Goal: Task Accomplishment & Management: Use online tool/utility

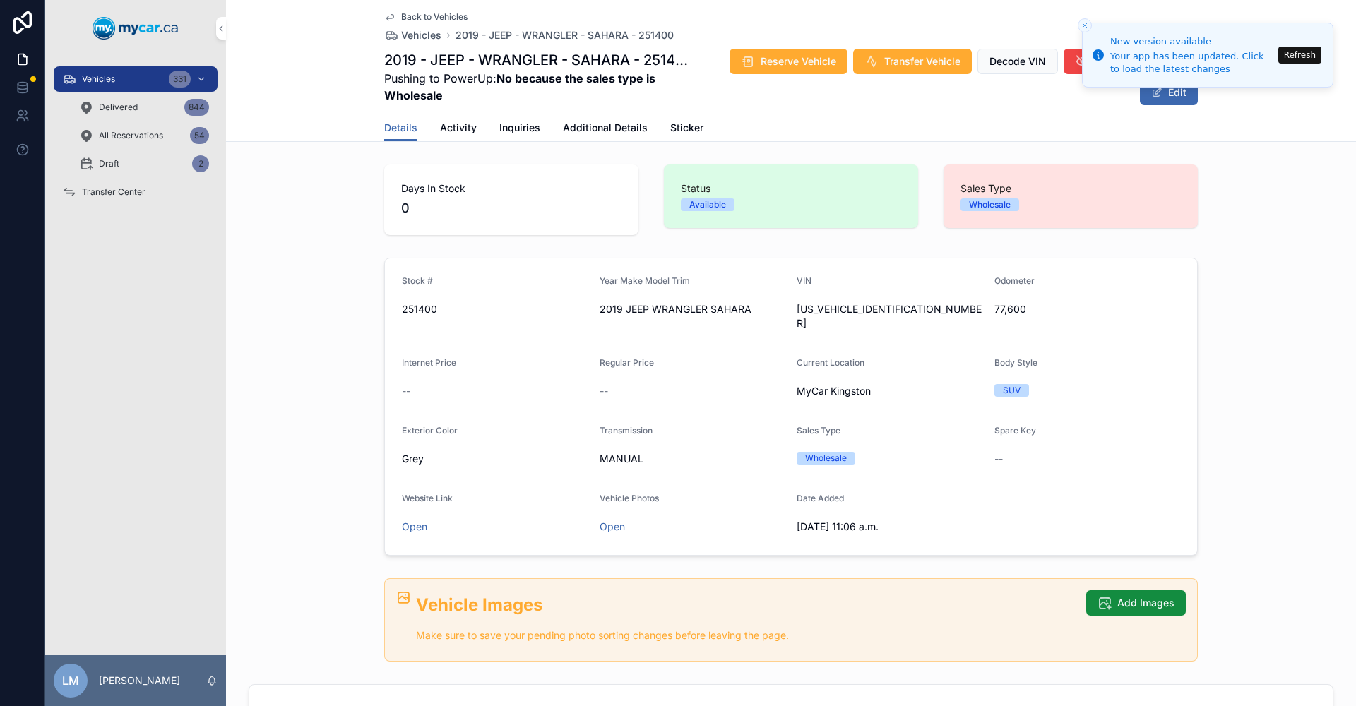
click at [420, 17] on span "Back to Vehicles" at bounding box center [434, 16] width 66 height 11
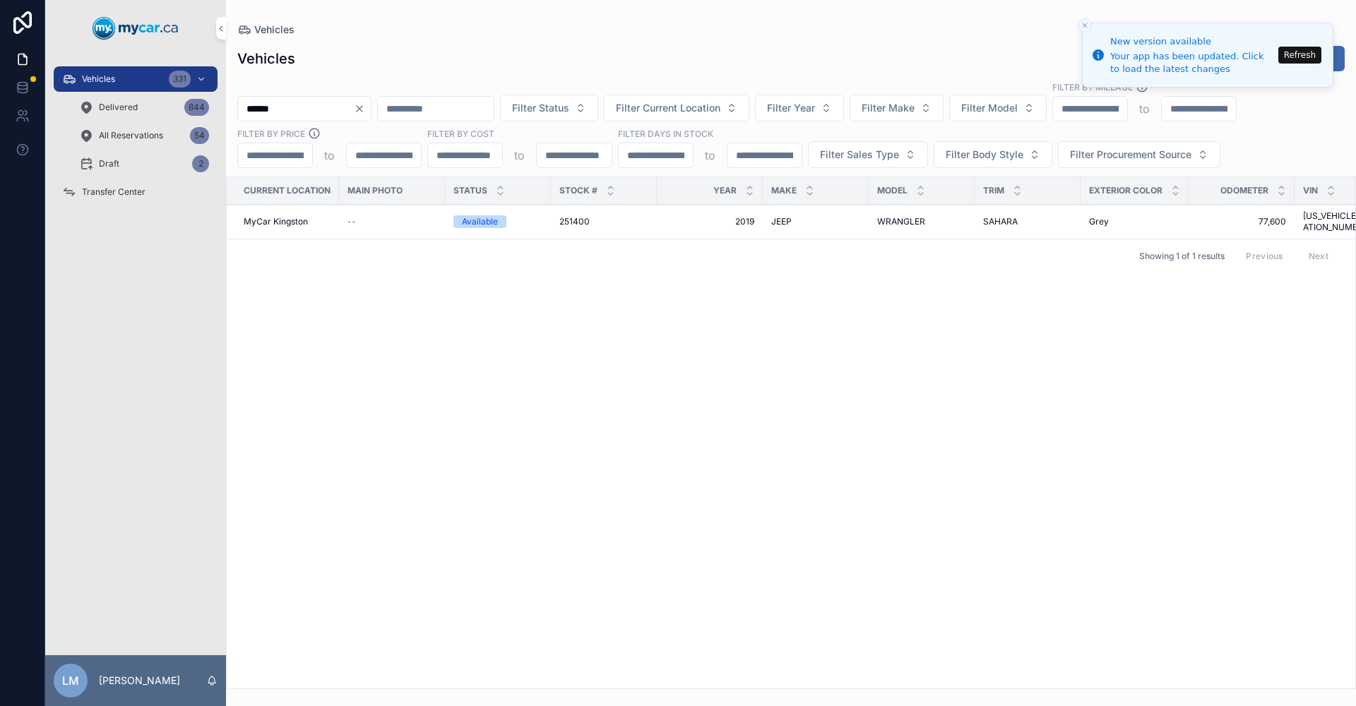
click at [365, 109] on icon "Clear" at bounding box center [359, 108] width 11 height 11
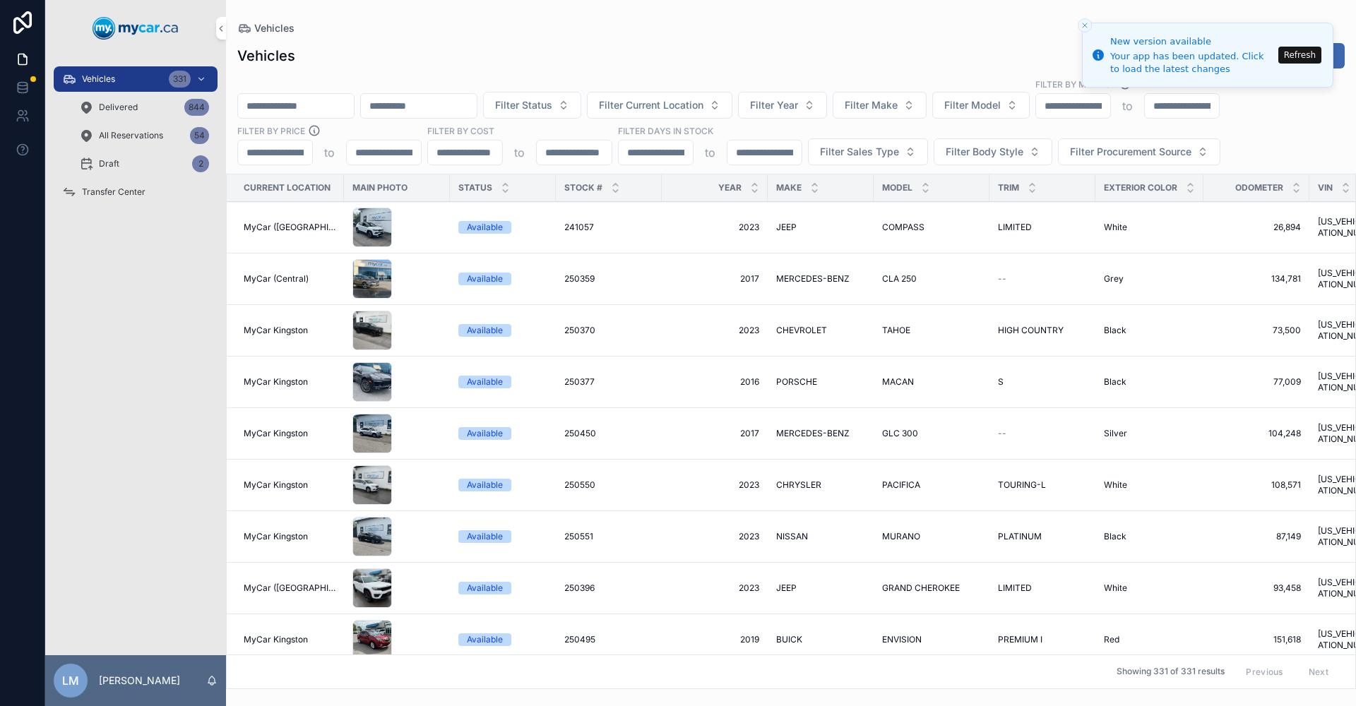
click at [129, 103] on span "Delivered" at bounding box center [118, 107] width 39 height 11
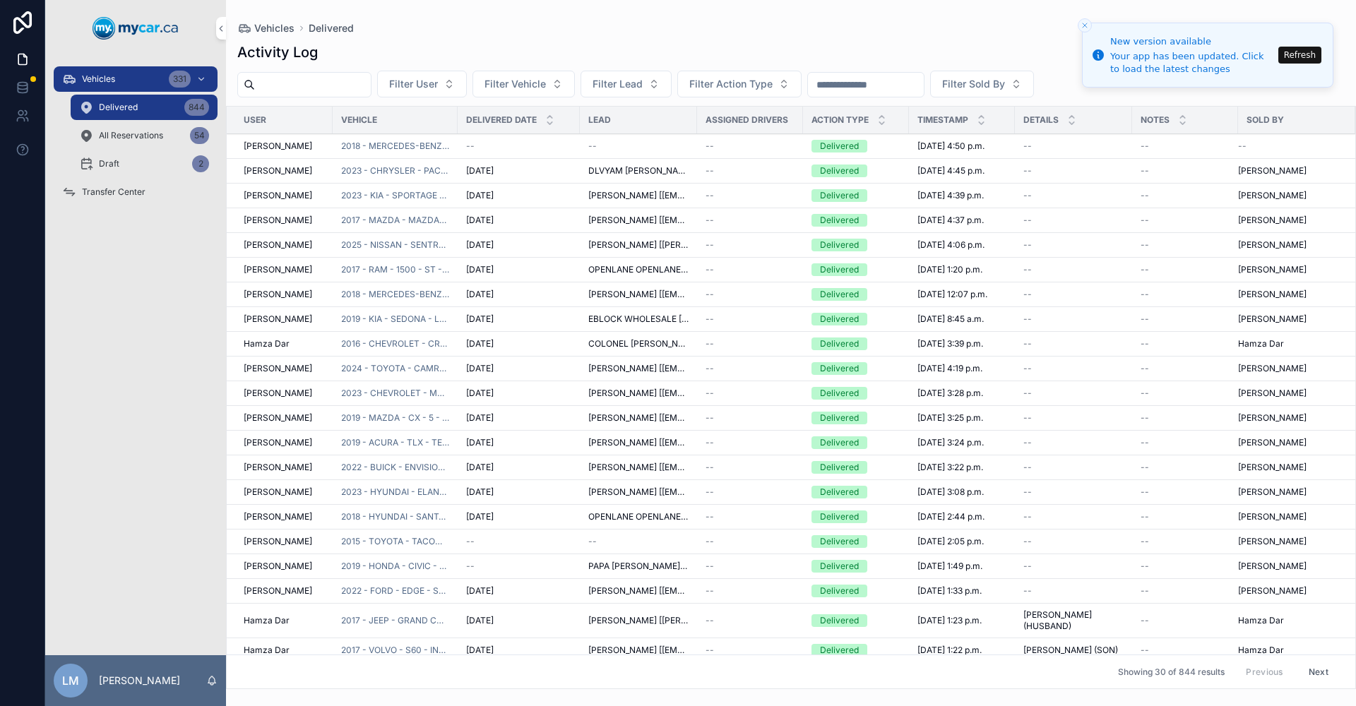
click at [924, 91] on input "scrollable content" at bounding box center [866, 85] width 116 height 20
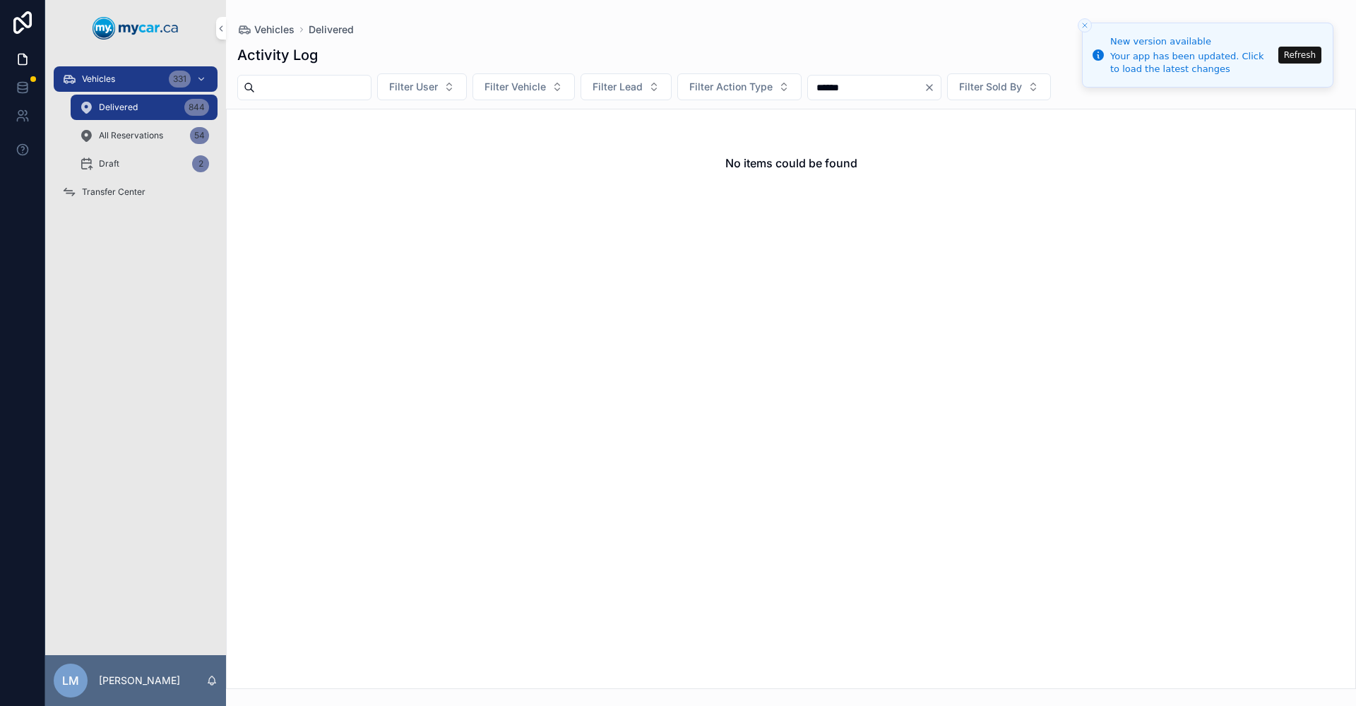
type input "******"
click at [935, 91] on icon "Clear" at bounding box center [929, 87] width 11 height 11
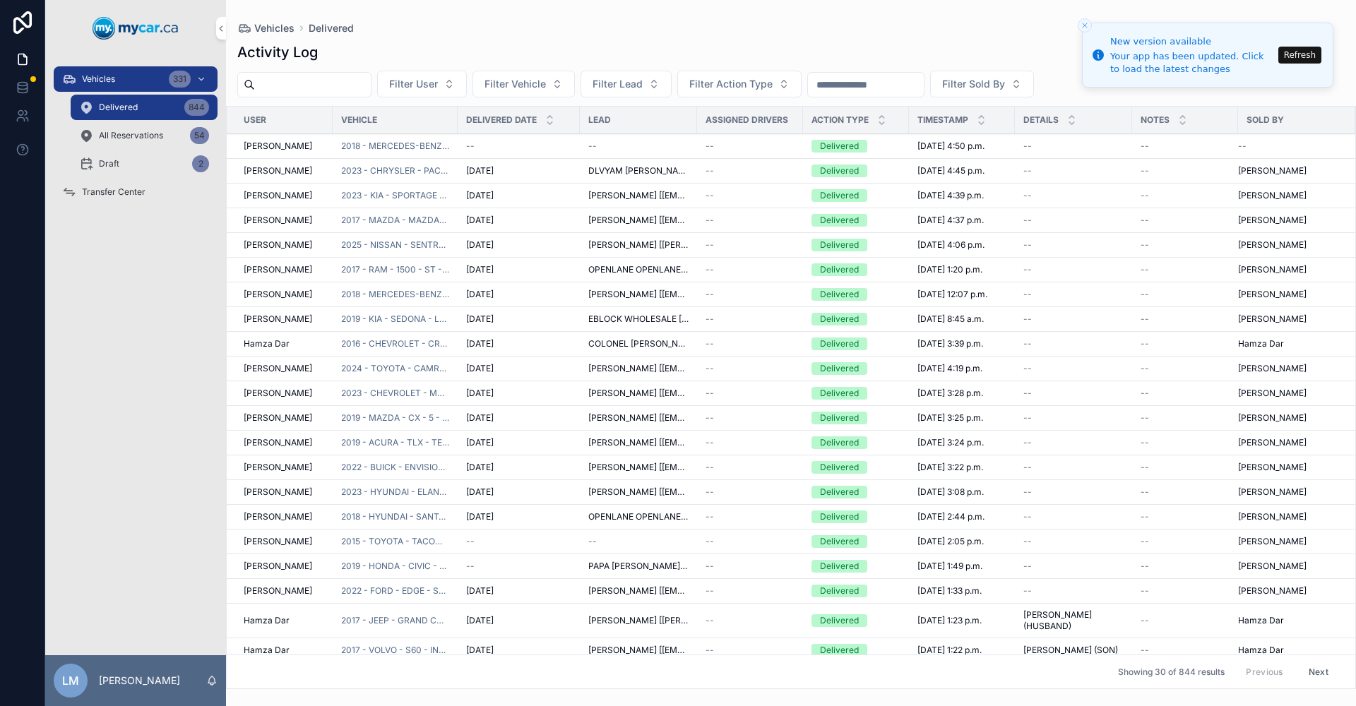
click at [125, 73] on div "Vehicles 331" at bounding box center [135, 79] width 147 height 23
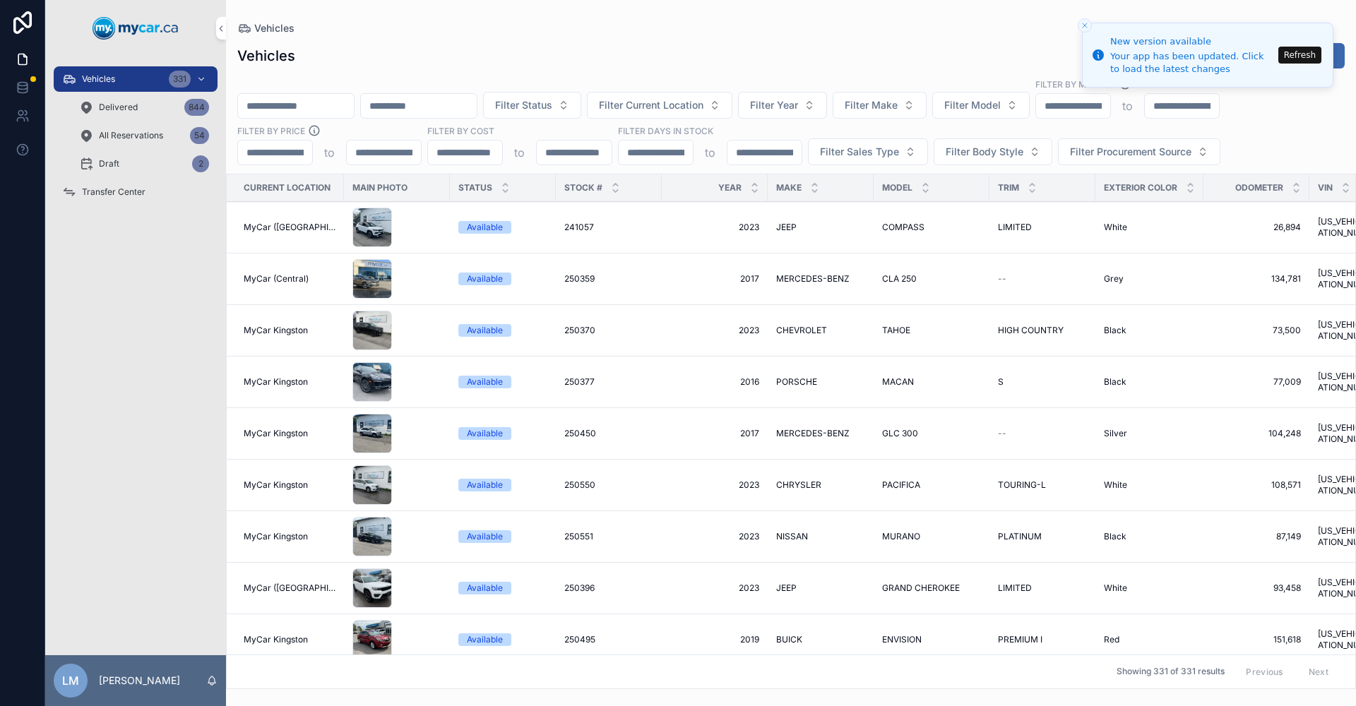
click at [347, 109] on input "scrollable content" at bounding box center [296, 106] width 116 height 20
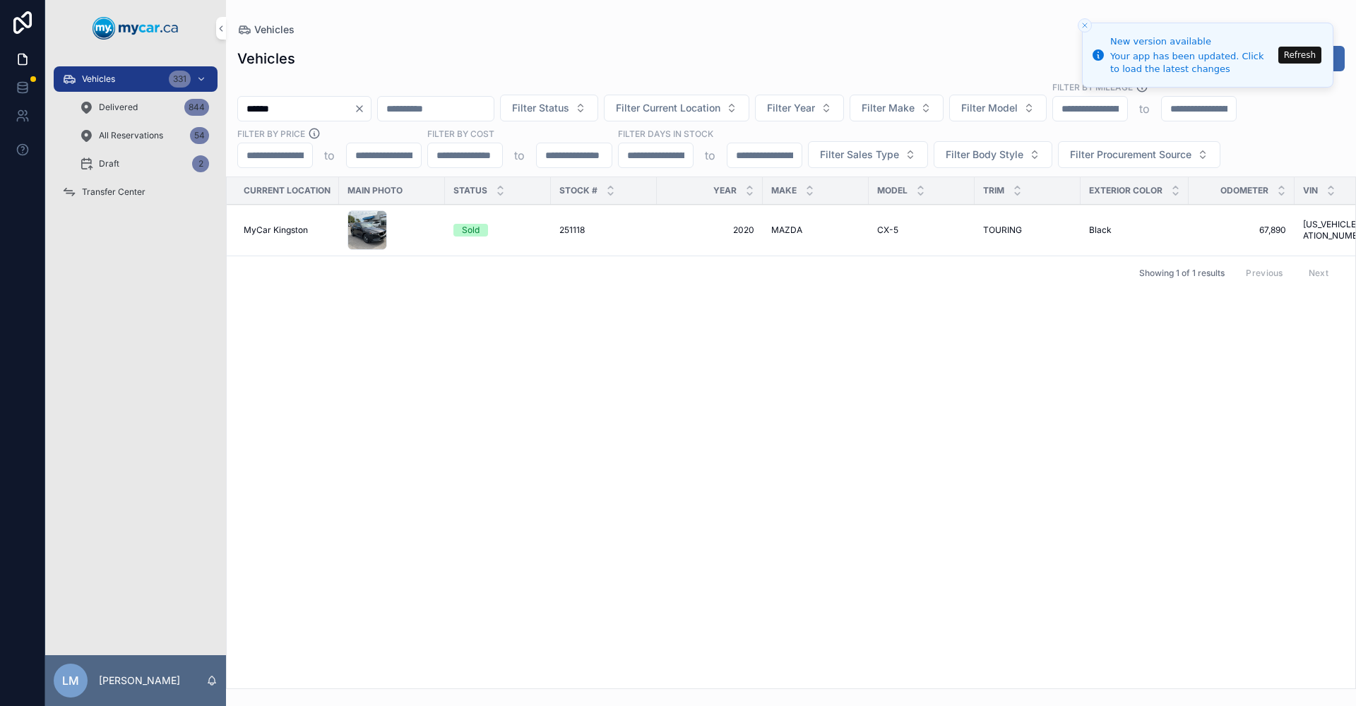
type input "******"
click at [778, 224] on td "MAZDA MAZDA" at bounding box center [816, 231] width 106 height 52
click at [789, 236] on td "MAZDA MAZDA" at bounding box center [816, 231] width 106 height 52
click at [366, 238] on div "scrollable content" at bounding box center [368, 230] width 40 height 40
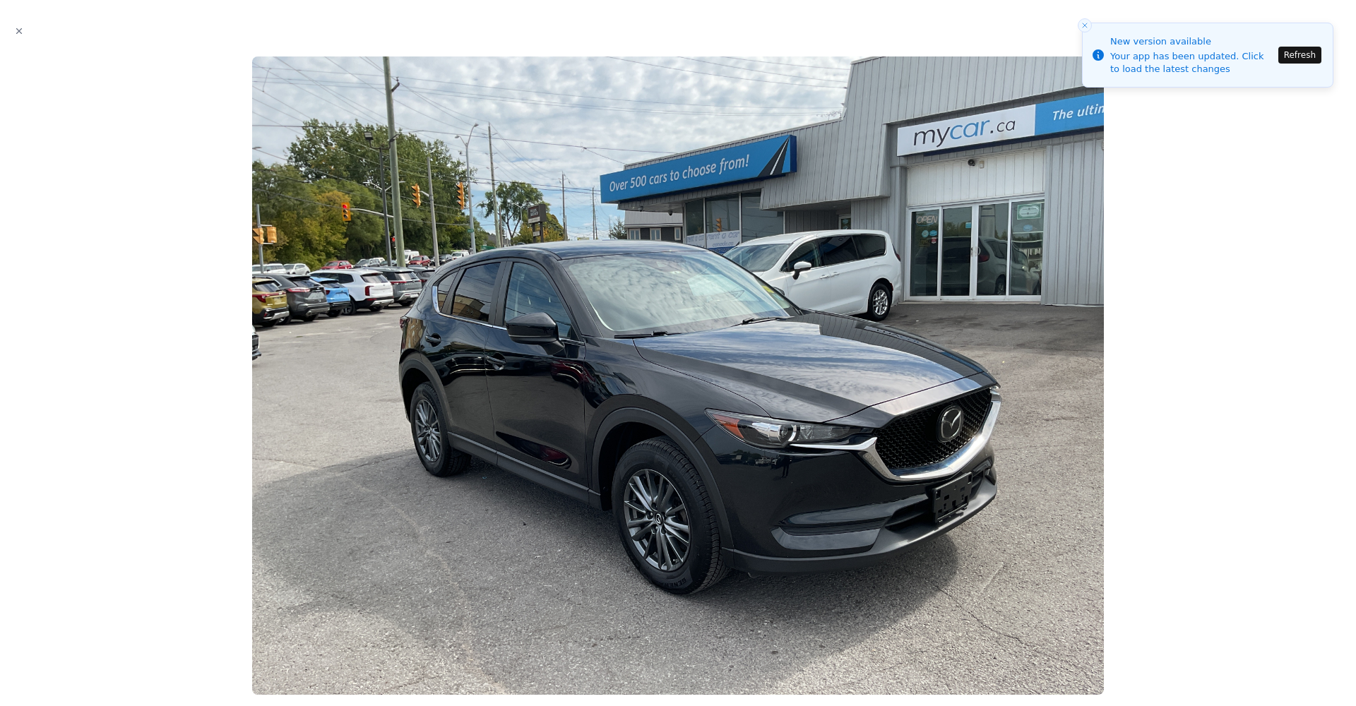
click at [521, 143] on img at bounding box center [677, 376] width 851 height 639
click at [20, 32] on icon "Close modal" at bounding box center [19, 31] width 5 height 5
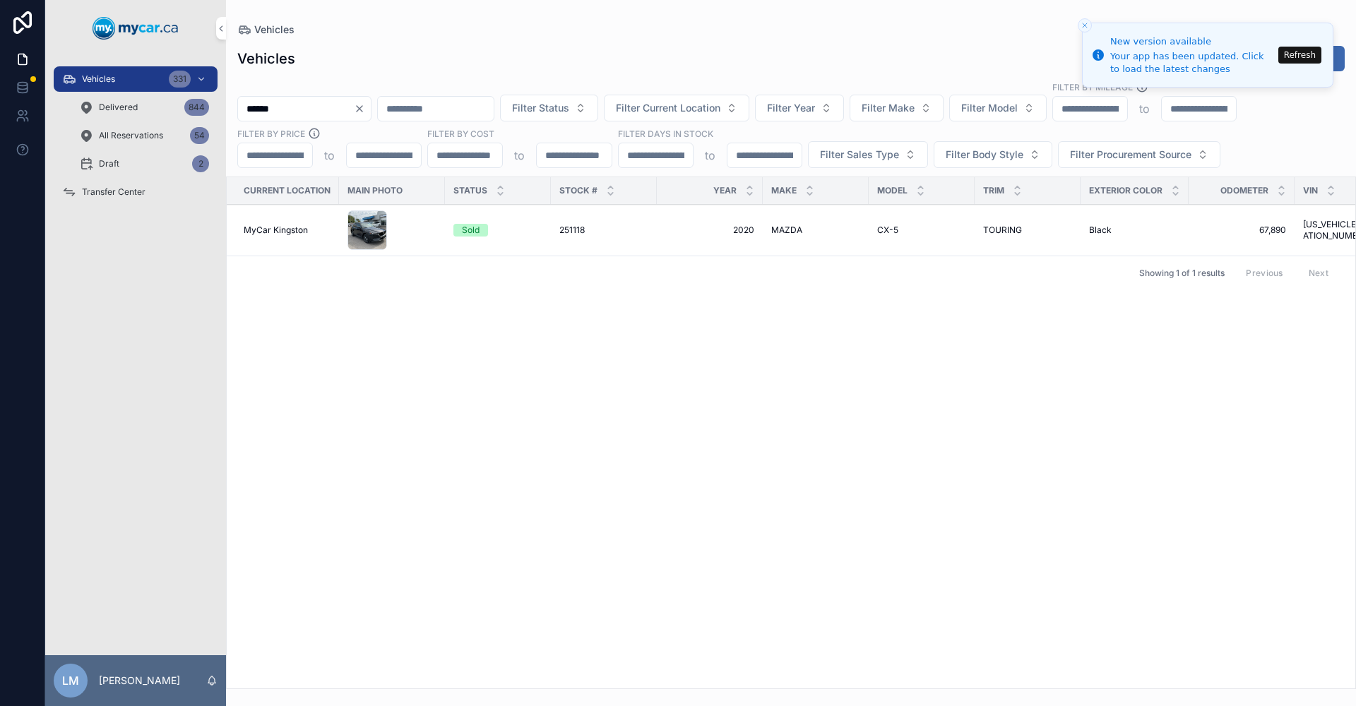
click at [1011, 234] on span "TOURING" at bounding box center [1002, 230] width 39 height 11
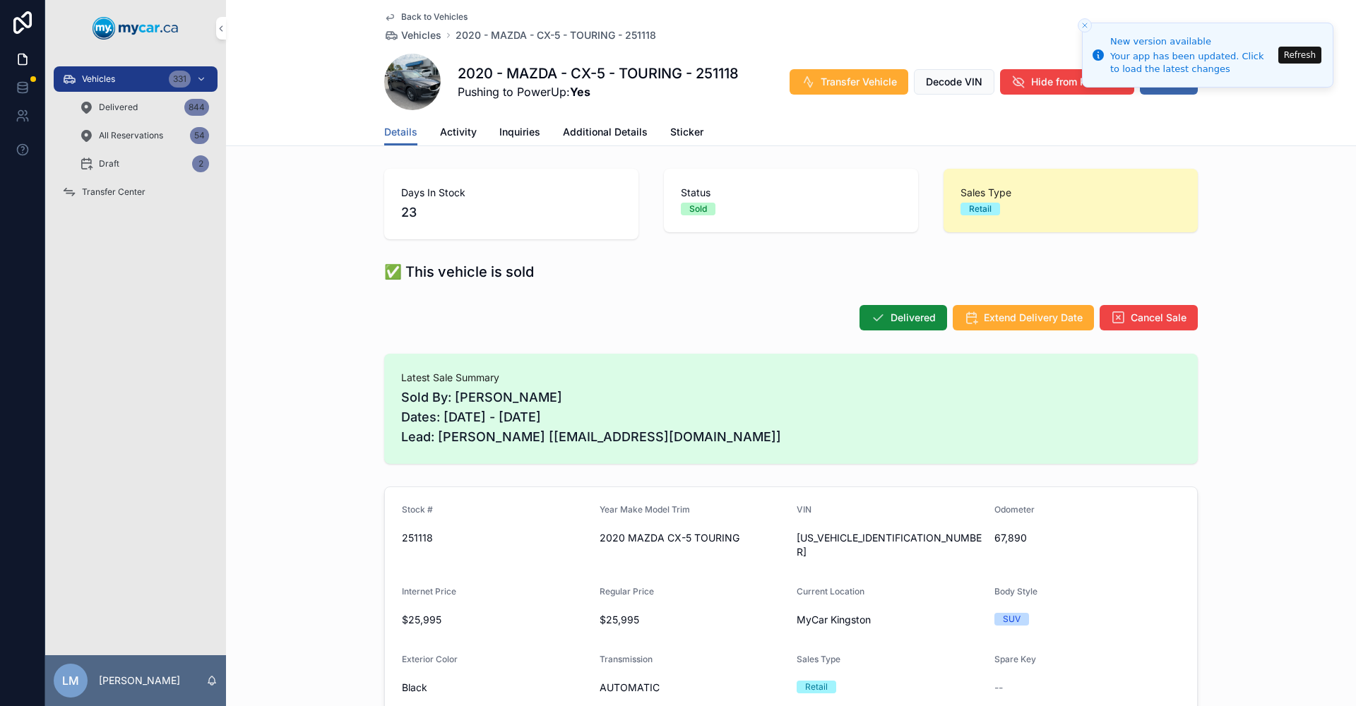
click at [419, 25] on div "Back to Vehicles Vehicles 2020 - MAZDA - CX-5 - TOURING - 251118" at bounding box center [520, 26] width 272 height 31
click at [420, 10] on div "Back to Vehicles Vehicles 2020 - MAZDA - CX-5 - TOURING - 251118 2020 - MAZDA -…" at bounding box center [791, 59] width 814 height 119
click at [418, 20] on span "Back to Vehicles" at bounding box center [434, 16] width 66 height 11
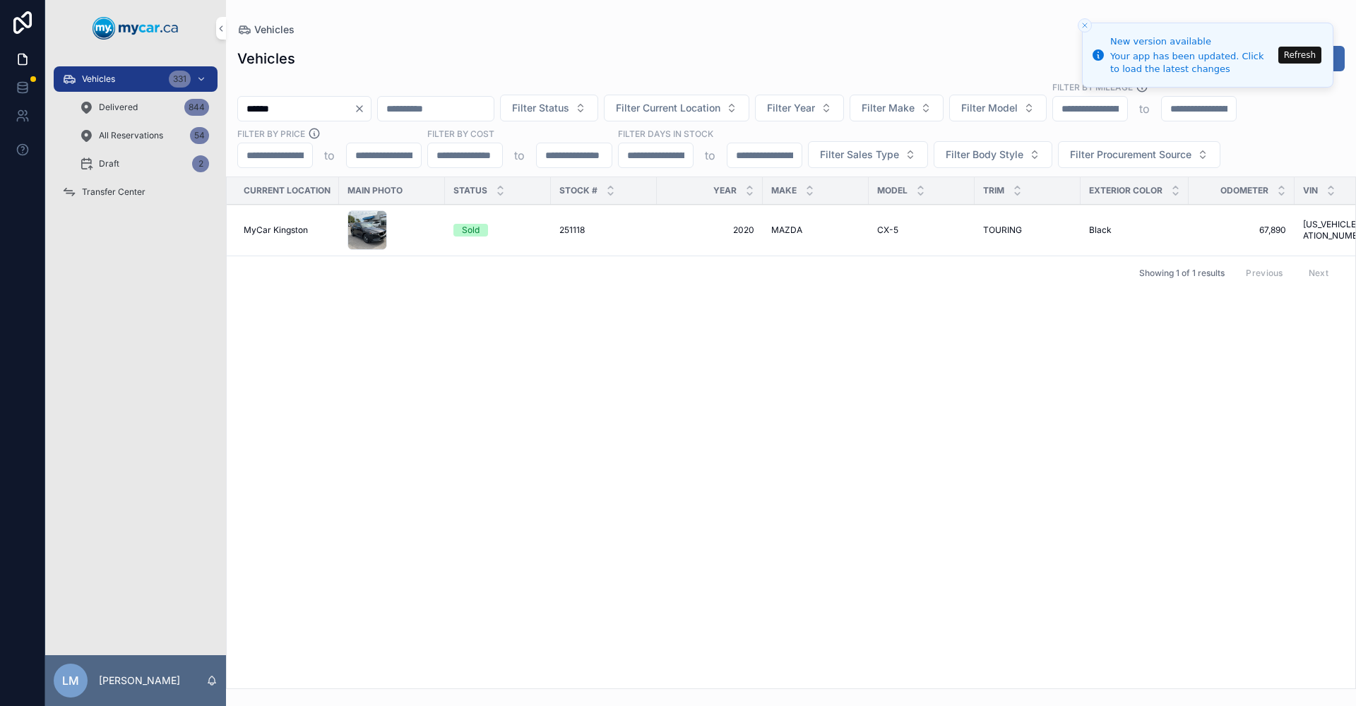
click at [289, 104] on input "******" at bounding box center [296, 109] width 116 height 20
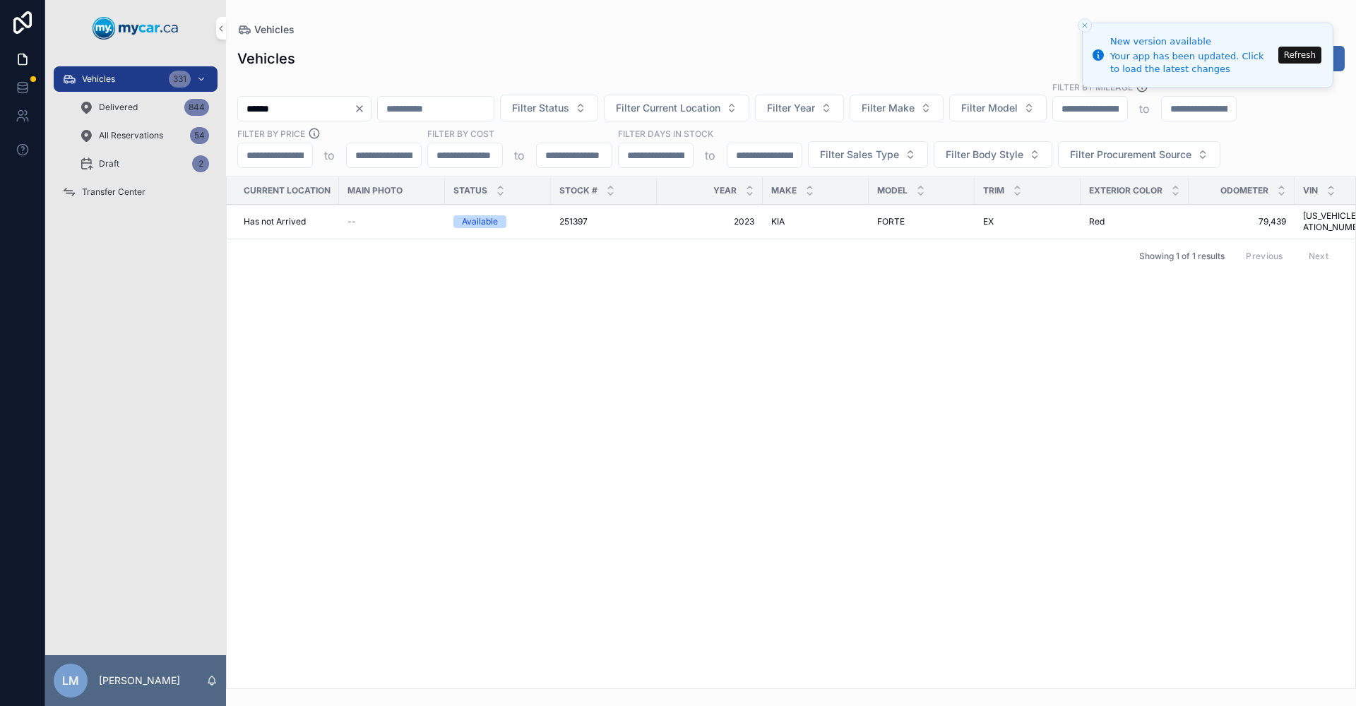
type input "******"
click at [879, 210] on td "FORTE FORTE" at bounding box center [922, 222] width 106 height 35
click at [583, 216] on span "251397" at bounding box center [573, 221] width 28 height 11
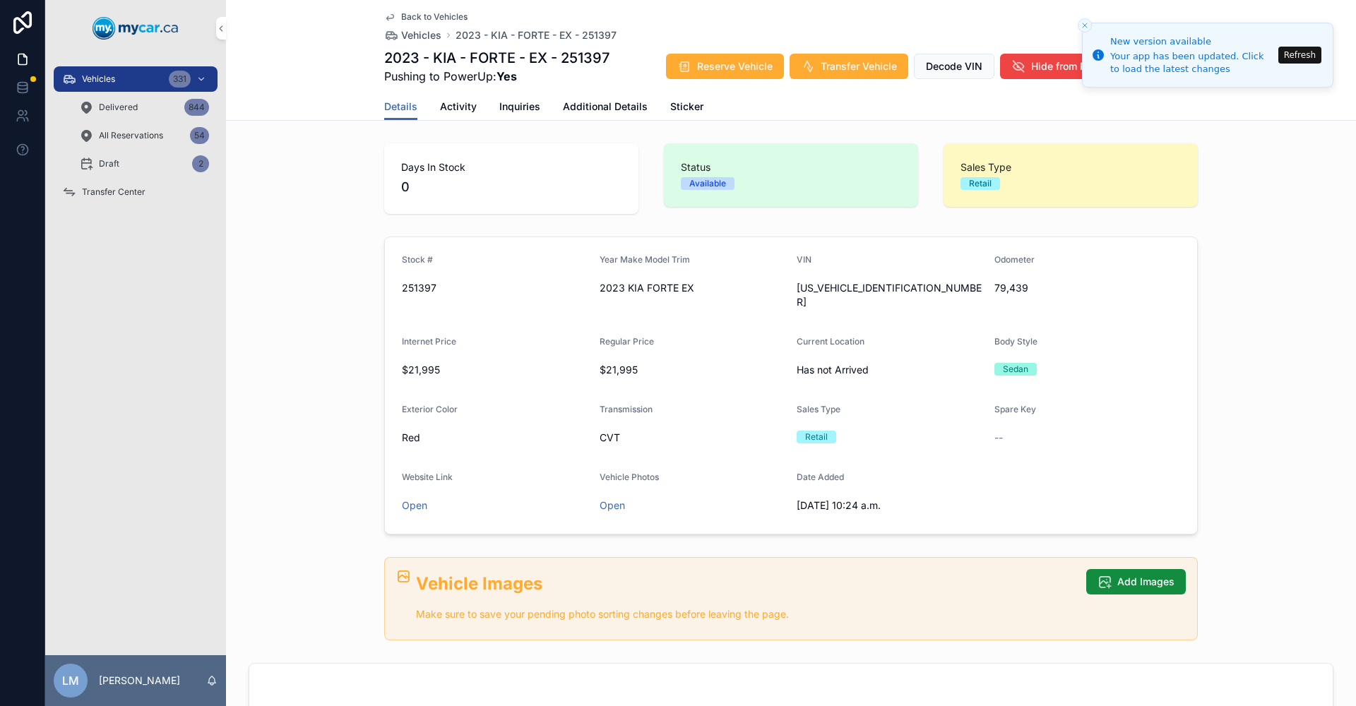
click at [1308, 53] on button "Refresh" at bounding box center [1299, 55] width 43 height 17
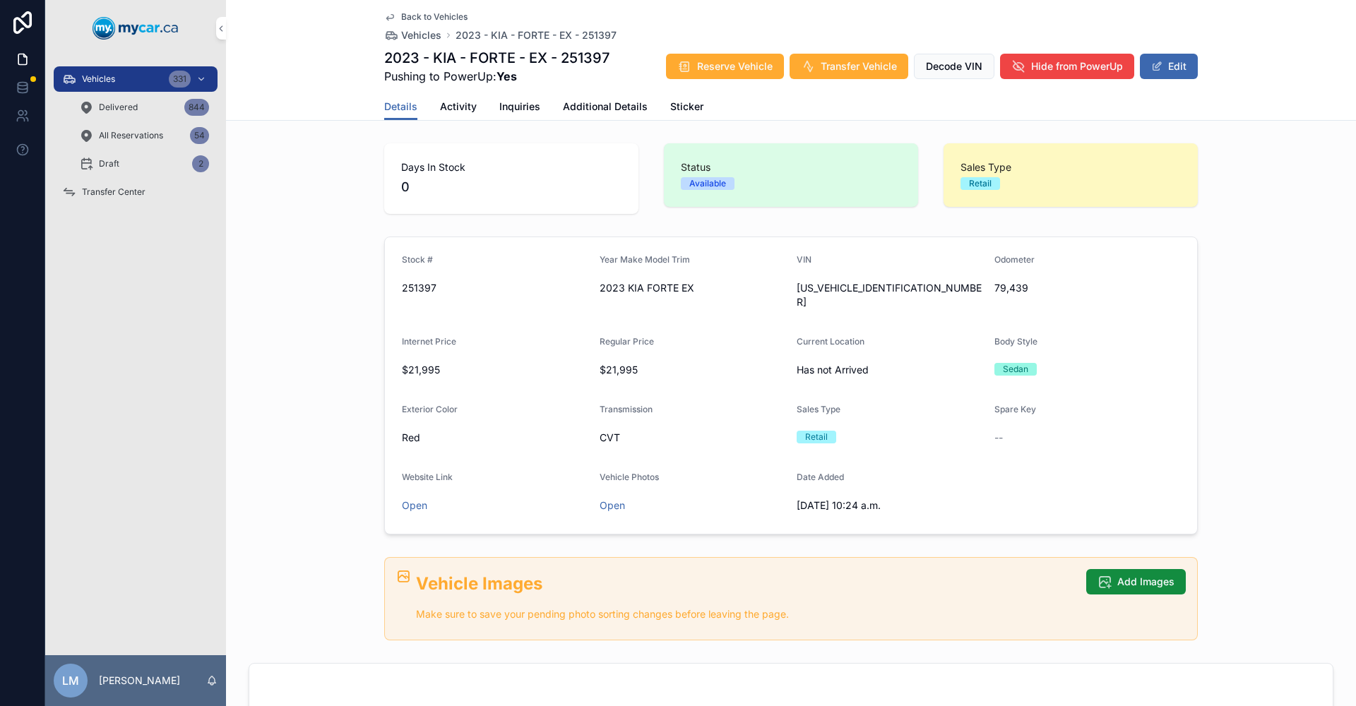
click at [432, 18] on span "Back to Vehicles" at bounding box center [434, 16] width 66 height 11
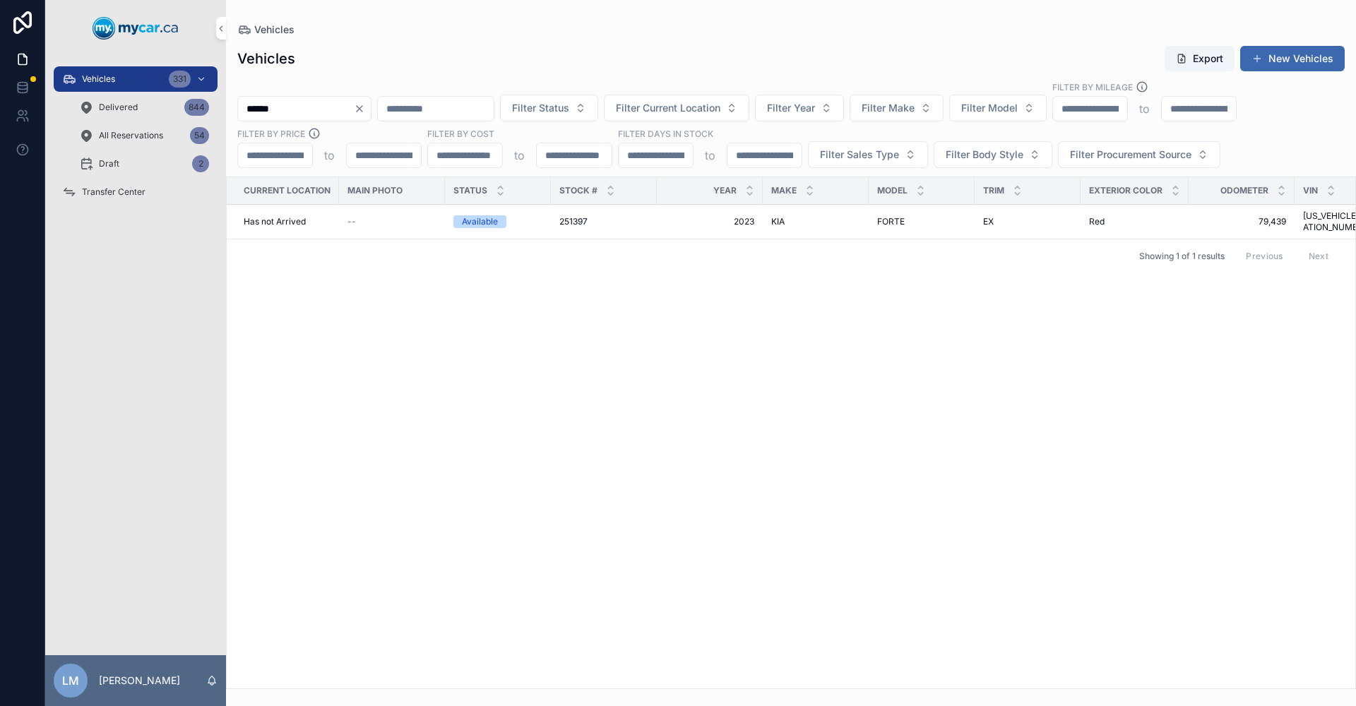
click at [274, 107] on input "******" at bounding box center [296, 109] width 116 height 20
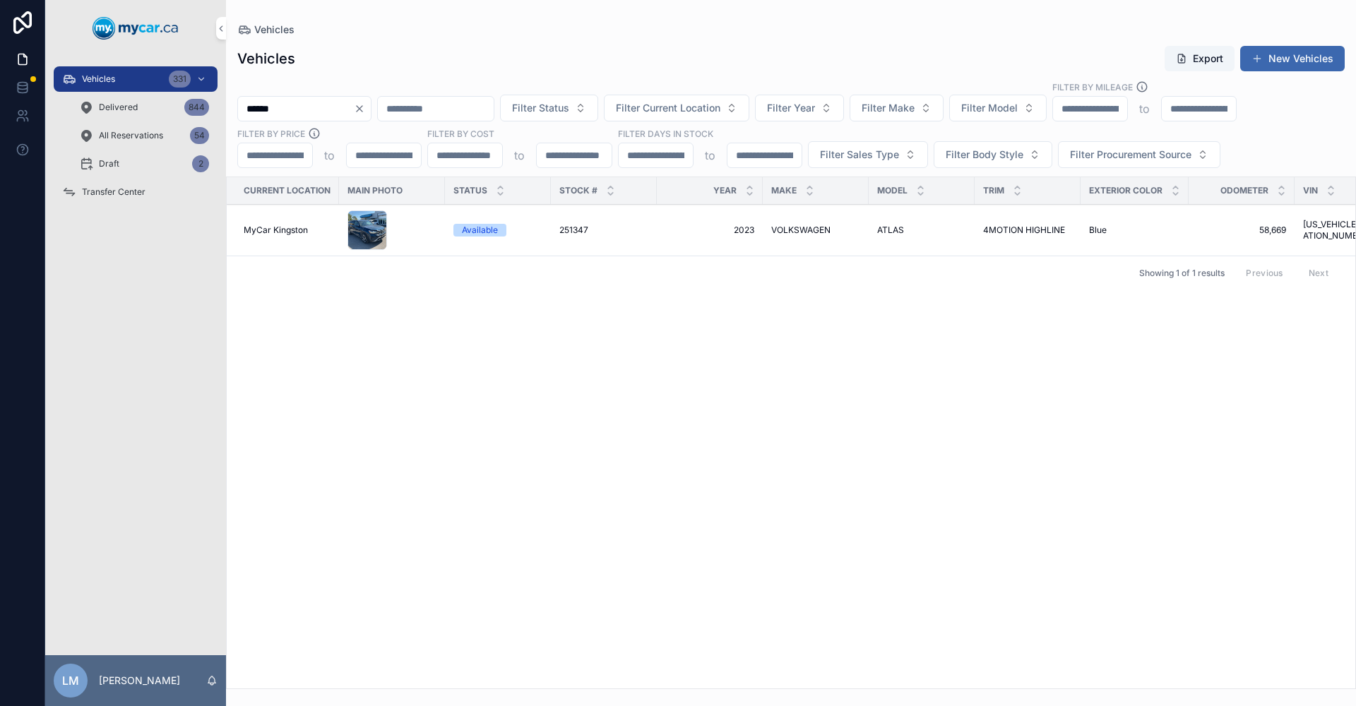
type input "******"
click at [792, 230] on span "VOLKSWAGEN" at bounding box center [800, 230] width 59 height 11
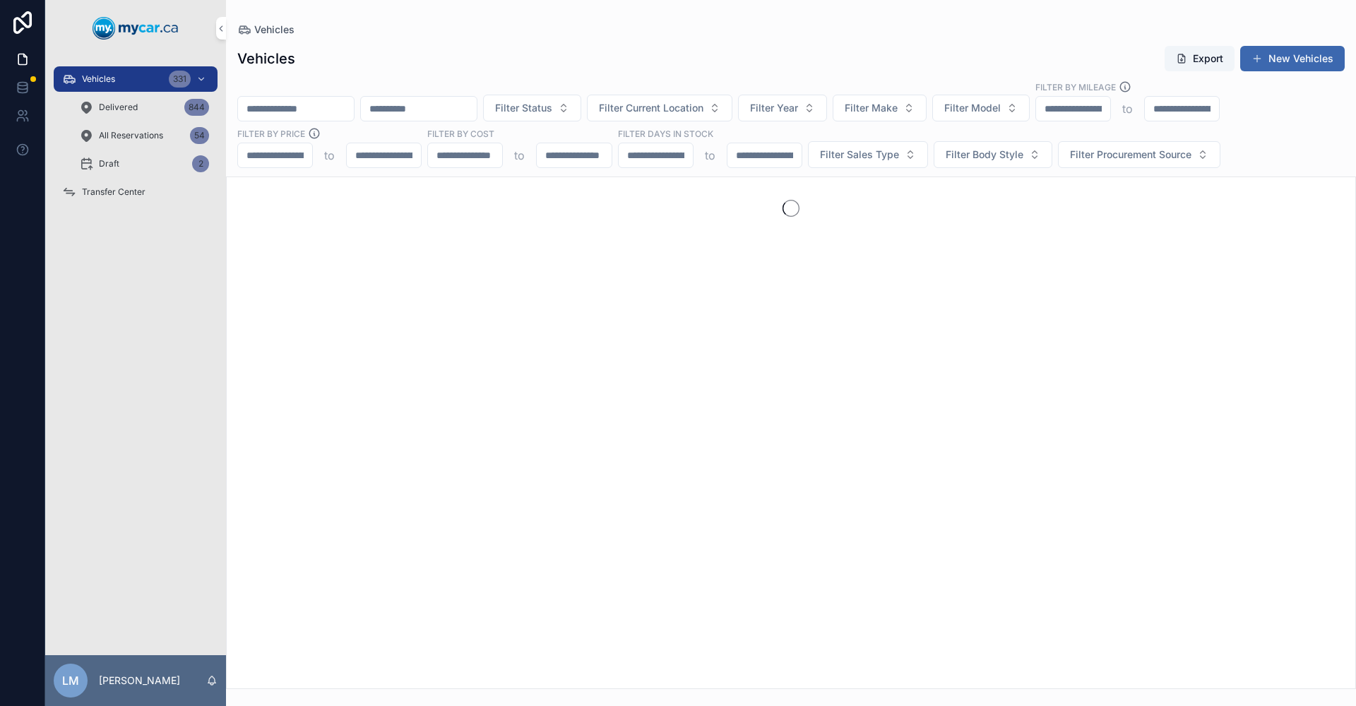
click at [343, 101] on input "scrollable content" at bounding box center [296, 109] width 116 height 20
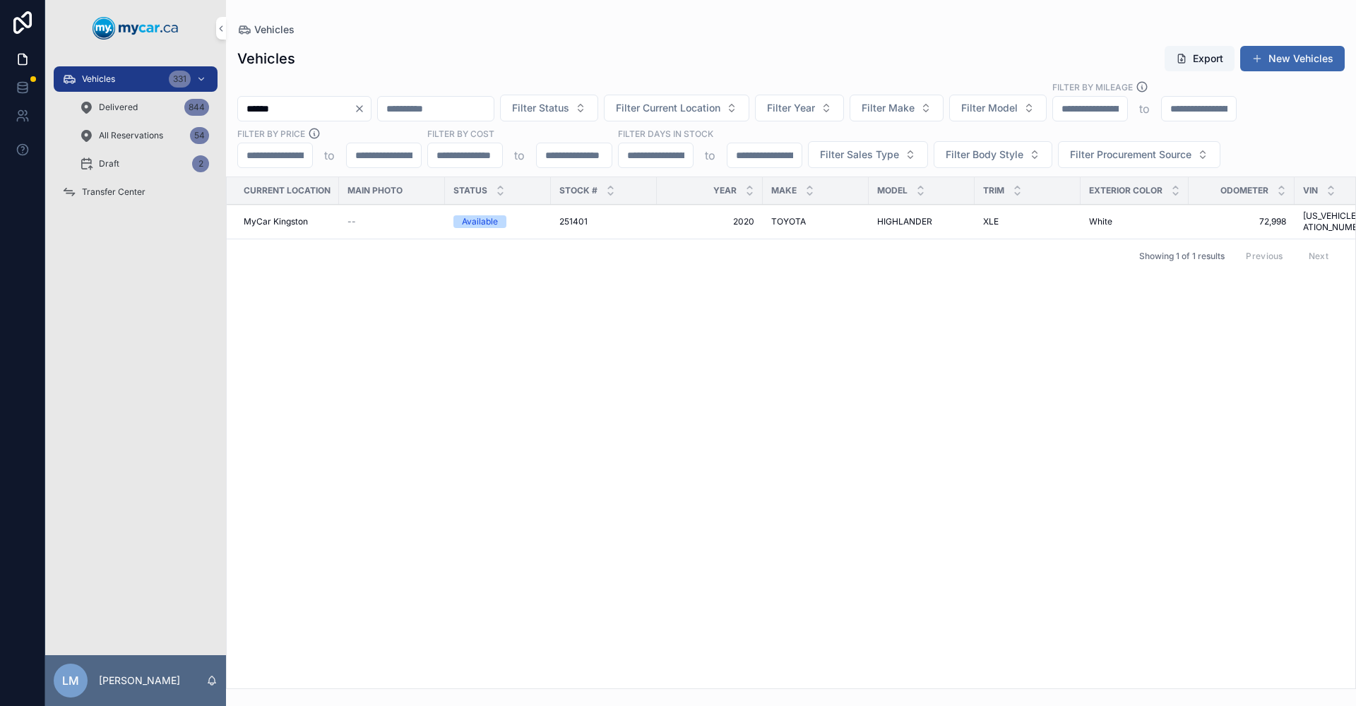
type input "******"
click at [915, 221] on span "HIGHLANDER" at bounding box center [904, 221] width 55 height 11
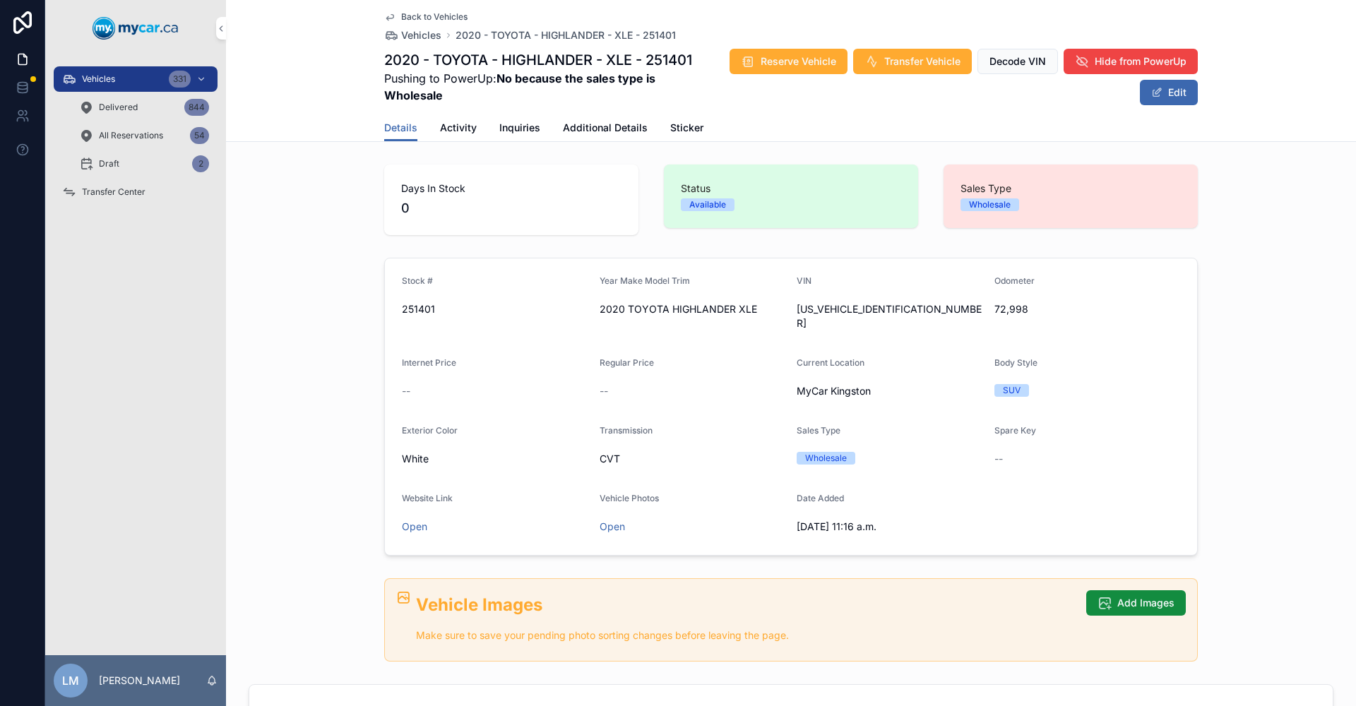
click at [1004, 309] on span "72,998" at bounding box center [1087, 309] width 186 height 14
copy span "72,998"
click at [429, 16] on span "Back to Vehicles" at bounding box center [434, 16] width 66 height 11
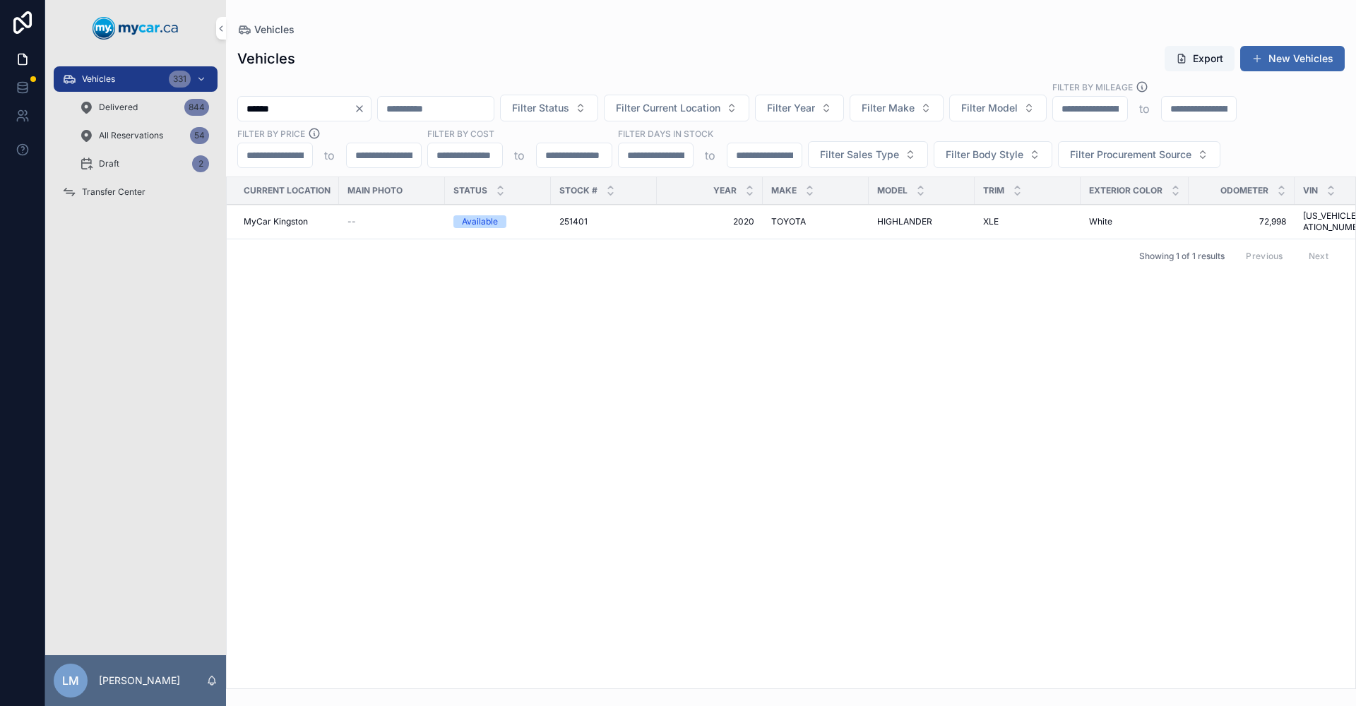
click at [310, 101] on input "******" at bounding box center [296, 109] width 116 height 20
type input "*"
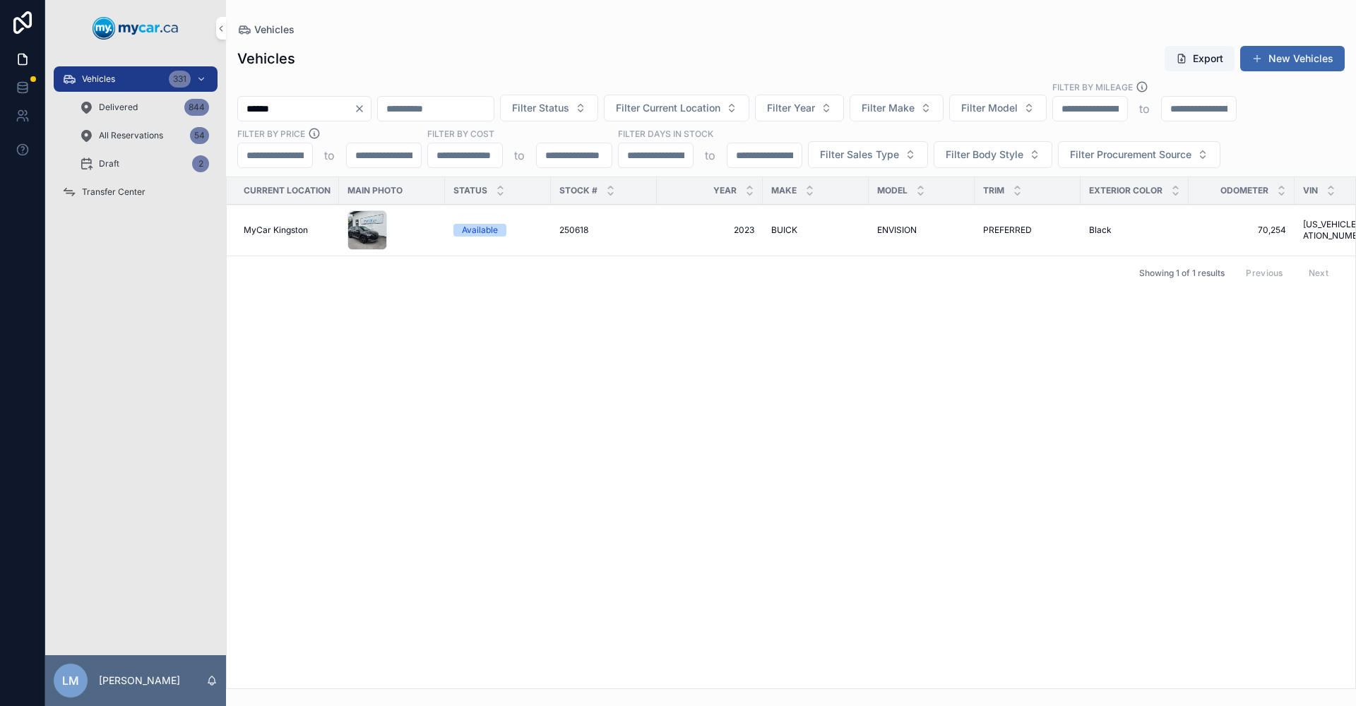
type input "******"
click at [780, 229] on span "BUICK" at bounding box center [784, 230] width 26 height 11
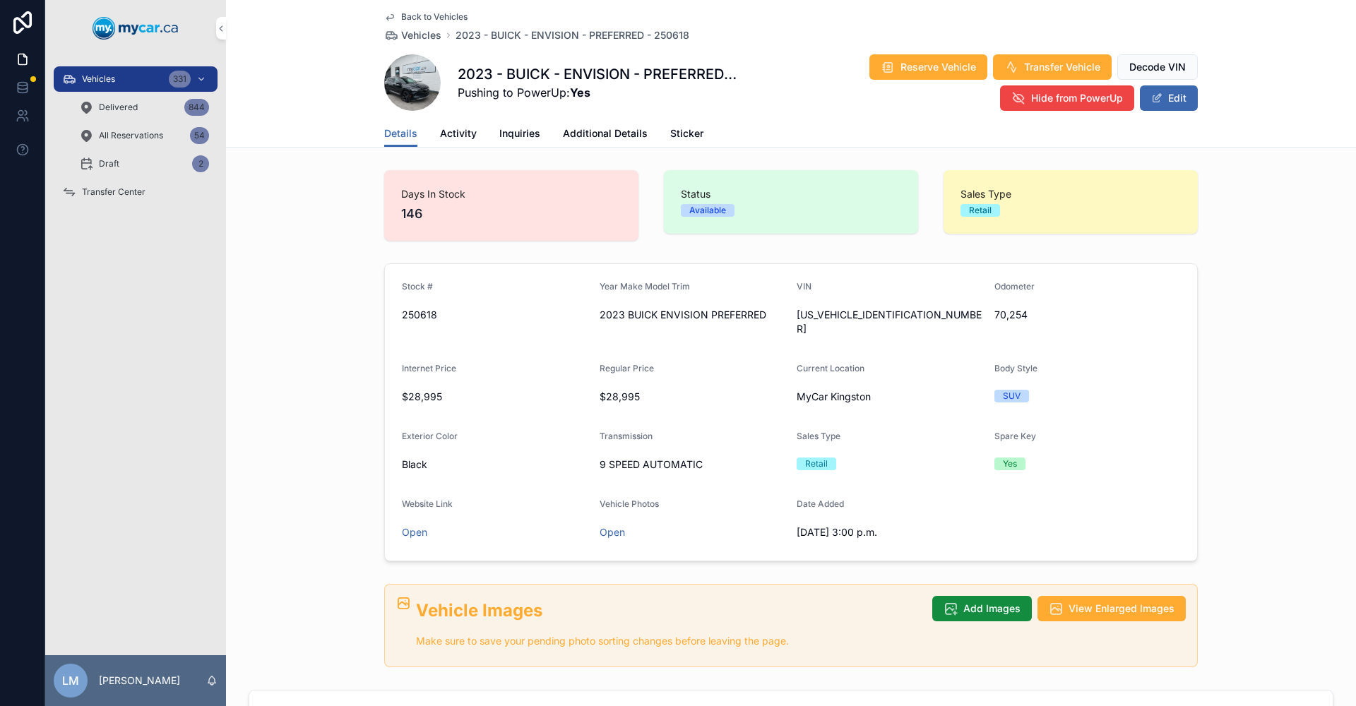
click at [418, 311] on span "250618" at bounding box center [495, 315] width 186 height 14
click at [1021, 314] on span "70,254" at bounding box center [1087, 315] width 186 height 14
click at [1002, 314] on span "70,254" at bounding box center [1087, 315] width 186 height 14
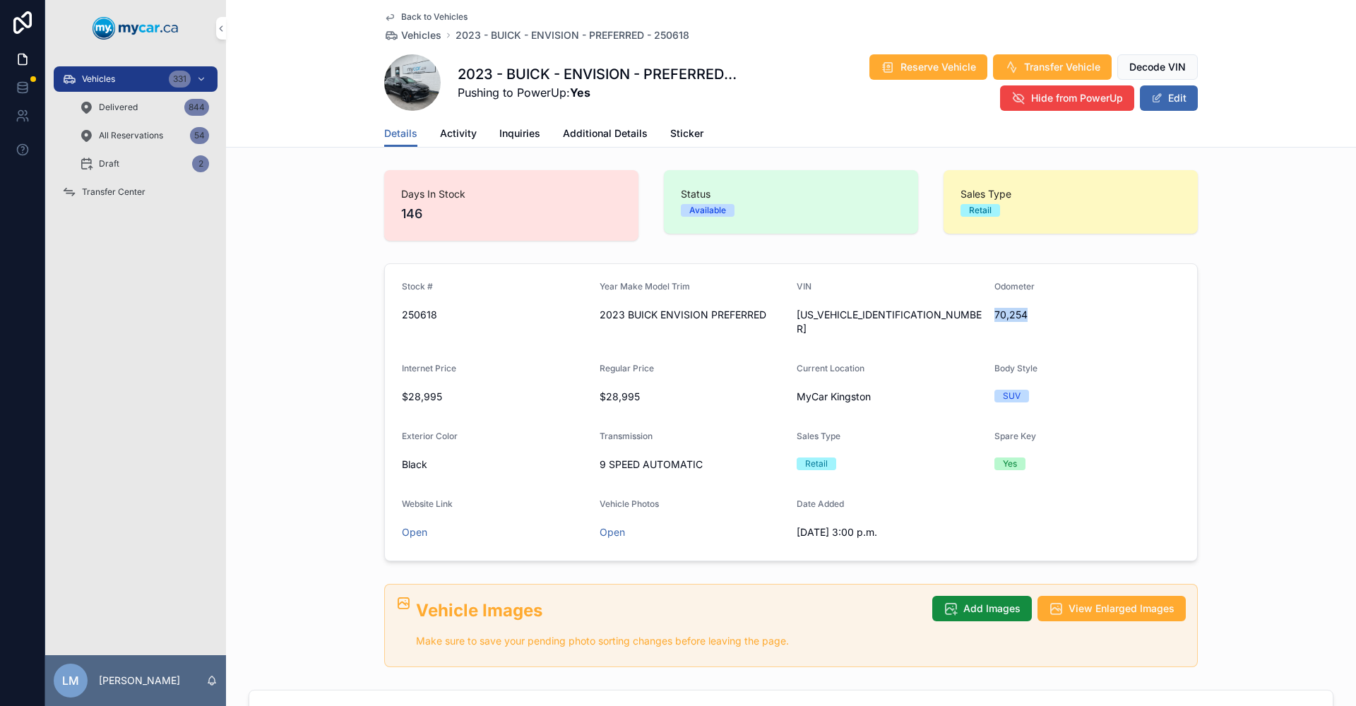
click at [1002, 314] on span "70,254" at bounding box center [1087, 315] width 186 height 14
copy span "70,254"
click at [879, 311] on span "[US_VEHICLE_IDENTIFICATION_NUMBER]" at bounding box center [890, 322] width 186 height 28
copy span "[US_VEHICLE_IDENTIFICATION_NUMBER]"
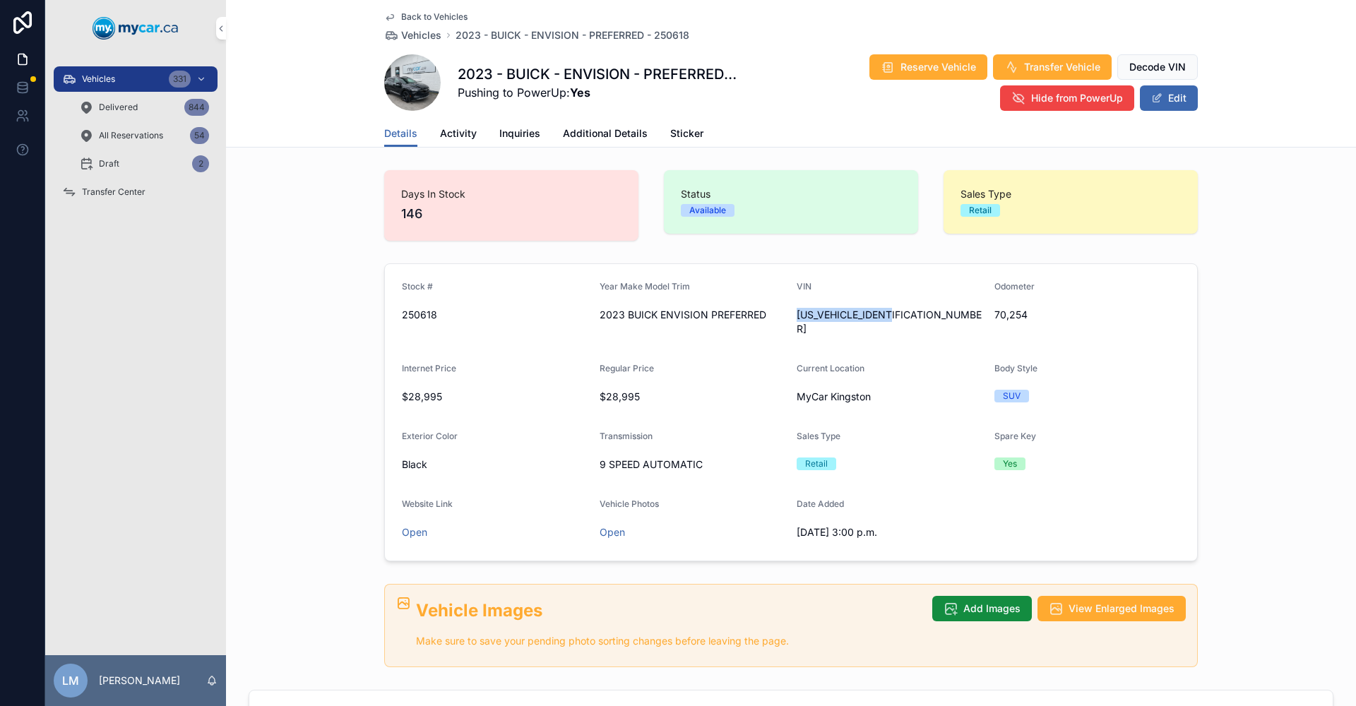
click at [415, 16] on span "Back to Vehicles" at bounding box center [434, 16] width 66 height 11
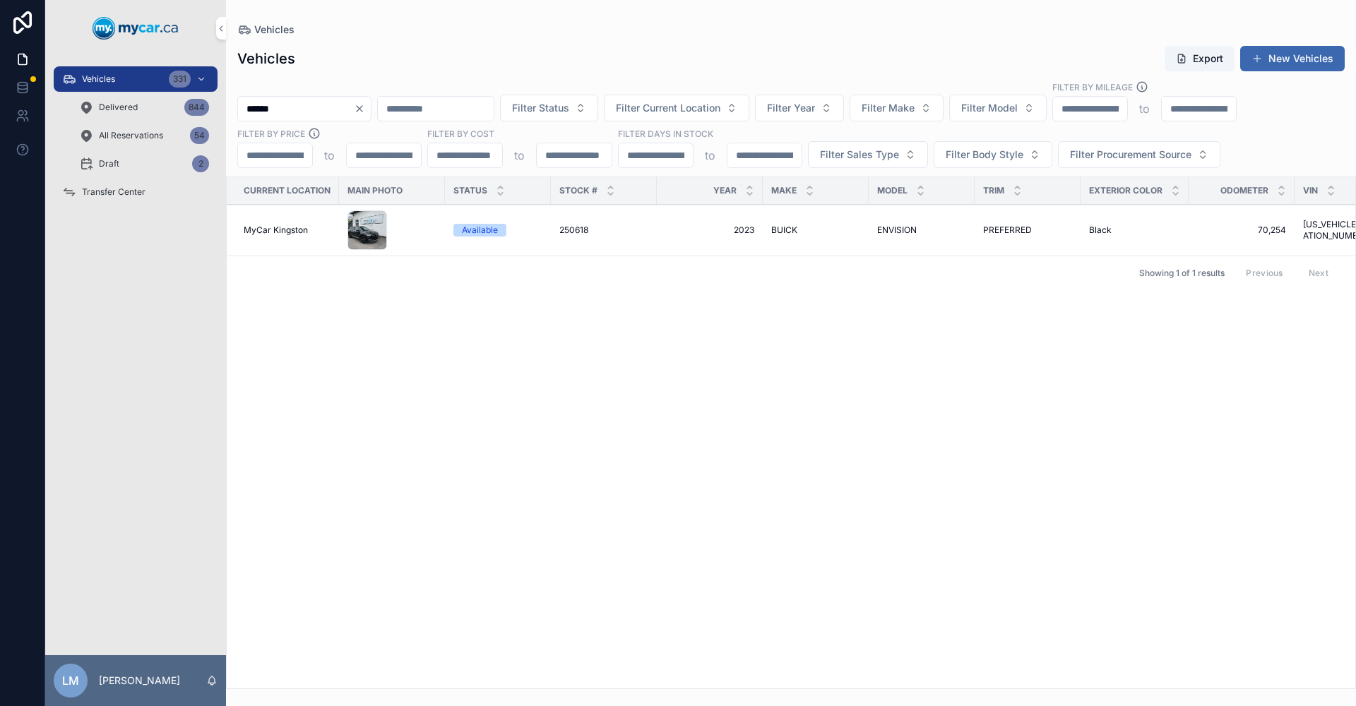
click at [295, 110] on input "******" at bounding box center [296, 109] width 116 height 20
type input "******"
click at [558, 231] on td "251168 251168" at bounding box center [604, 231] width 106 height 52
click at [265, 233] on span "MyCar Kingston" at bounding box center [276, 230] width 64 height 11
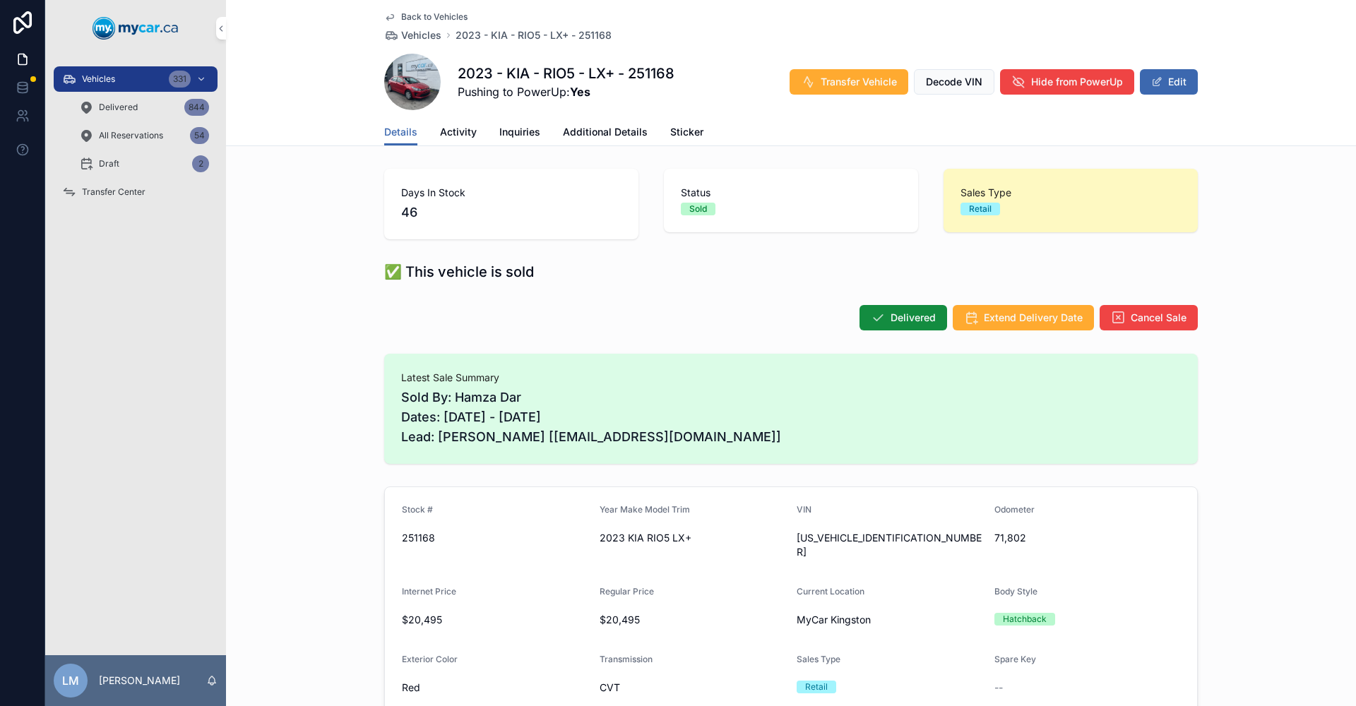
click at [409, 539] on span "251168" at bounding box center [495, 538] width 186 height 14
copy span "251168"
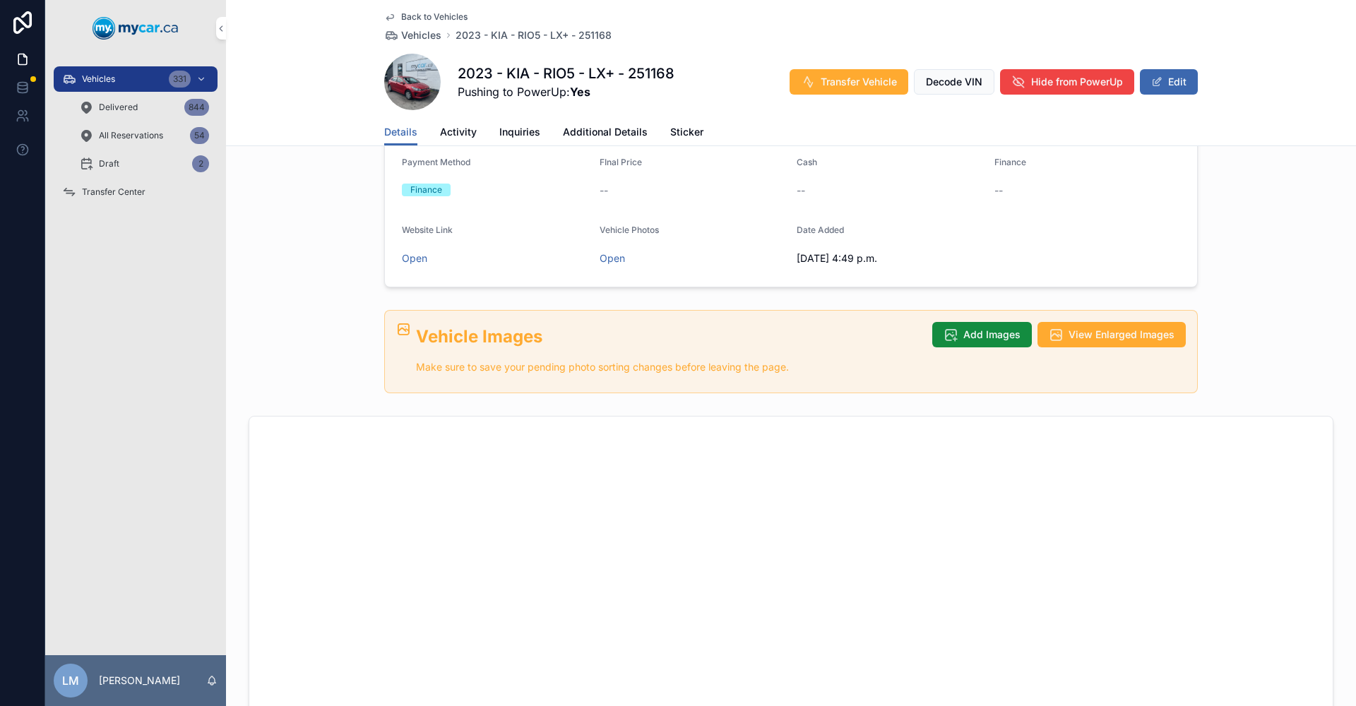
scroll to position [283, 0]
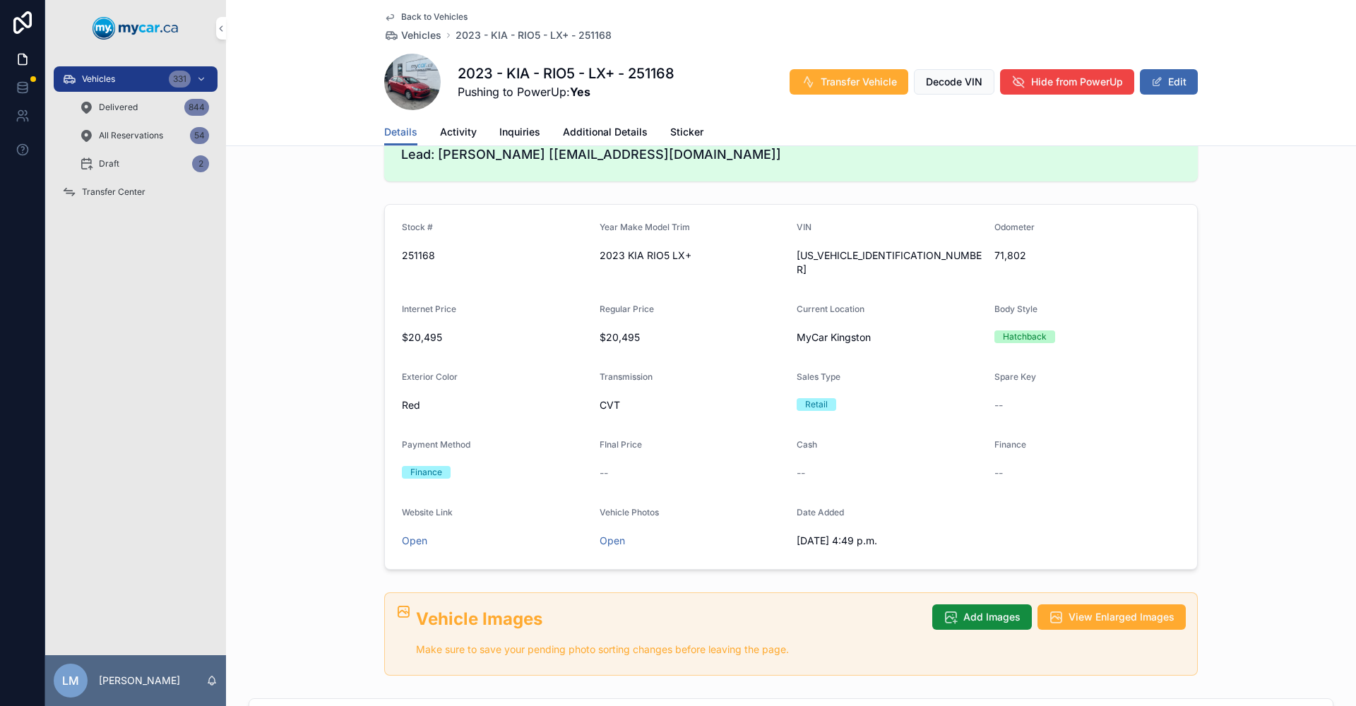
click at [1016, 253] on span "71,802" at bounding box center [1087, 256] width 186 height 14
copy span "71,802"
click at [853, 257] on span "[US_VEHICLE_IDENTIFICATION_NUMBER]" at bounding box center [890, 263] width 186 height 28
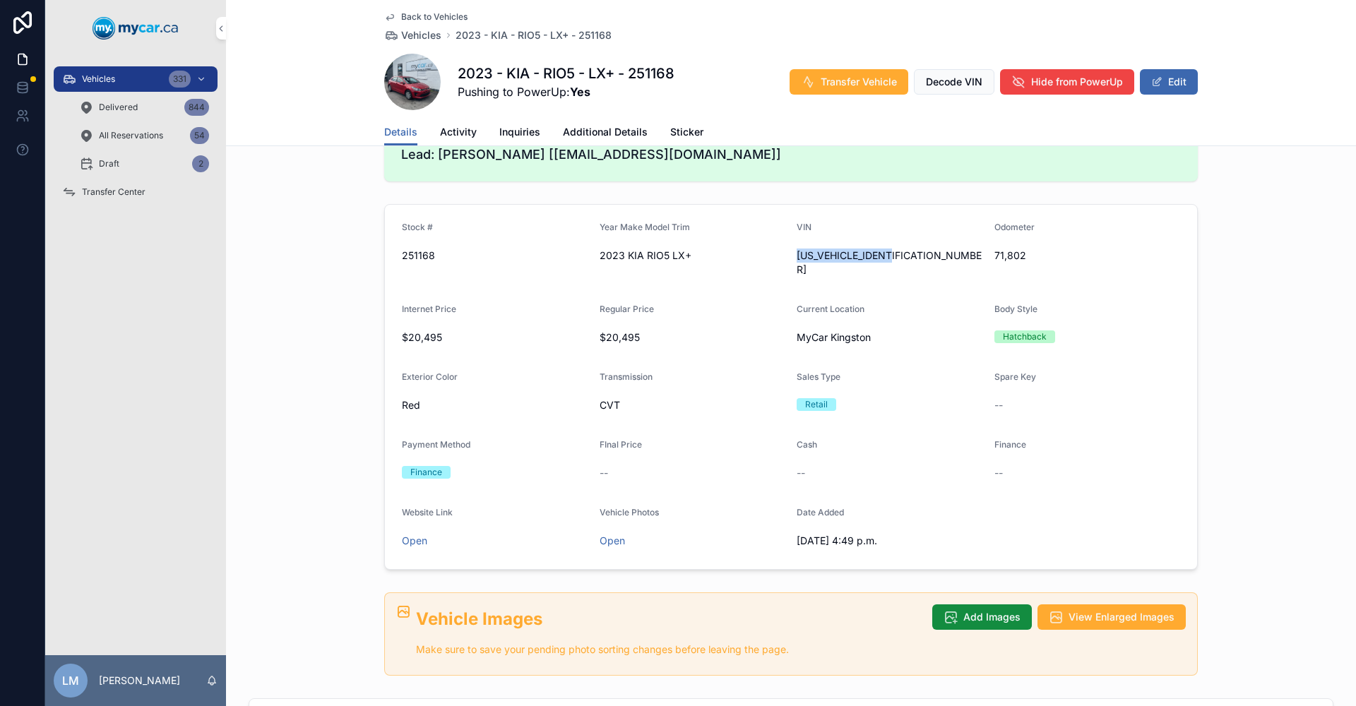
copy span "[US_VEHICLE_IDENTIFICATION_NUMBER]"
click at [401, 20] on span "Back to Vehicles" at bounding box center [434, 16] width 66 height 11
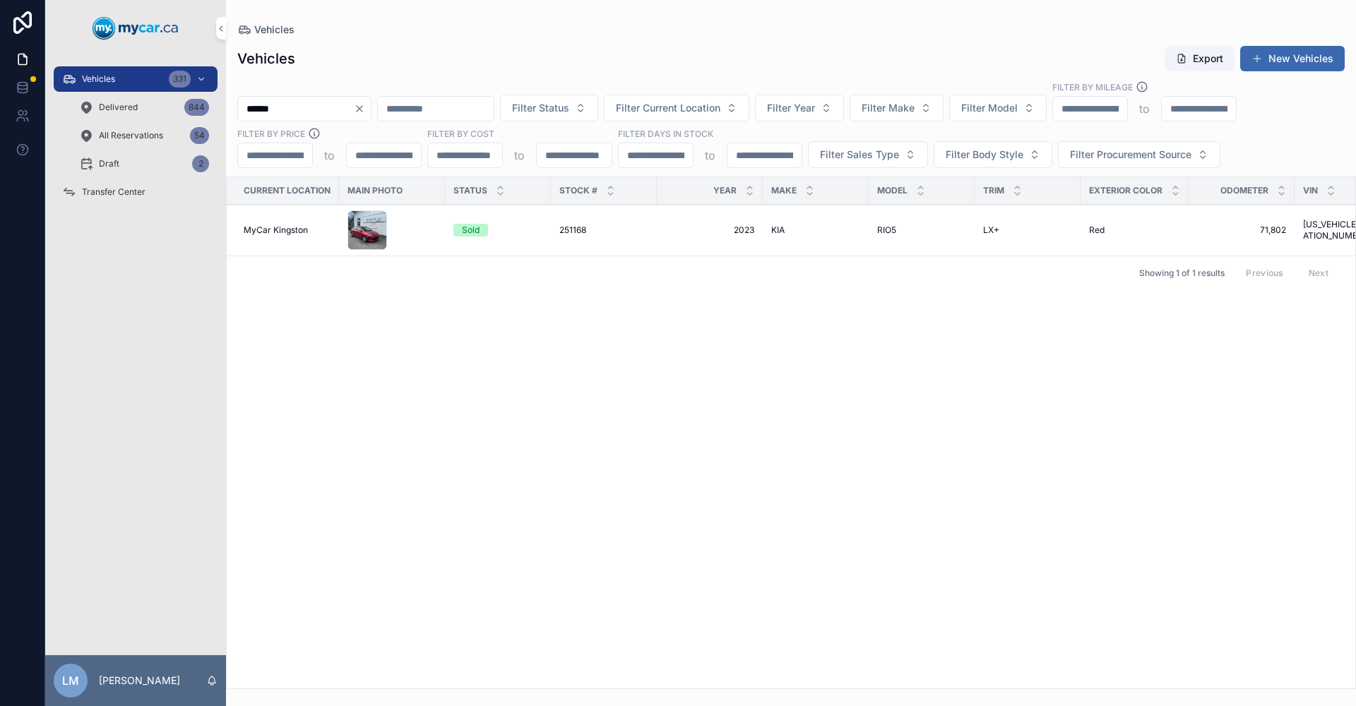
click at [328, 112] on input "******" at bounding box center [296, 109] width 116 height 20
type input "******"
click at [800, 228] on span "HYUNDAI" at bounding box center [790, 230] width 39 height 11
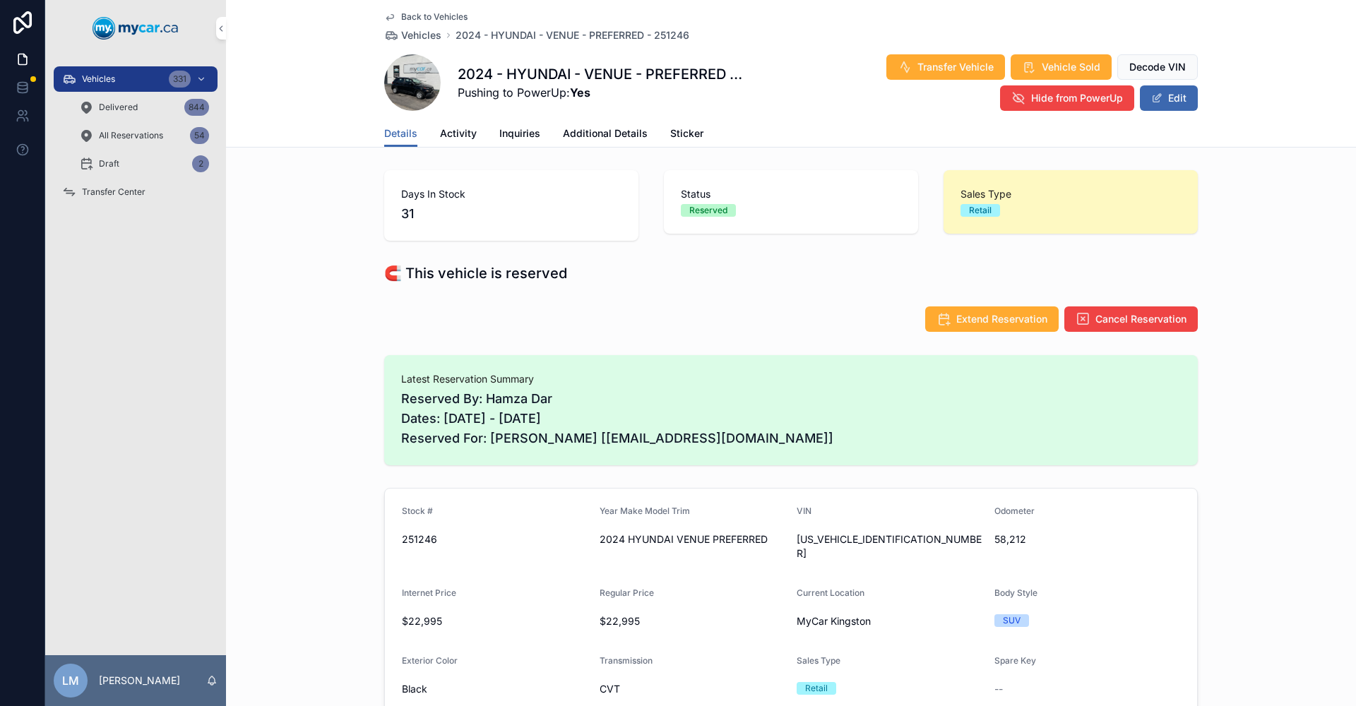
click at [408, 534] on span "251246" at bounding box center [495, 540] width 186 height 14
click at [1007, 535] on span "58,212" at bounding box center [1087, 540] width 186 height 14
copy span "58,212"
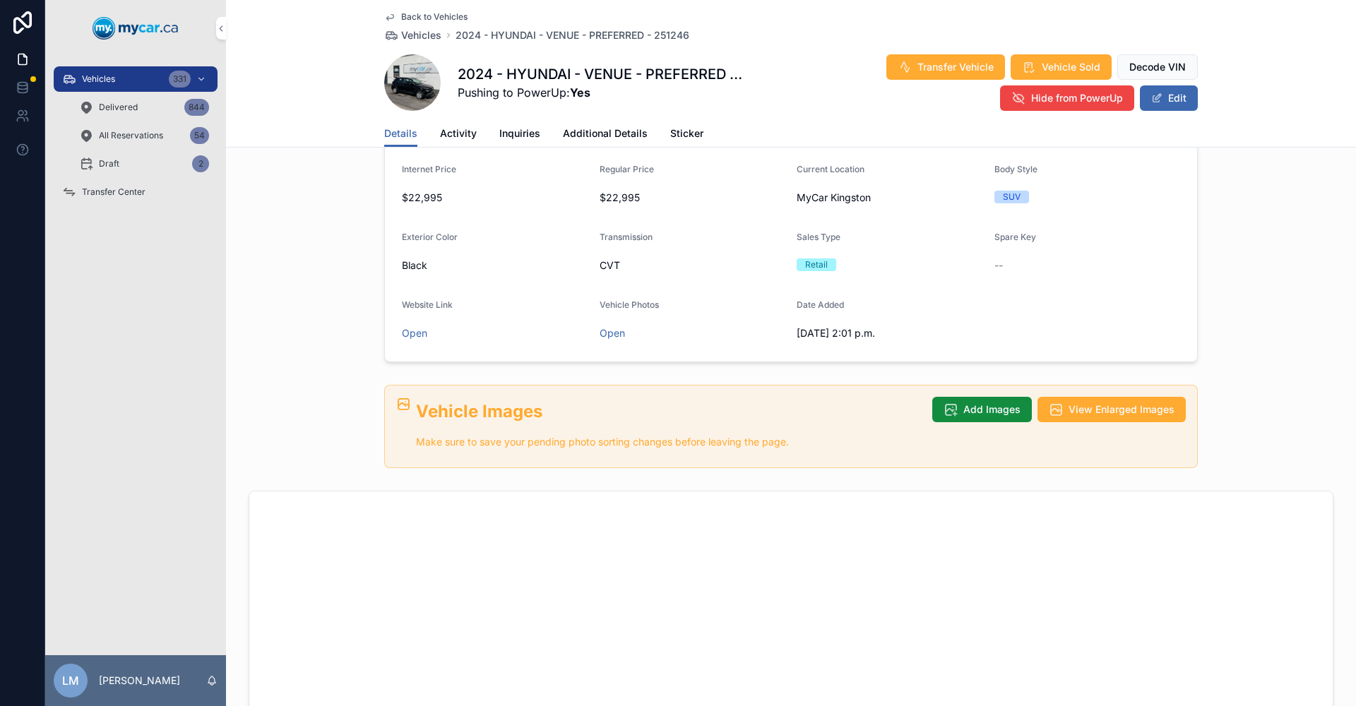
scroll to position [71, 0]
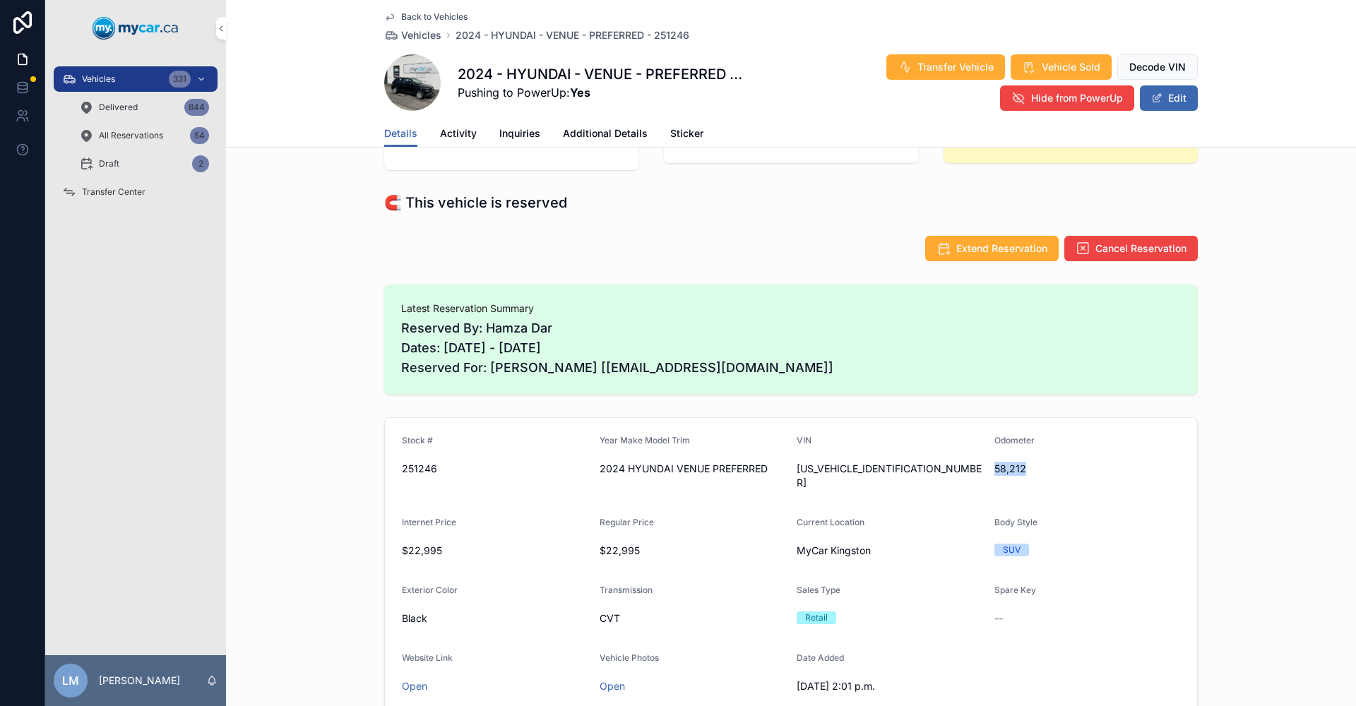
click at [1011, 462] on span "58,212" at bounding box center [1087, 469] width 186 height 14
click at [1019, 469] on span "58,212" at bounding box center [1087, 469] width 186 height 14
click at [1008, 470] on span "58,212" at bounding box center [1087, 469] width 186 height 14
click at [830, 471] on span "[US_VEHICLE_IDENTIFICATION_NUMBER]" at bounding box center [890, 476] width 186 height 28
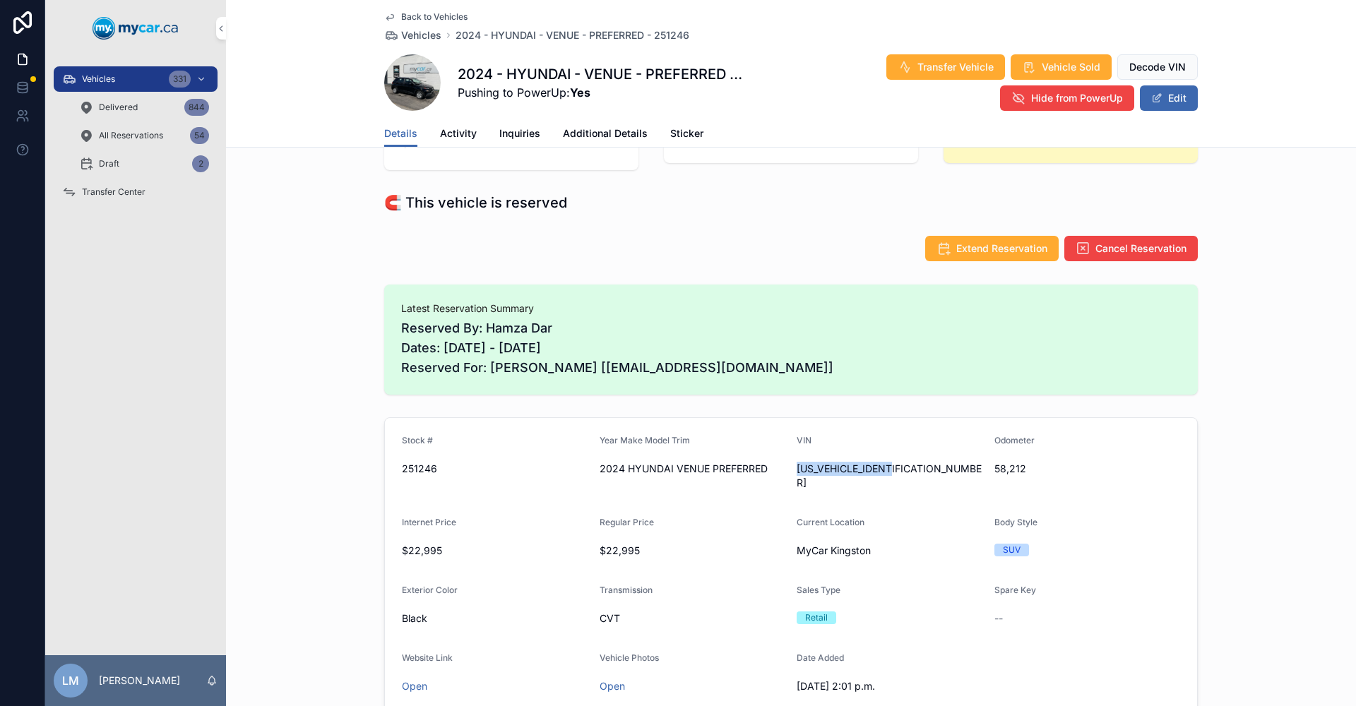
click at [830, 471] on span "[US_VEHICLE_IDENTIFICATION_NUMBER]" at bounding box center [890, 476] width 186 height 28
copy span "[US_VEHICLE_IDENTIFICATION_NUMBER]"
click at [436, 12] on span "Back to Vehicles" at bounding box center [434, 16] width 66 height 11
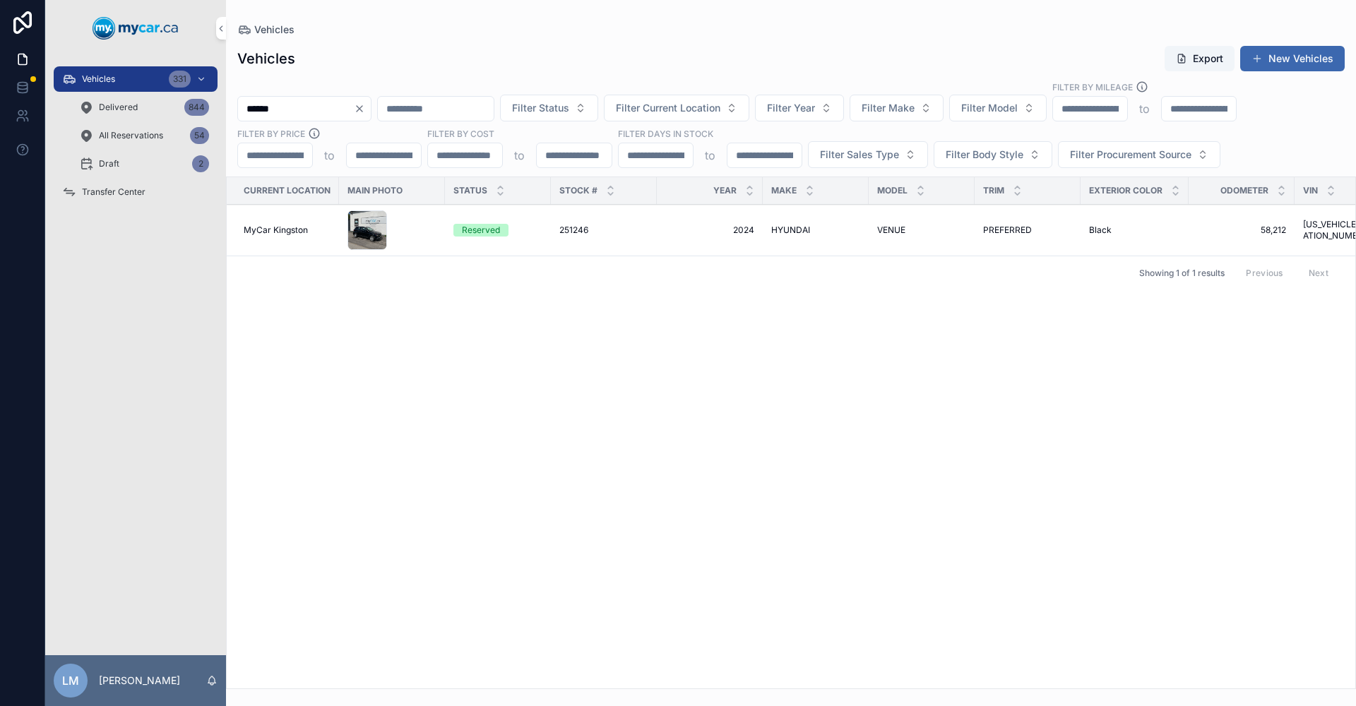
click at [494, 106] on input "scrollable content" at bounding box center [436, 109] width 116 height 20
paste input "**********"
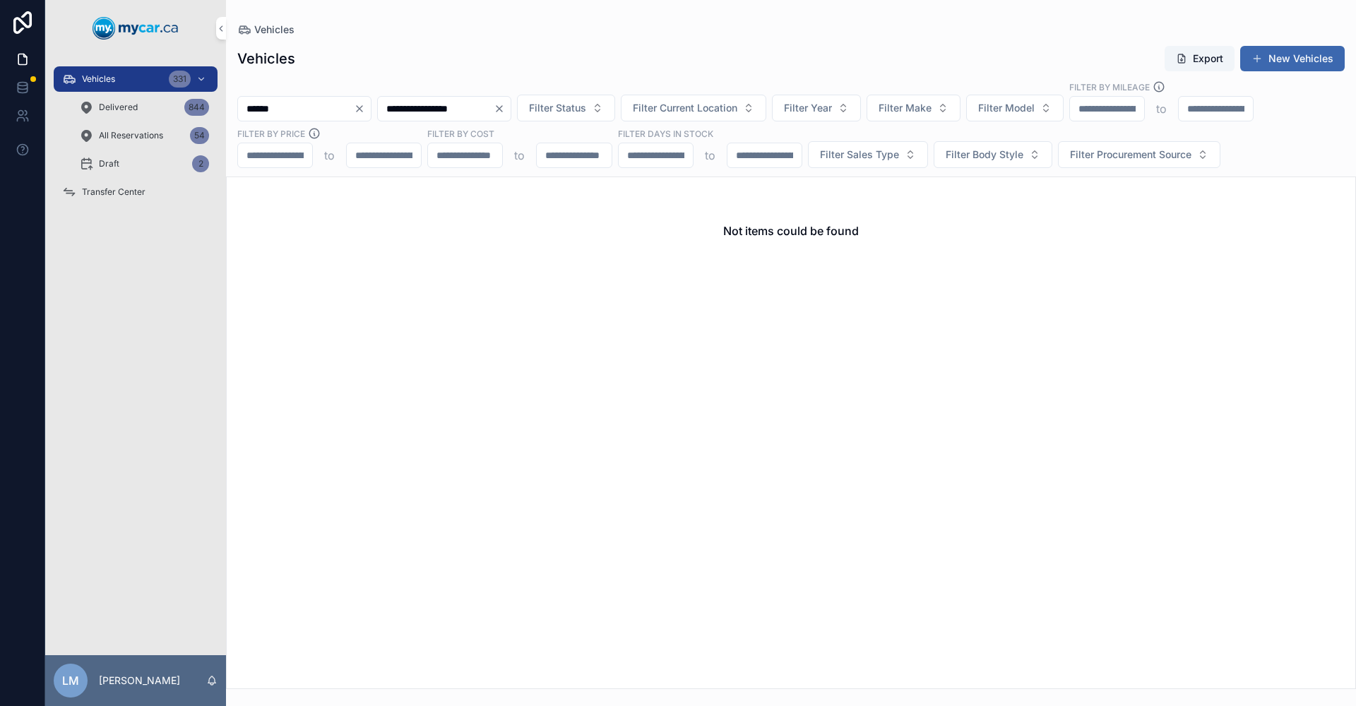
type input "**********"
click at [365, 107] on icon "Clear" at bounding box center [359, 108] width 11 height 11
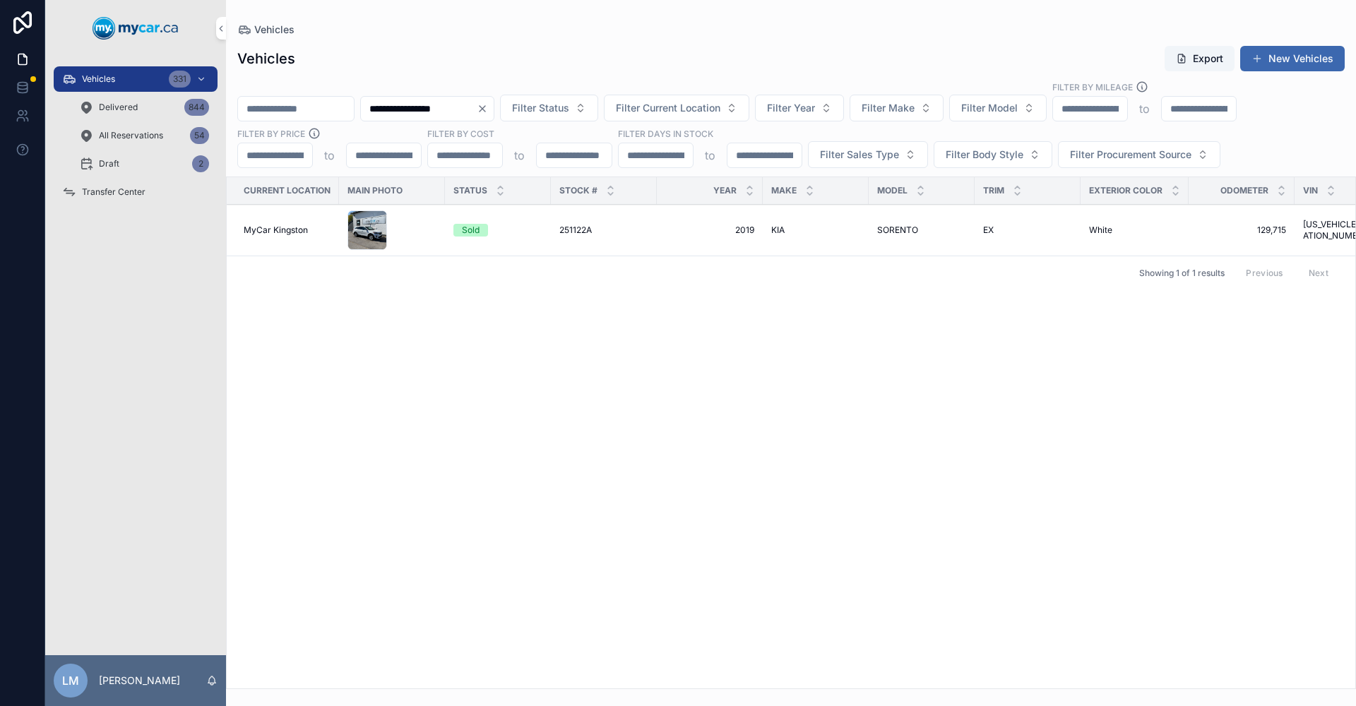
click at [488, 112] on icon "Clear" at bounding box center [482, 108] width 11 height 11
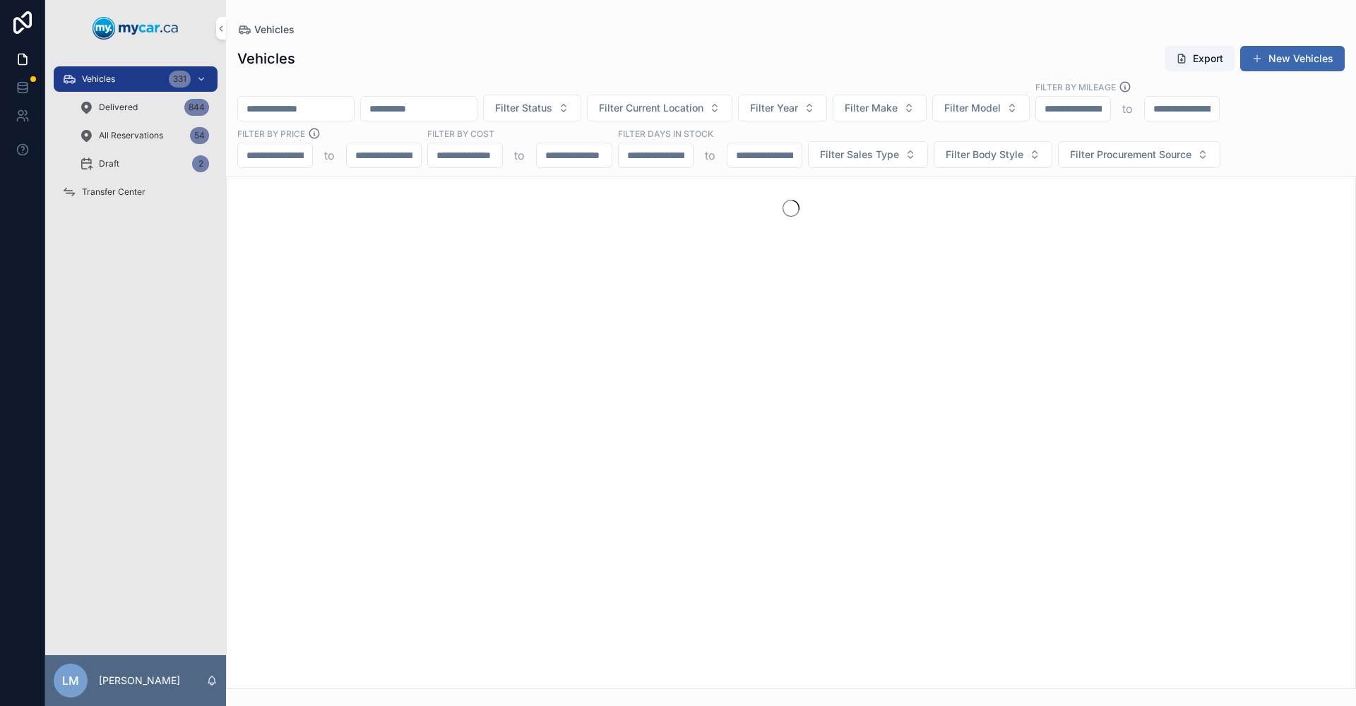
click at [327, 112] on input "scrollable content" at bounding box center [296, 109] width 116 height 20
type input "******"
click at [371, 105] on button "Clear" at bounding box center [362, 108] width 17 height 11
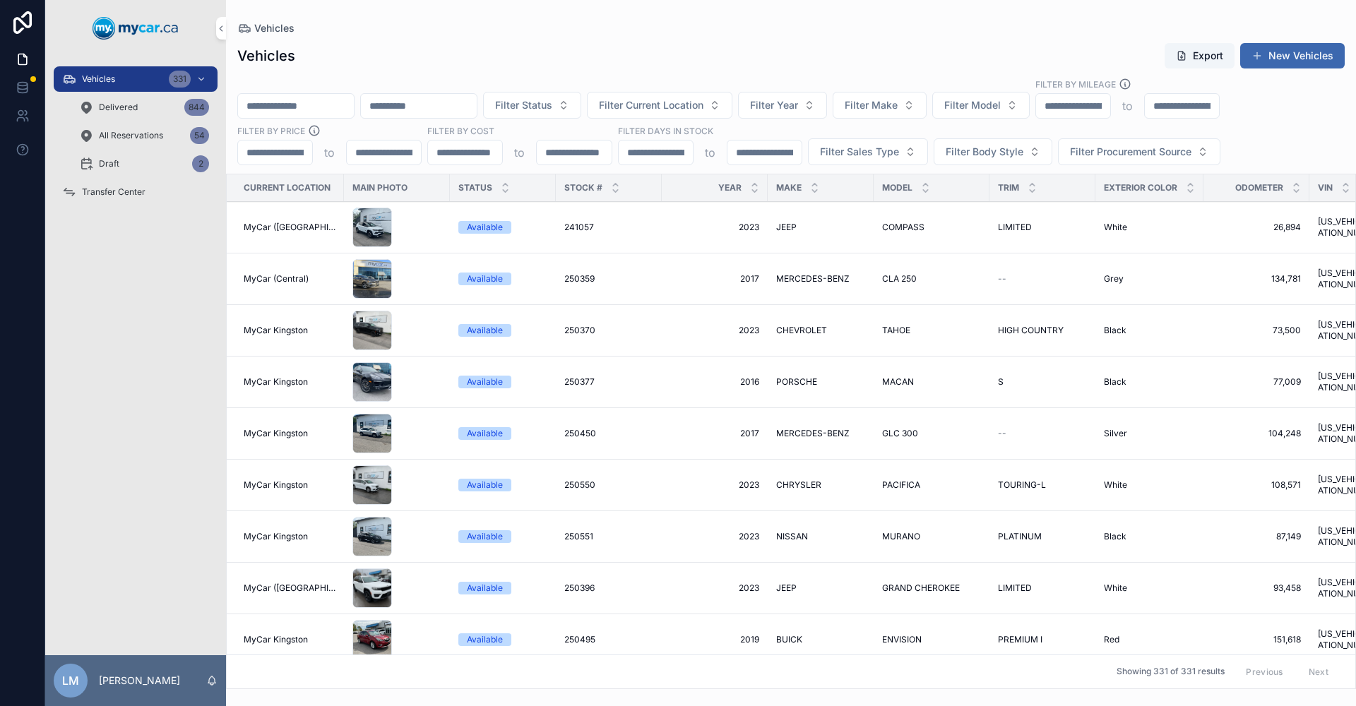
click at [129, 103] on span "Delivered" at bounding box center [118, 107] width 39 height 11
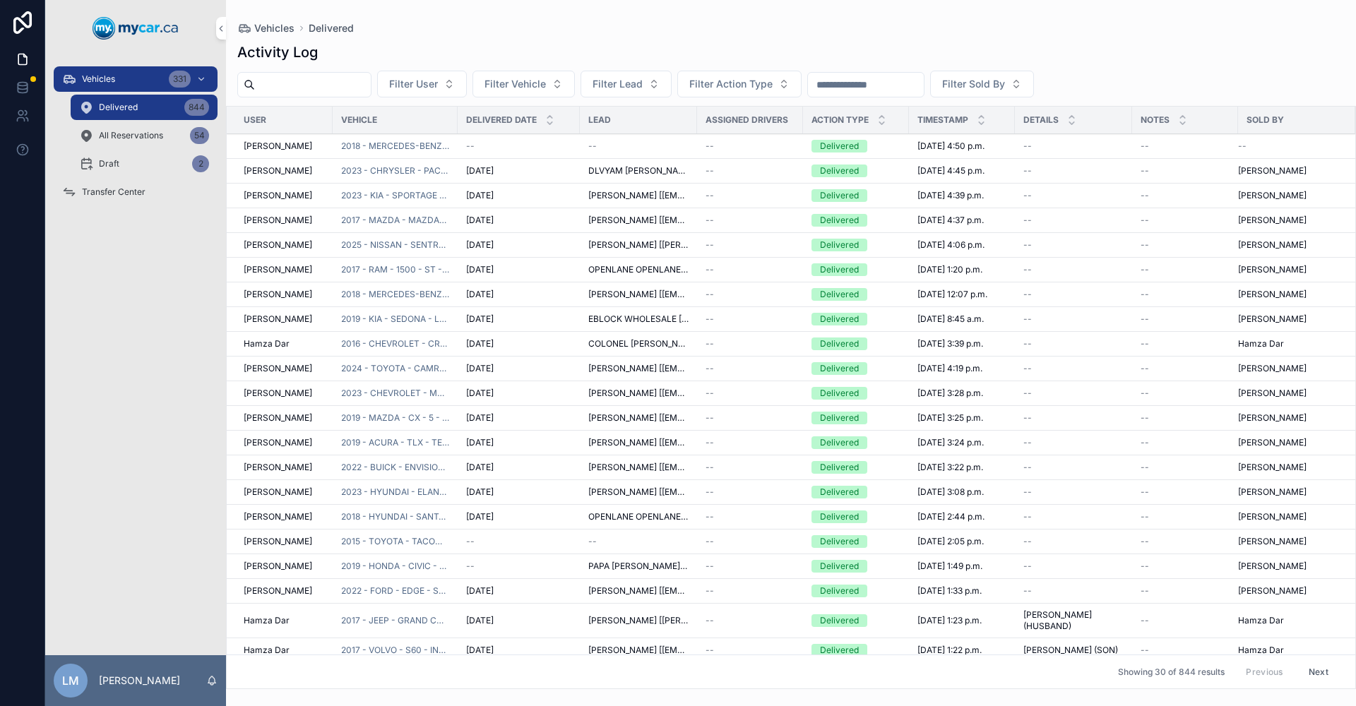
click at [924, 94] on input "scrollable content" at bounding box center [866, 85] width 116 height 20
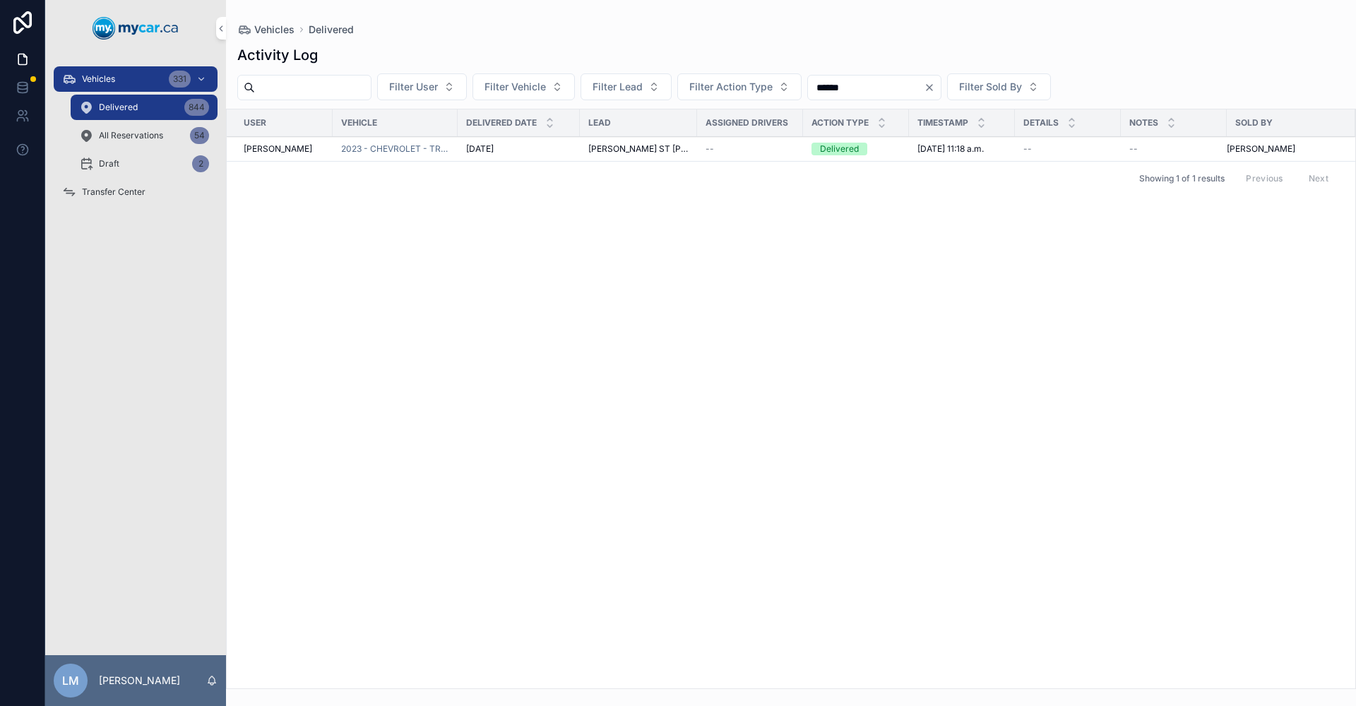
type input "******"
click at [386, 151] on span "2023 - CHEVROLET - TRAILBLAZER - RS - 251088" at bounding box center [395, 148] width 108 height 11
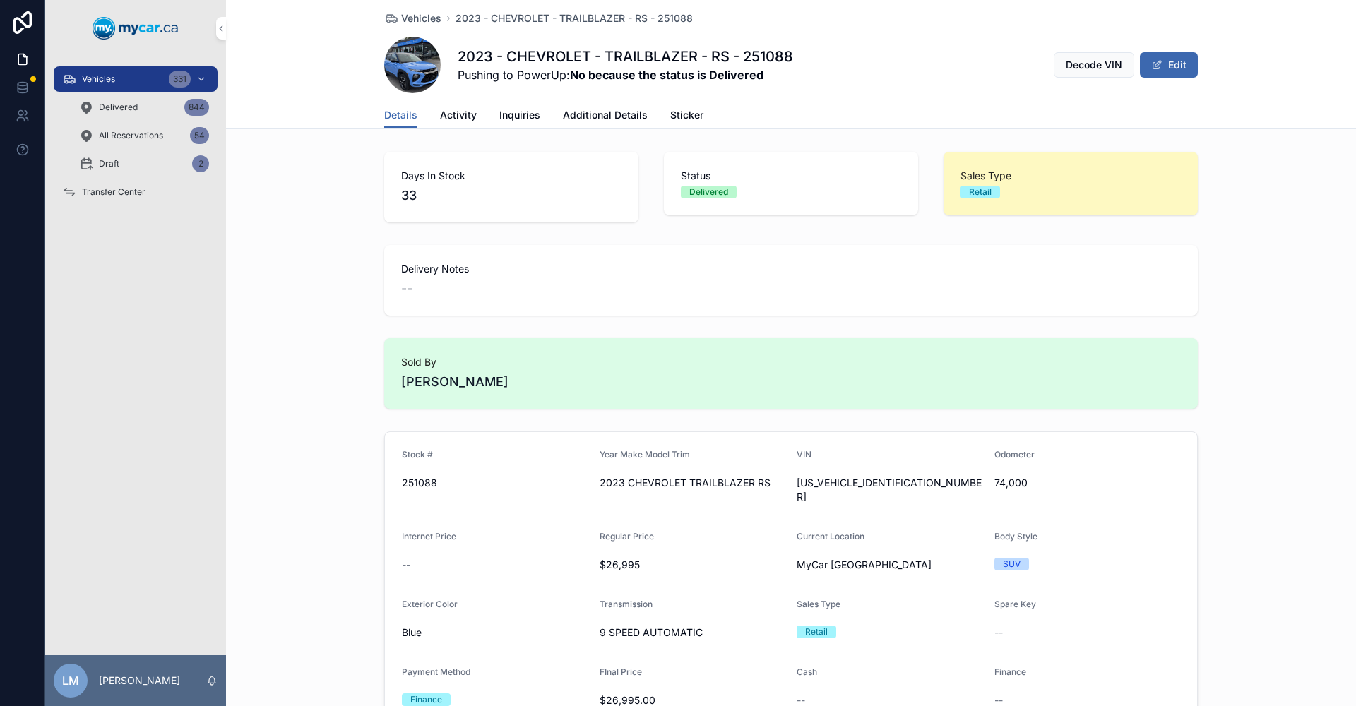
click at [440, 112] on span "Activity" at bounding box center [458, 115] width 37 height 14
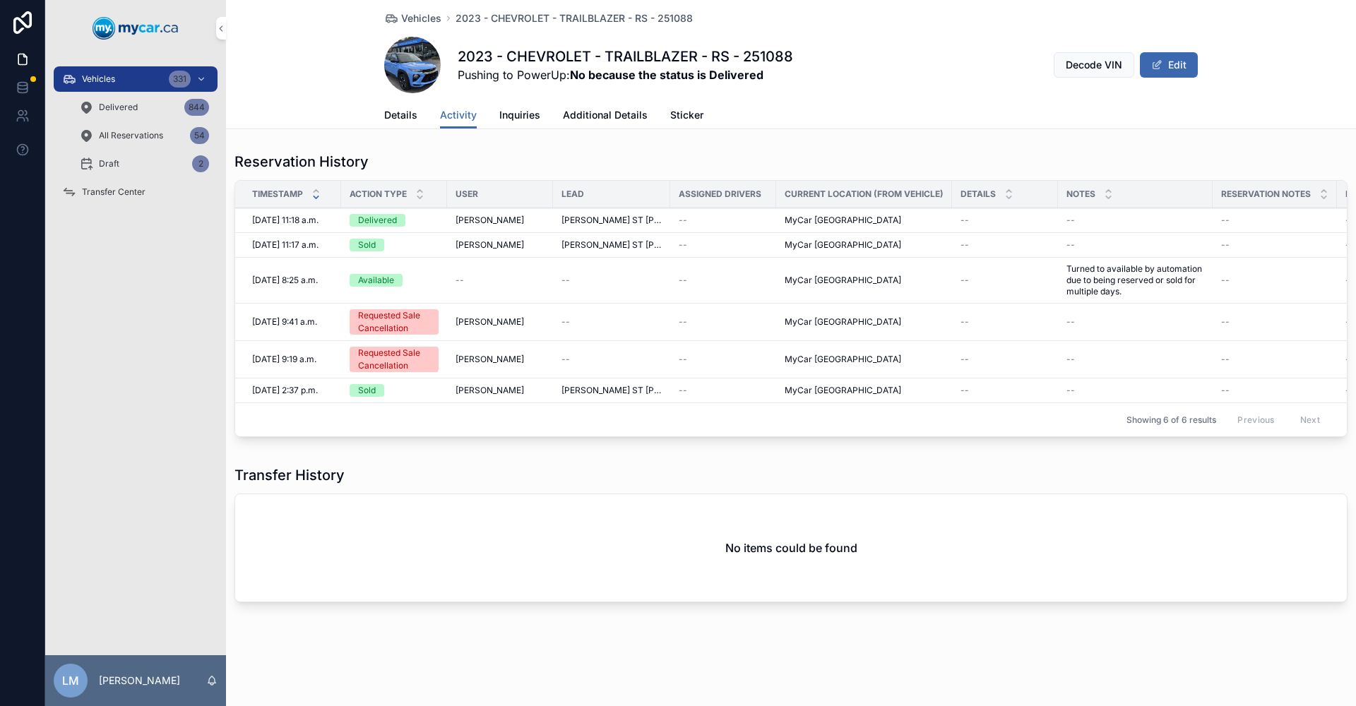
click at [432, 24] on span "Vehicles" at bounding box center [421, 18] width 40 height 14
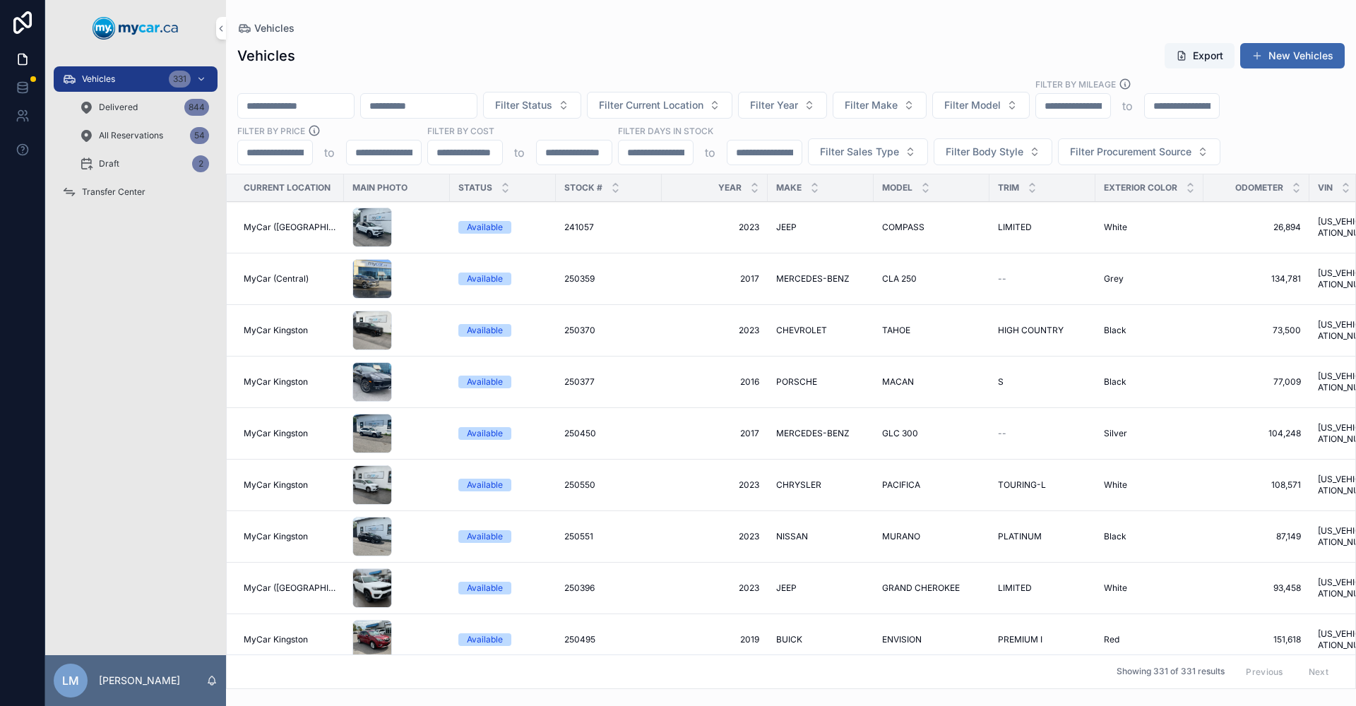
click at [354, 109] on input "scrollable content" at bounding box center [296, 106] width 116 height 20
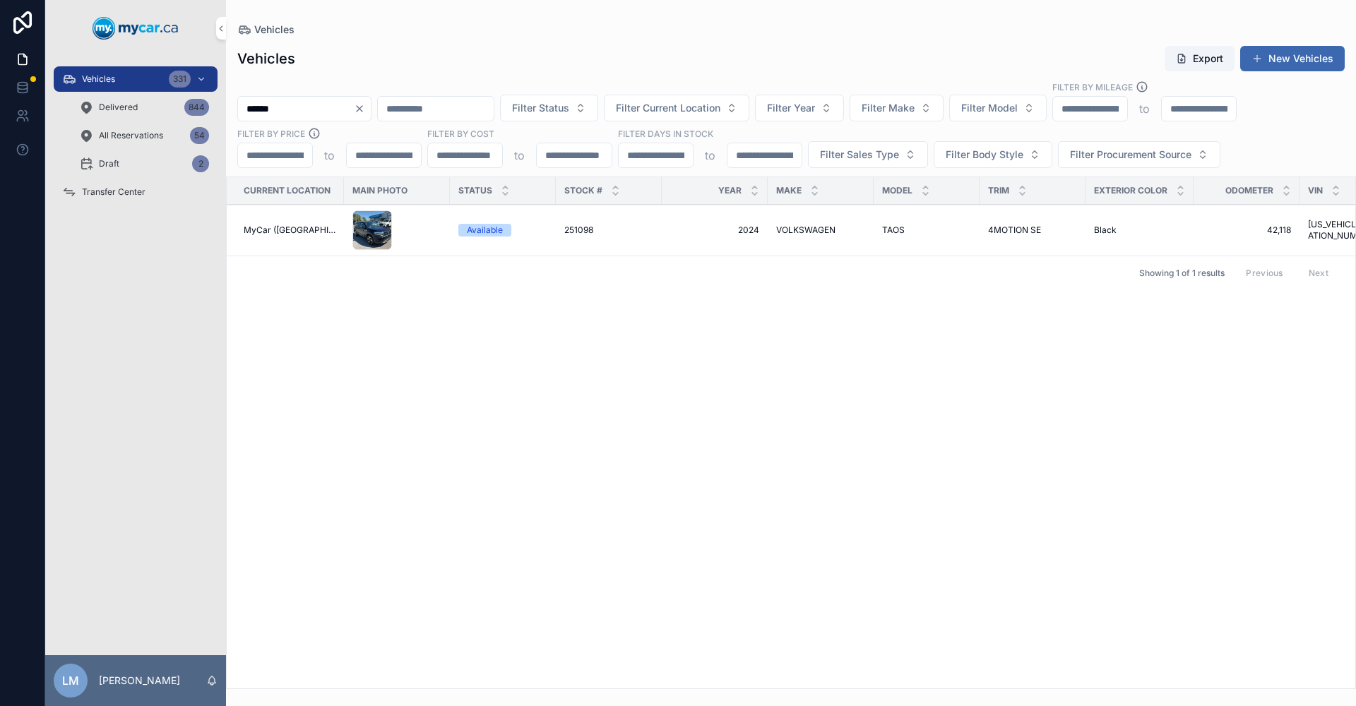
type input "******"
click at [788, 229] on span "VOLKSWAGEN" at bounding box center [805, 230] width 59 height 11
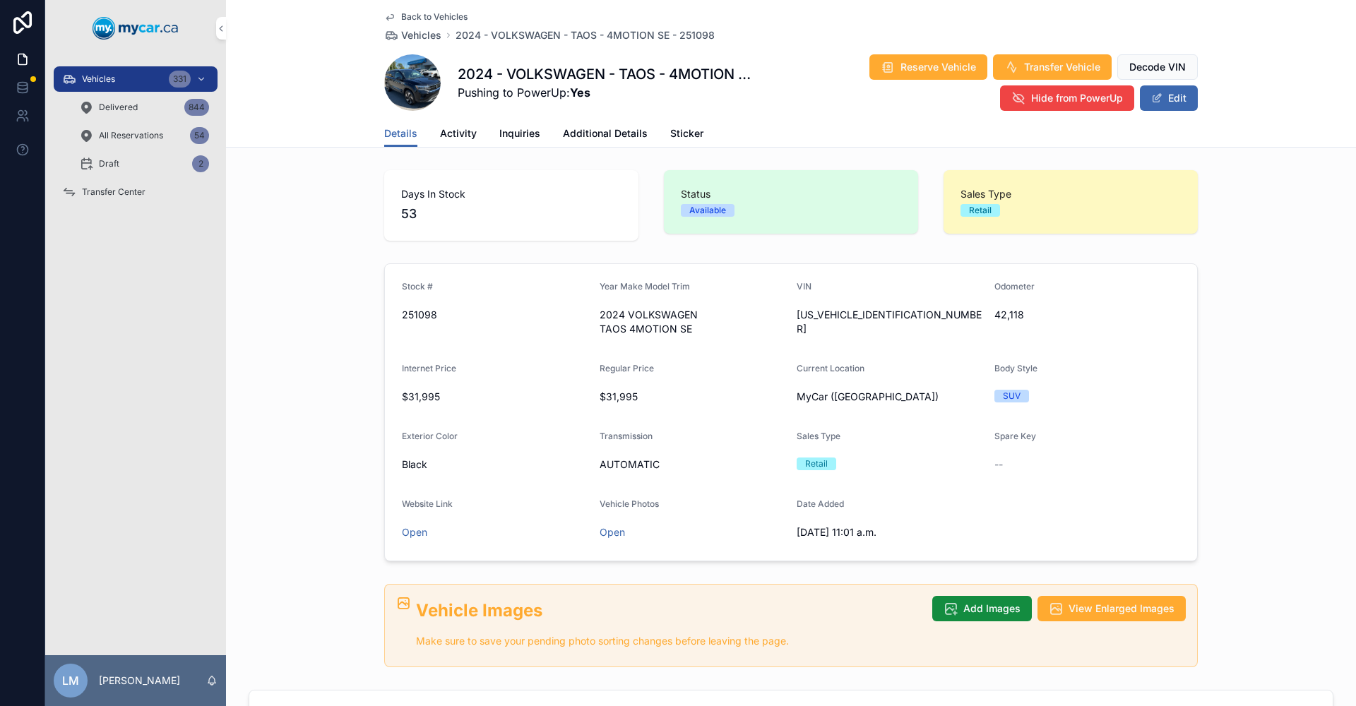
click at [438, 20] on span "Back to Vehicles" at bounding box center [434, 16] width 66 height 11
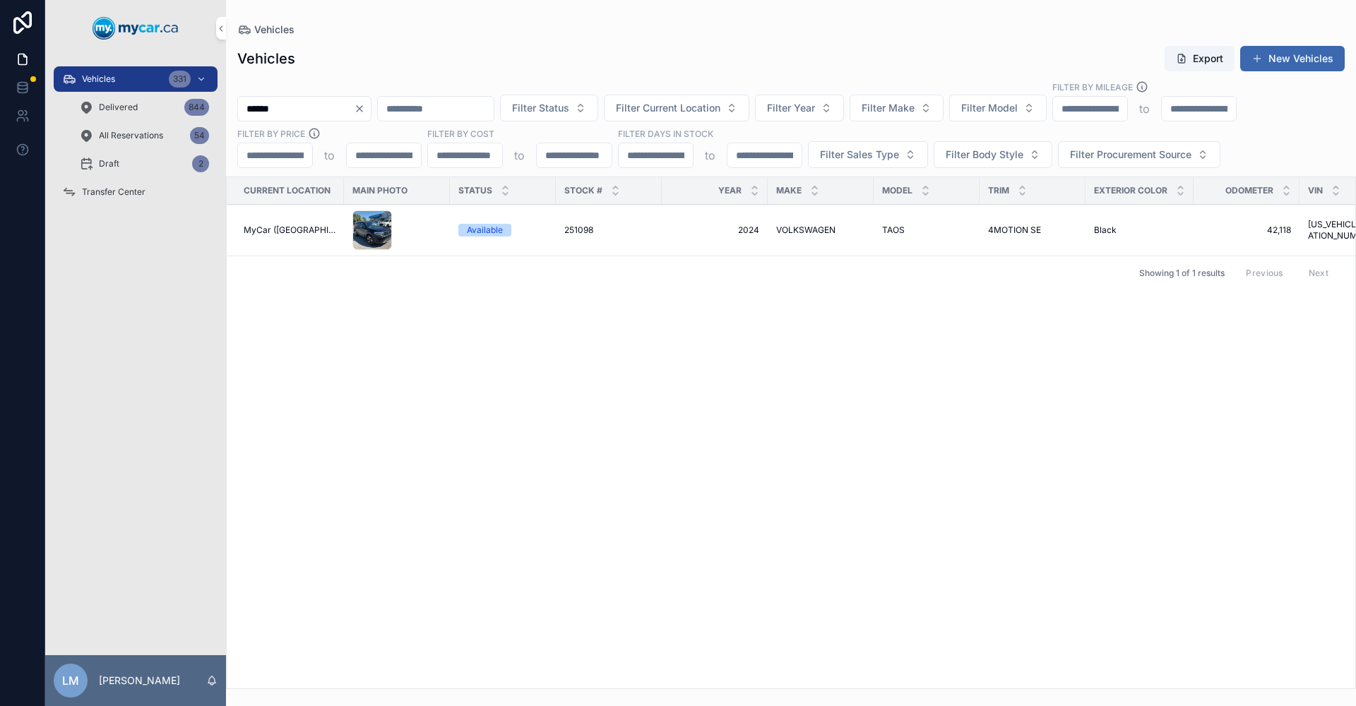
click at [321, 109] on input "******" at bounding box center [296, 109] width 116 height 20
type input "******"
click at [906, 226] on span "COUNTRYMAN" at bounding box center [908, 230] width 62 height 11
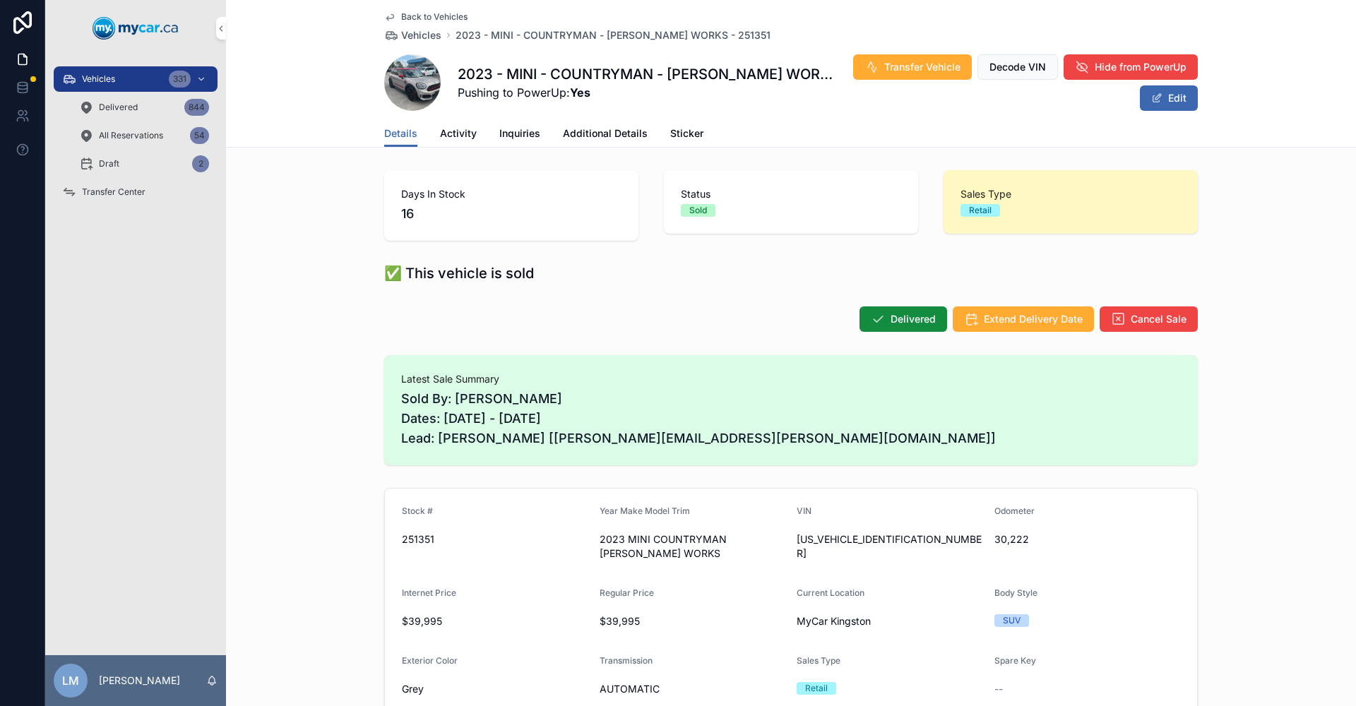
click at [461, 139] on span "Activity" at bounding box center [458, 133] width 37 height 14
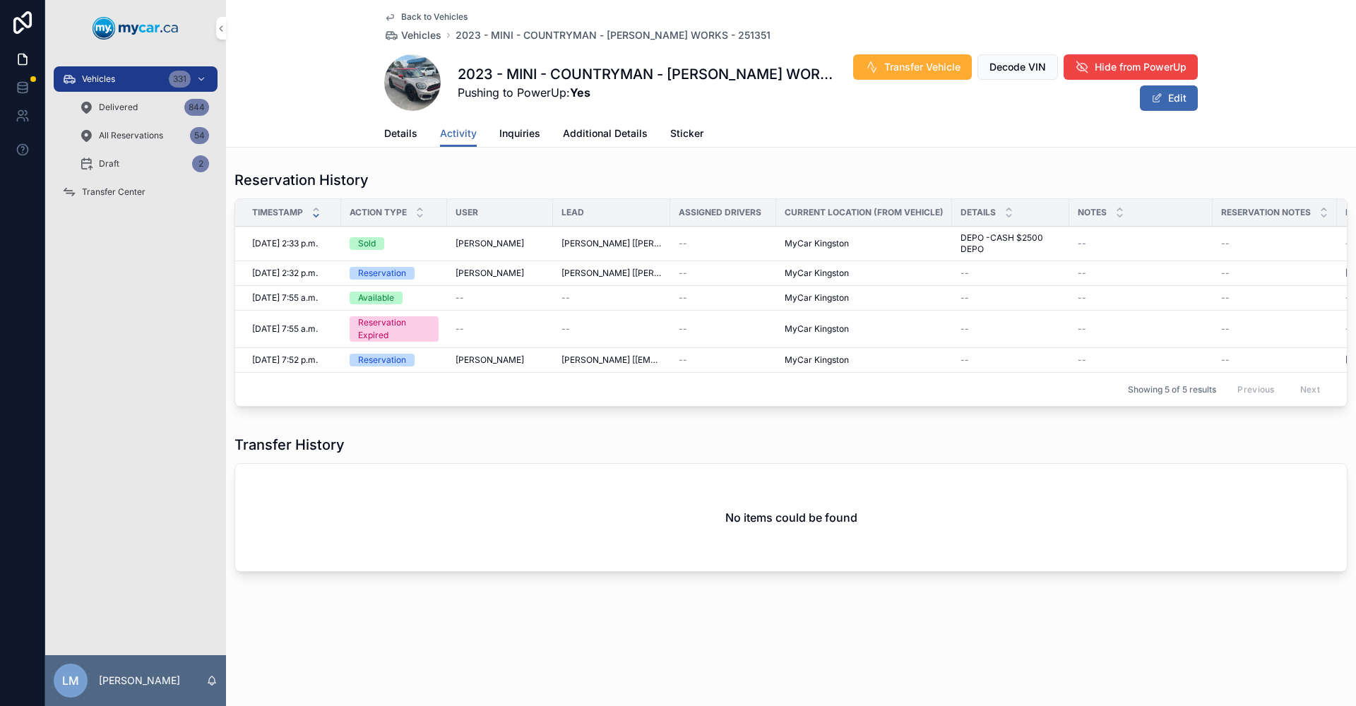
click at [535, 37] on span "2023 - MINI - COUNTRYMAN - [PERSON_NAME] WORKS - 251351" at bounding box center [613, 35] width 315 height 14
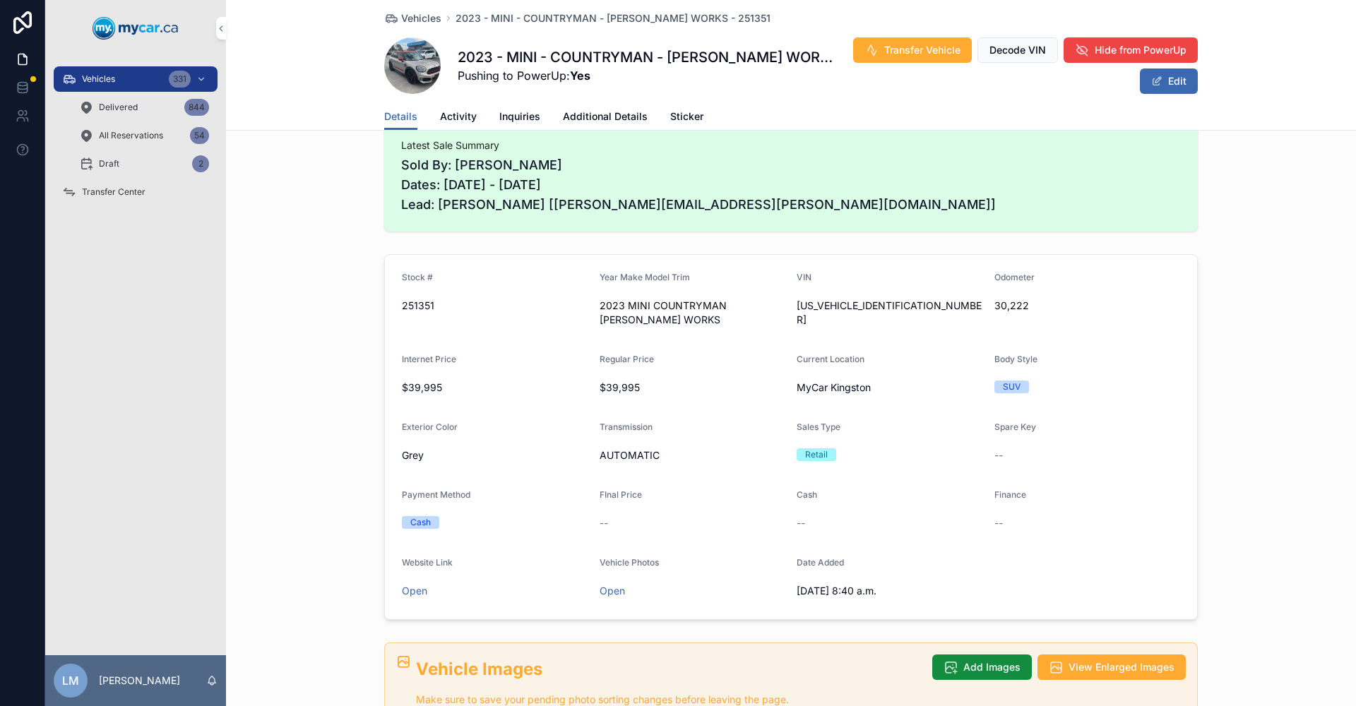
scroll to position [141, 0]
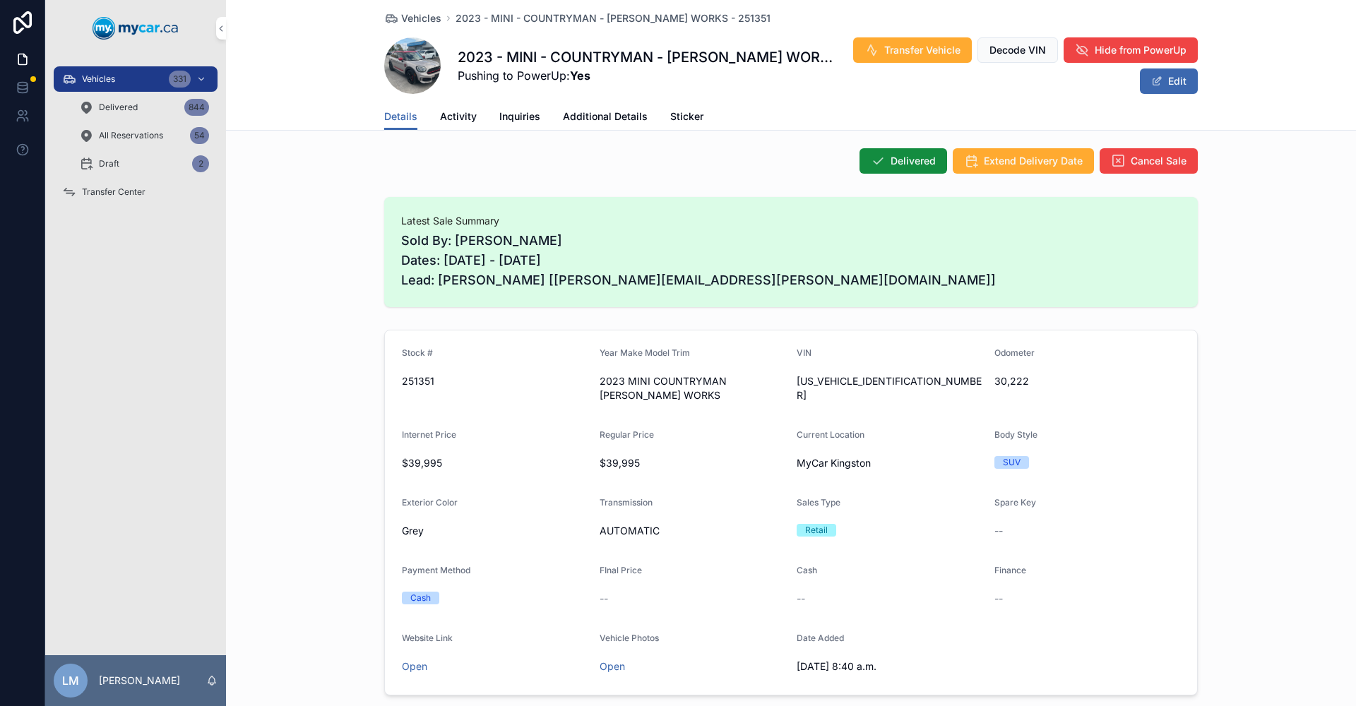
click at [409, 381] on span "251351" at bounding box center [495, 381] width 186 height 14
click at [1003, 378] on span "30,222" at bounding box center [1087, 381] width 186 height 14
copy span "30,222"
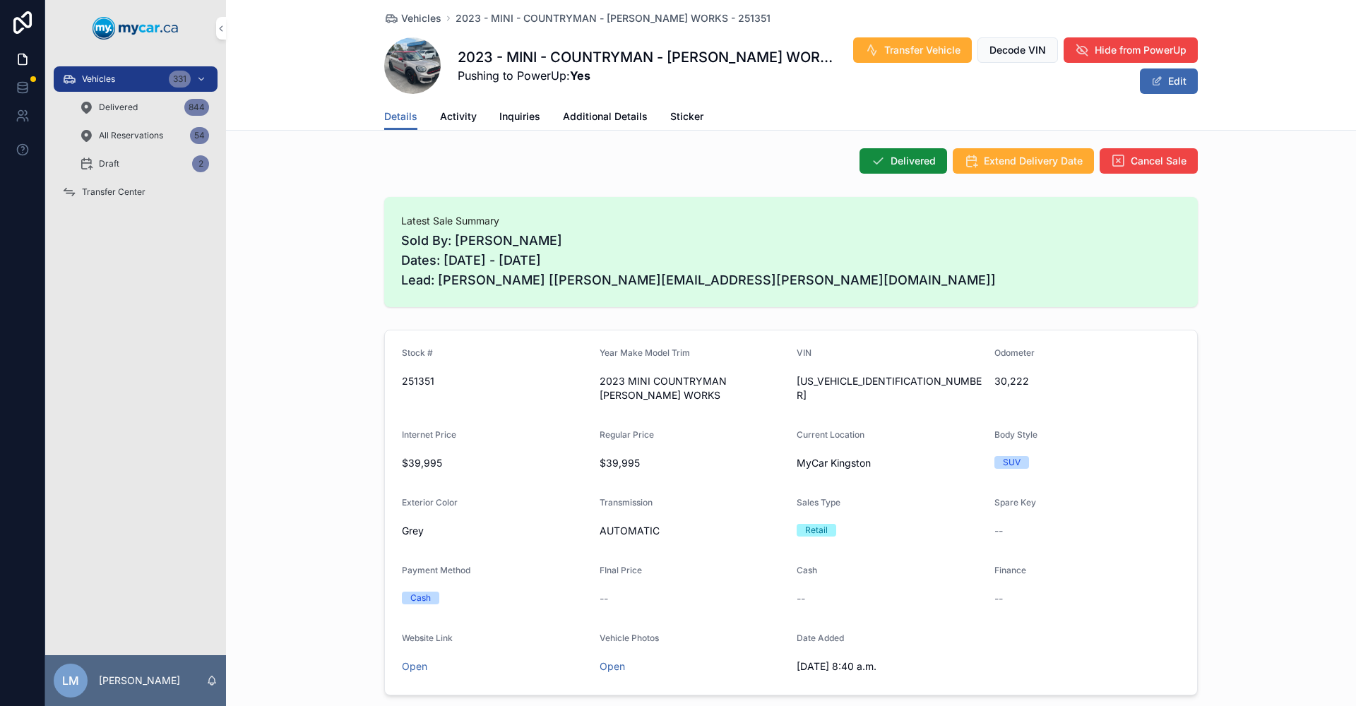
click at [812, 381] on span "[US_VEHICLE_IDENTIFICATION_NUMBER]" at bounding box center [890, 388] width 186 height 28
copy span "[US_VEHICLE_IDENTIFICATION_NUMBER]"
click at [423, 20] on span "Vehicles" at bounding box center [421, 18] width 40 height 14
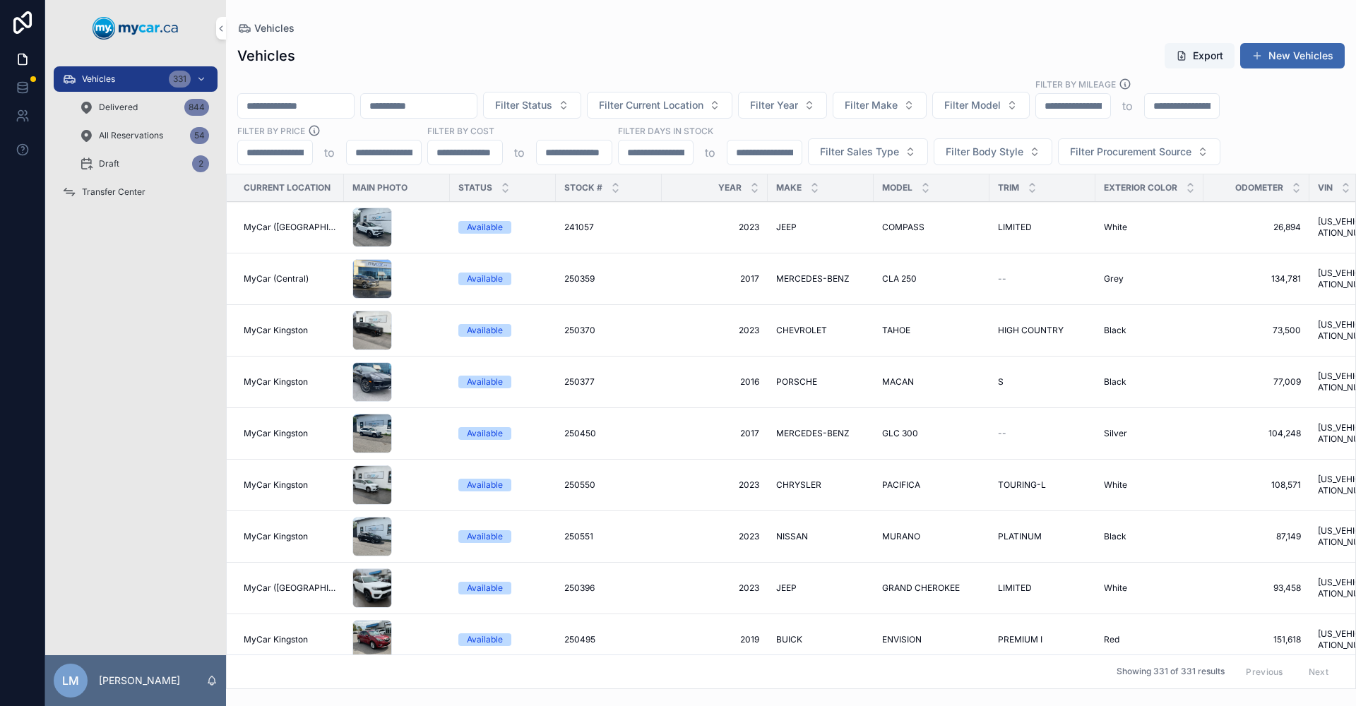
click at [348, 103] on input "scrollable content" at bounding box center [296, 106] width 116 height 20
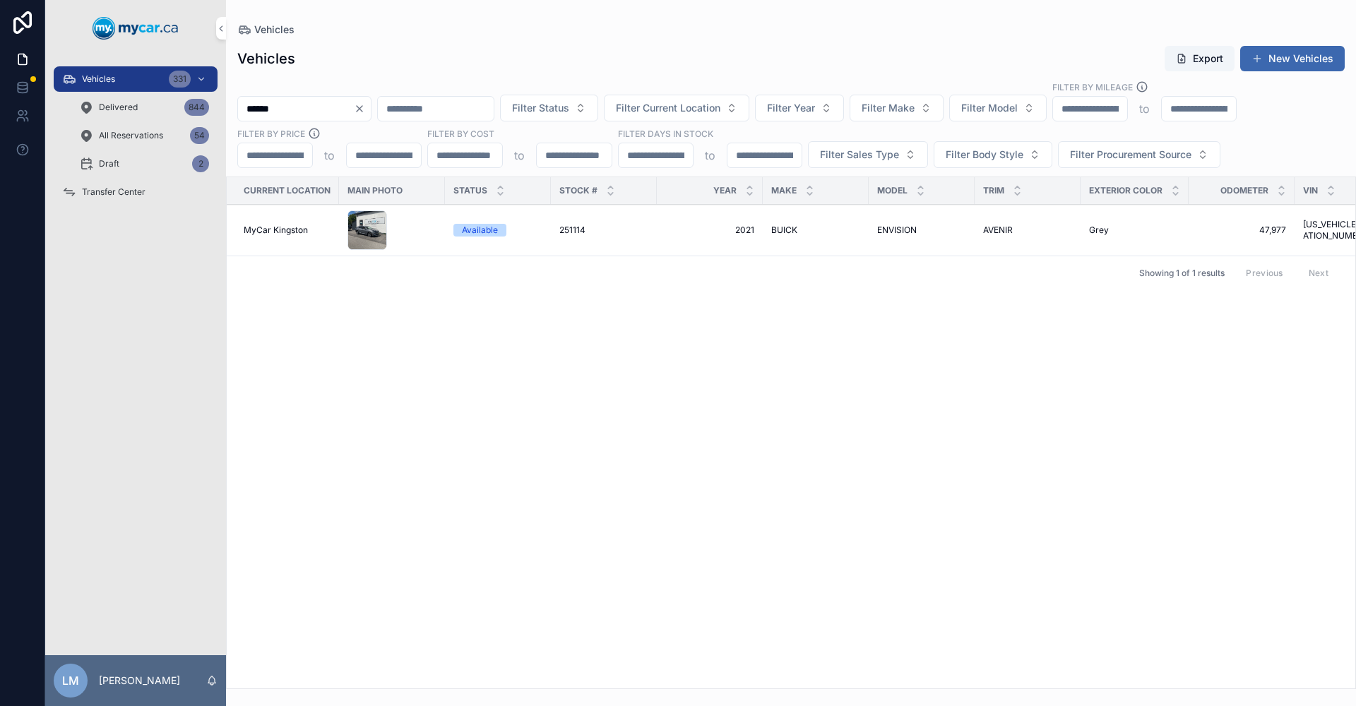
type input "******"
click at [791, 230] on span "BUICK" at bounding box center [784, 230] width 26 height 11
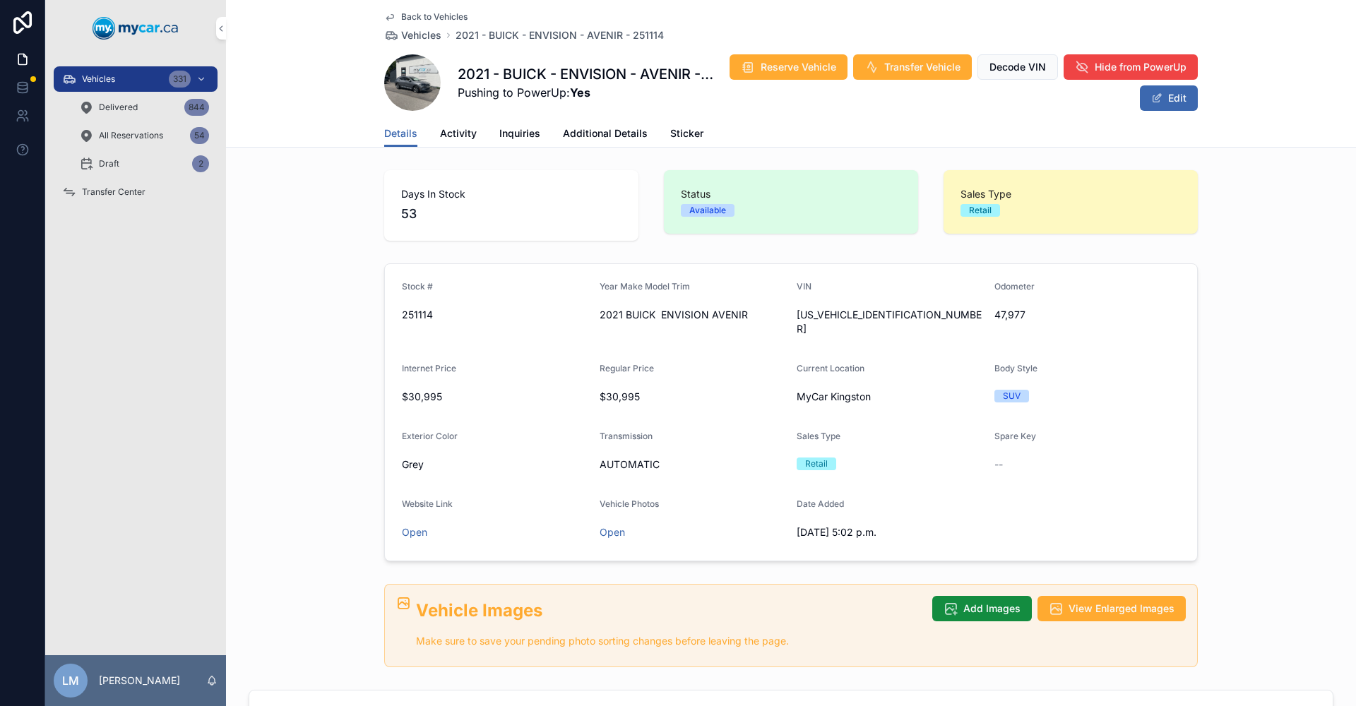
click at [408, 317] on span "251114" at bounding box center [495, 315] width 186 height 14
click at [1011, 311] on span "47,977" at bounding box center [1087, 315] width 186 height 14
click at [884, 315] on span "[US_VEHICLE_IDENTIFICATION_NUMBER]" at bounding box center [890, 322] width 186 height 28
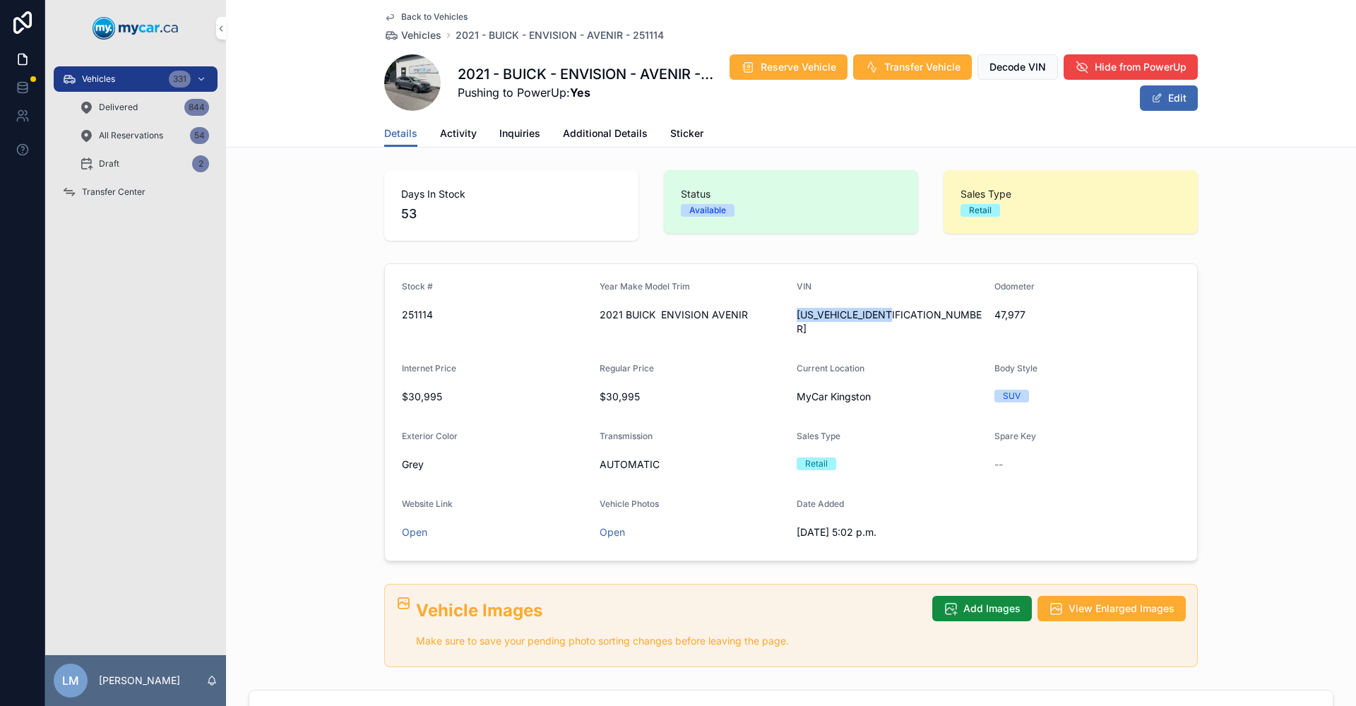
click at [884, 315] on span "[US_VEHICLE_IDENTIFICATION_NUMBER]" at bounding box center [890, 322] width 186 height 28
click at [394, 11] on link "Back to Vehicles" at bounding box center [425, 16] width 83 height 11
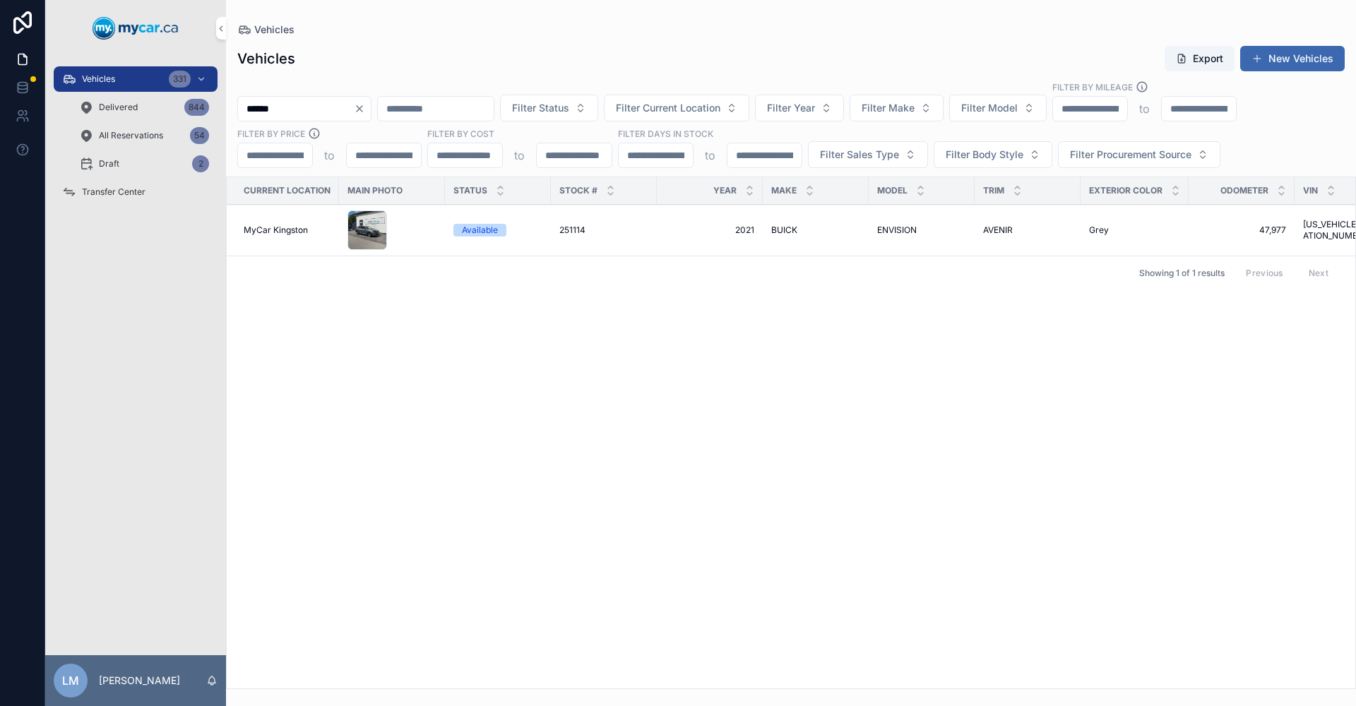
click at [365, 109] on icon "Clear" at bounding box center [359, 108] width 11 height 11
click at [280, 101] on input "scrollable content" at bounding box center [296, 109] width 116 height 20
type input "******"
click at [788, 227] on span "NISSAN" at bounding box center [787, 230] width 32 height 11
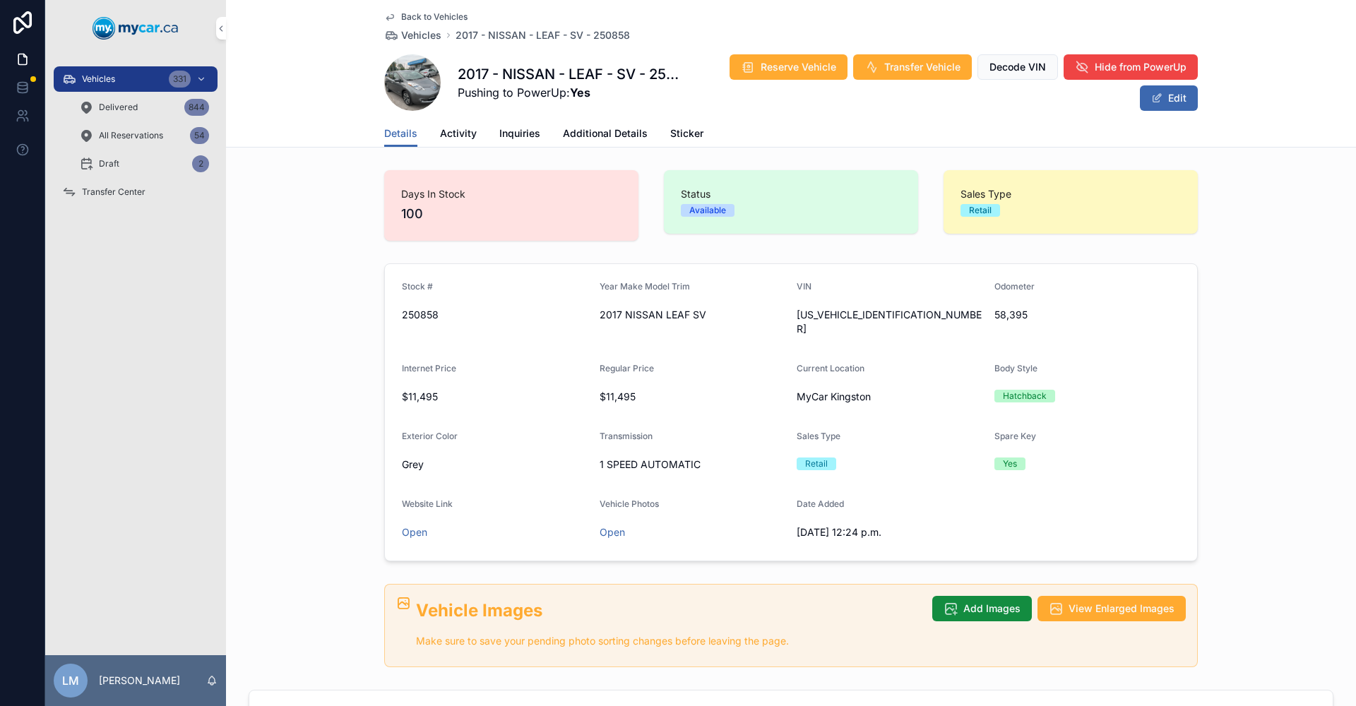
click at [846, 310] on span "[US_VEHICLE_IDENTIFICATION_NUMBER]" at bounding box center [890, 322] width 186 height 28
click at [412, 18] on span "Back to Vehicles" at bounding box center [434, 16] width 66 height 11
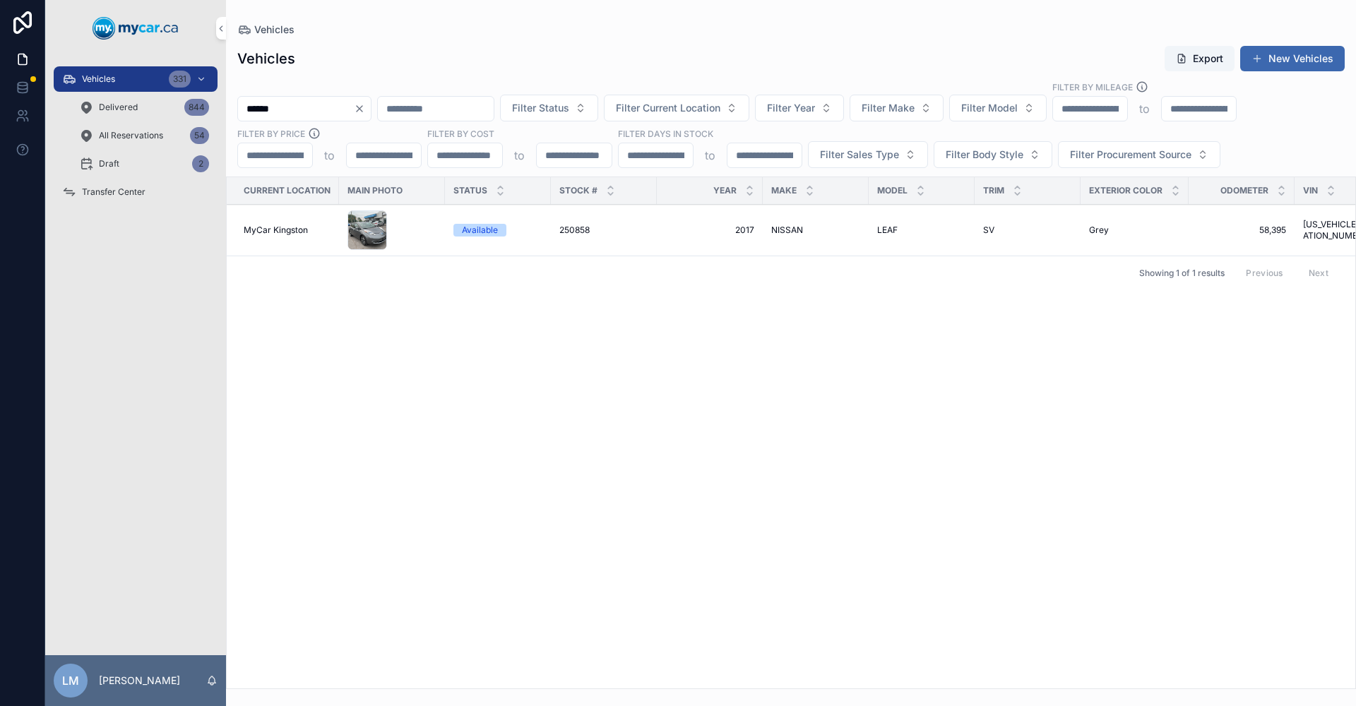
click at [365, 109] on icon "Clear" at bounding box center [359, 108] width 11 height 11
click at [328, 107] on input "scrollable content" at bounding box center [296, 109] width 116 height 20
type input "******"
click at [576, 227] on span "250370" at bounding box center [574, 230] width 31 height 11
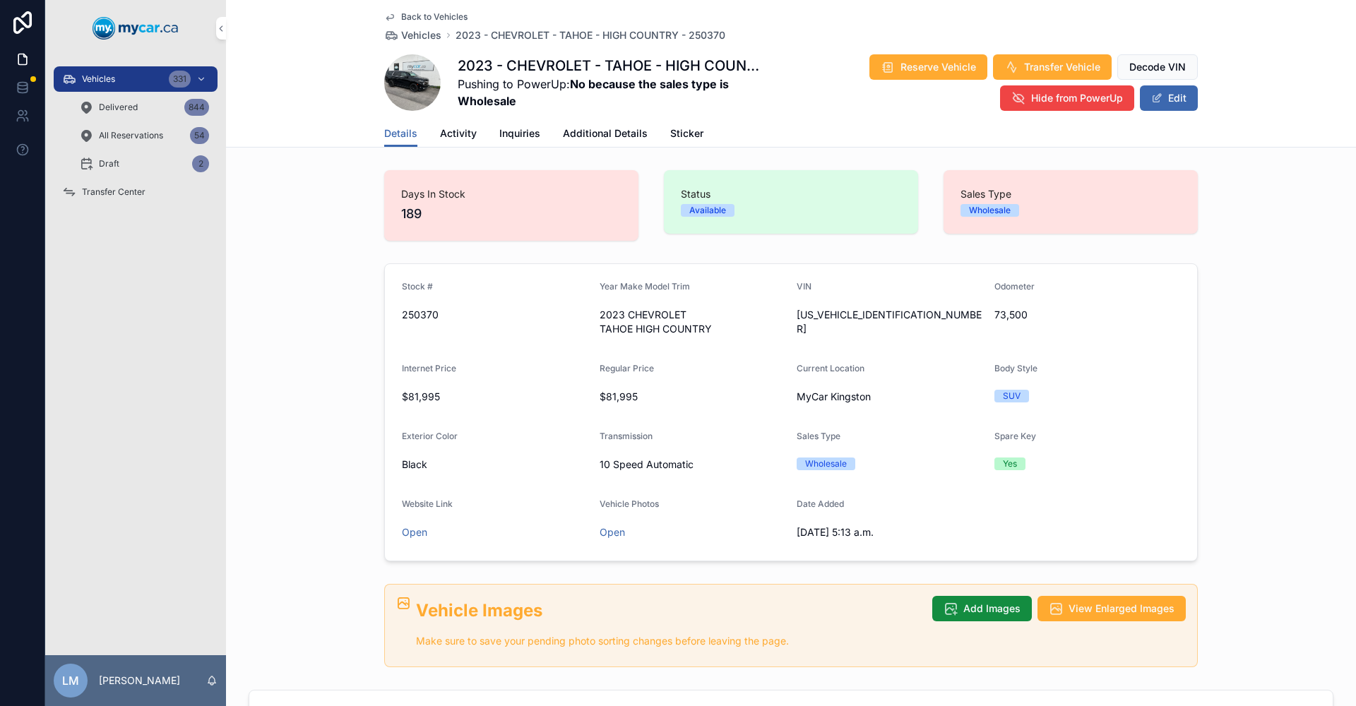
click at [1040, 66] on span "Transfer Vehicle" at bounding box center [1062, 67] width 76 height 14
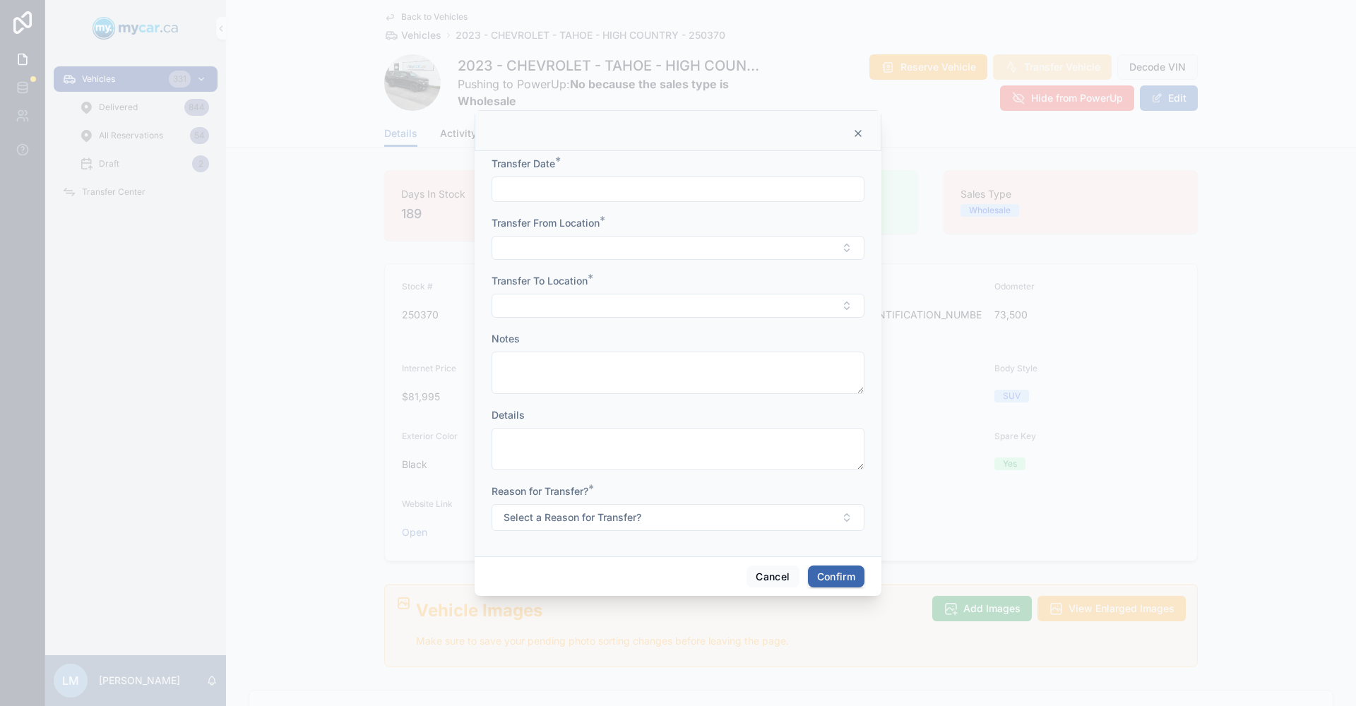
click at [693, 199] on div at bounding box center [678, 189] width 373 height 25
click at [692, 196] on input "text" at bounding box center [678, 189] width 372 height 20
click at [685, 218] on button "[DATE]" at bounding box center [679, 223] width 56 height 25
type input "**********"
click at [935, 382] on div at bounding box center [678, 353] width 1356 height 706
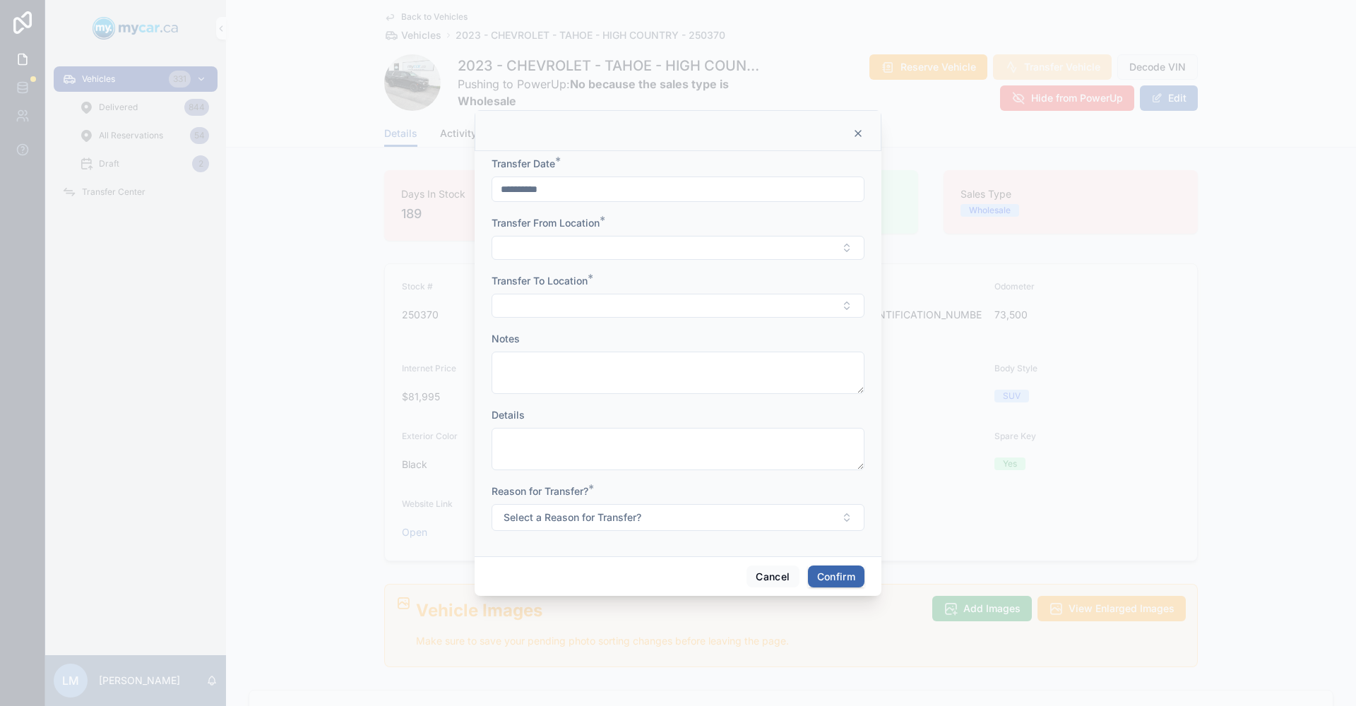
click at [586, 241] on button "Select Button" at bounding box center [678, 248] width 373 height 24
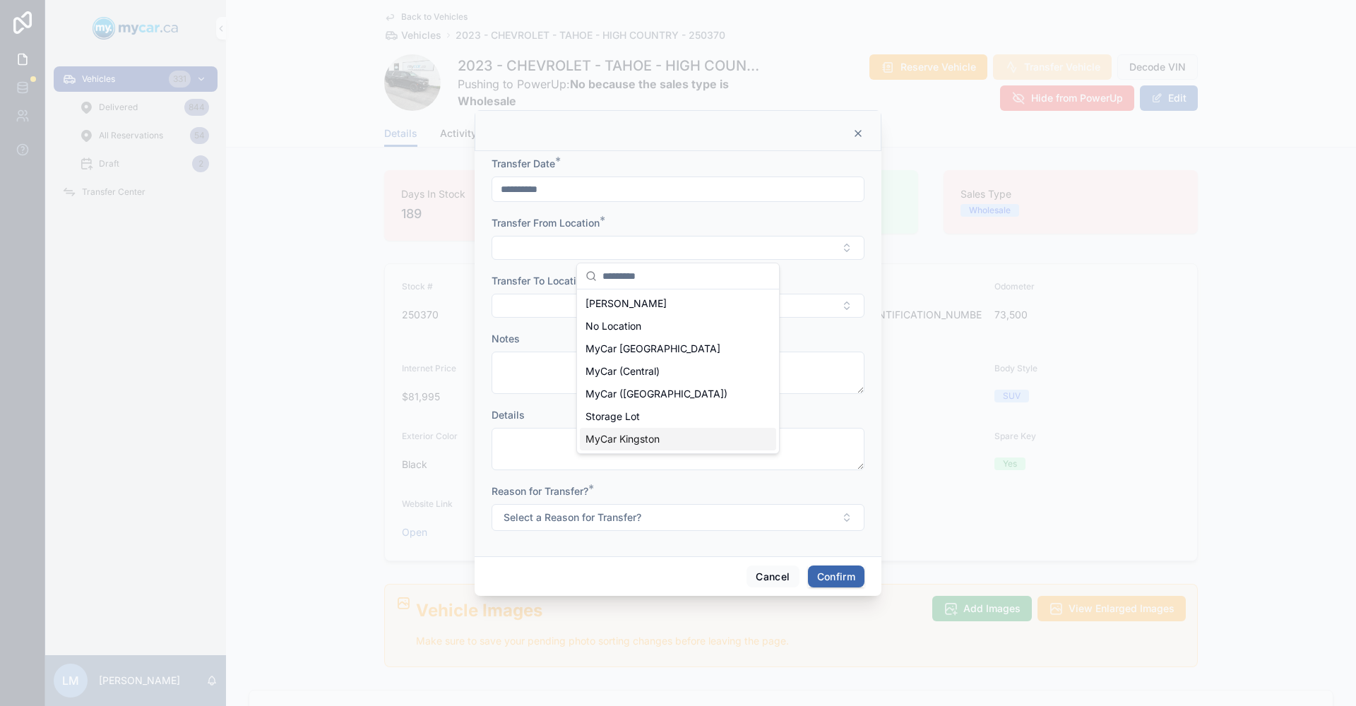
click at [622, 437] on span "MyCar Kingston" at bounding box center [623, 439] width 74 height 14
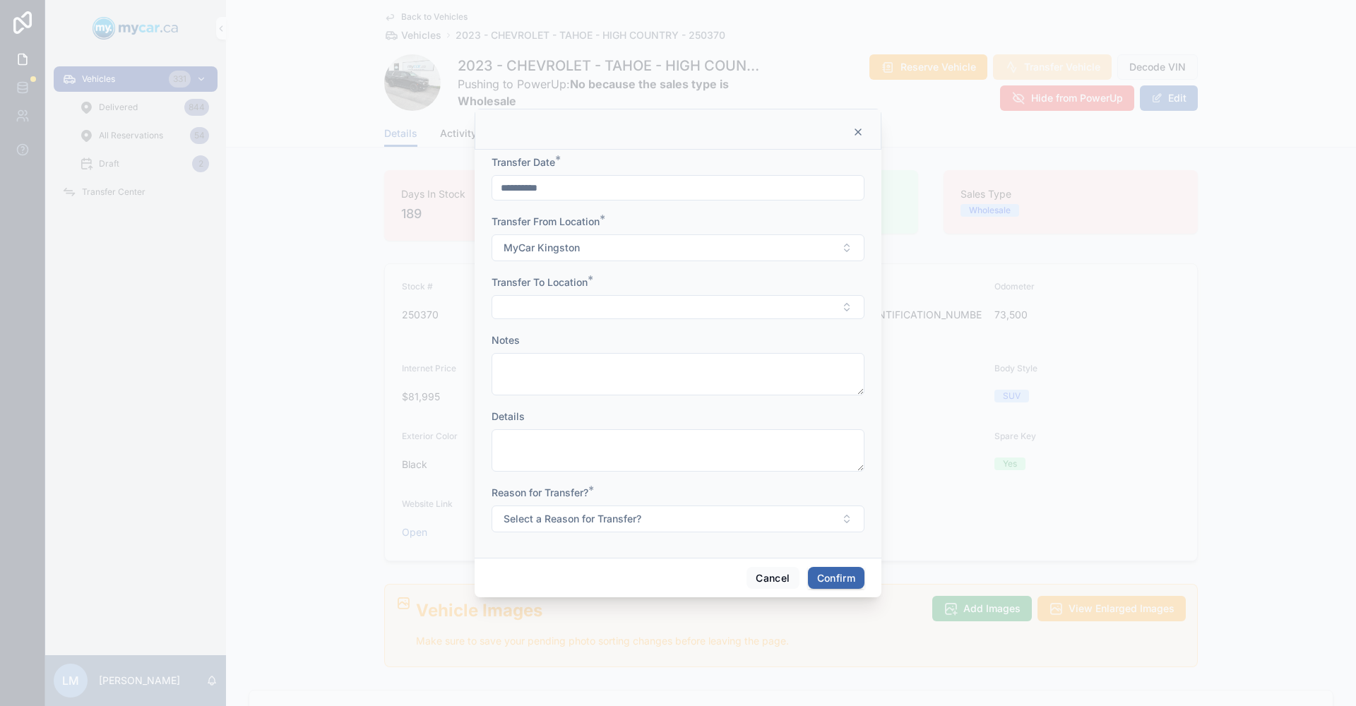
click at [591, 309] on button "Select Button" at bounding box center [678, 307] width 373 height 24
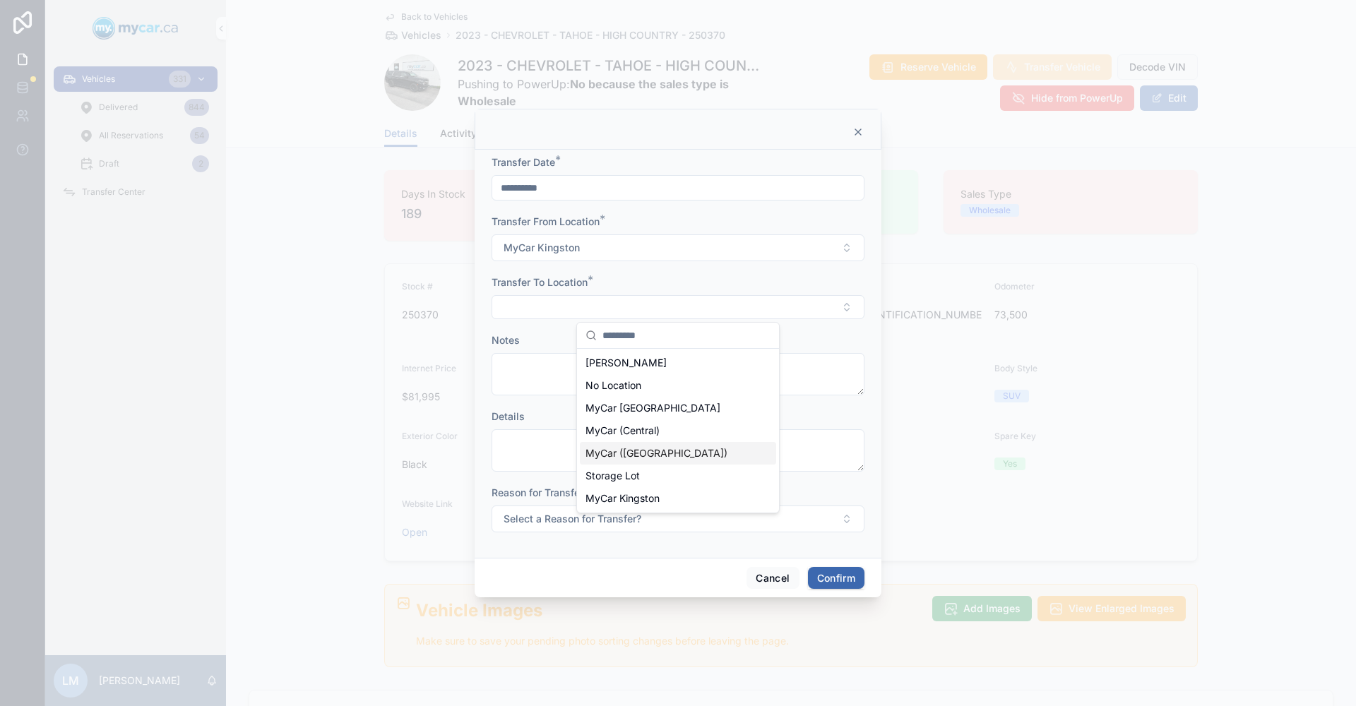
click at [657, 450] on span "MyCar ([GEOGRAPHIC_DATA])" at bounding box center [657, 453] width 142 height 14
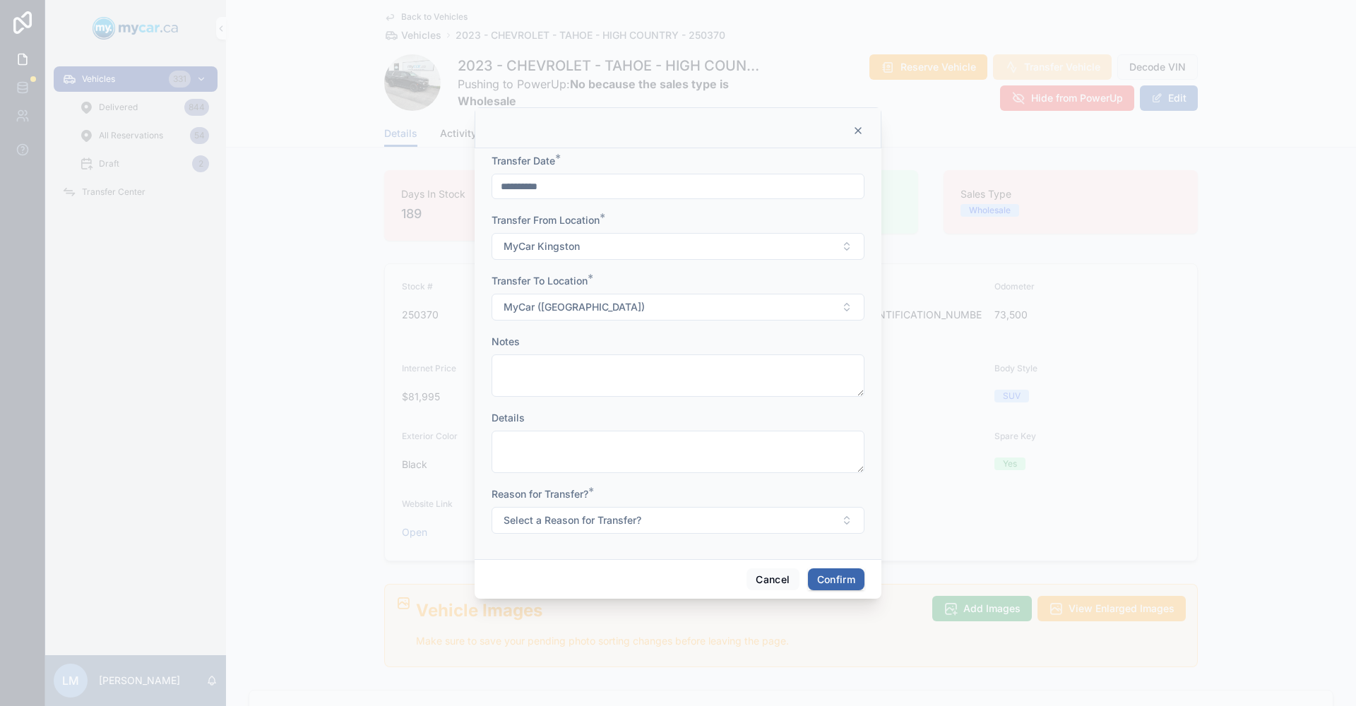
click at [851, 523] on button "Select a Reason for Transfer?" at bounding box center [678, 520] width 373 height 27
click at [631, 598] on div "For Show" at bounding box center [613, 598] width 38 height 13
click at [829, 581] on button "Confirm" at bounding box center [836, 580] width 57 height 23
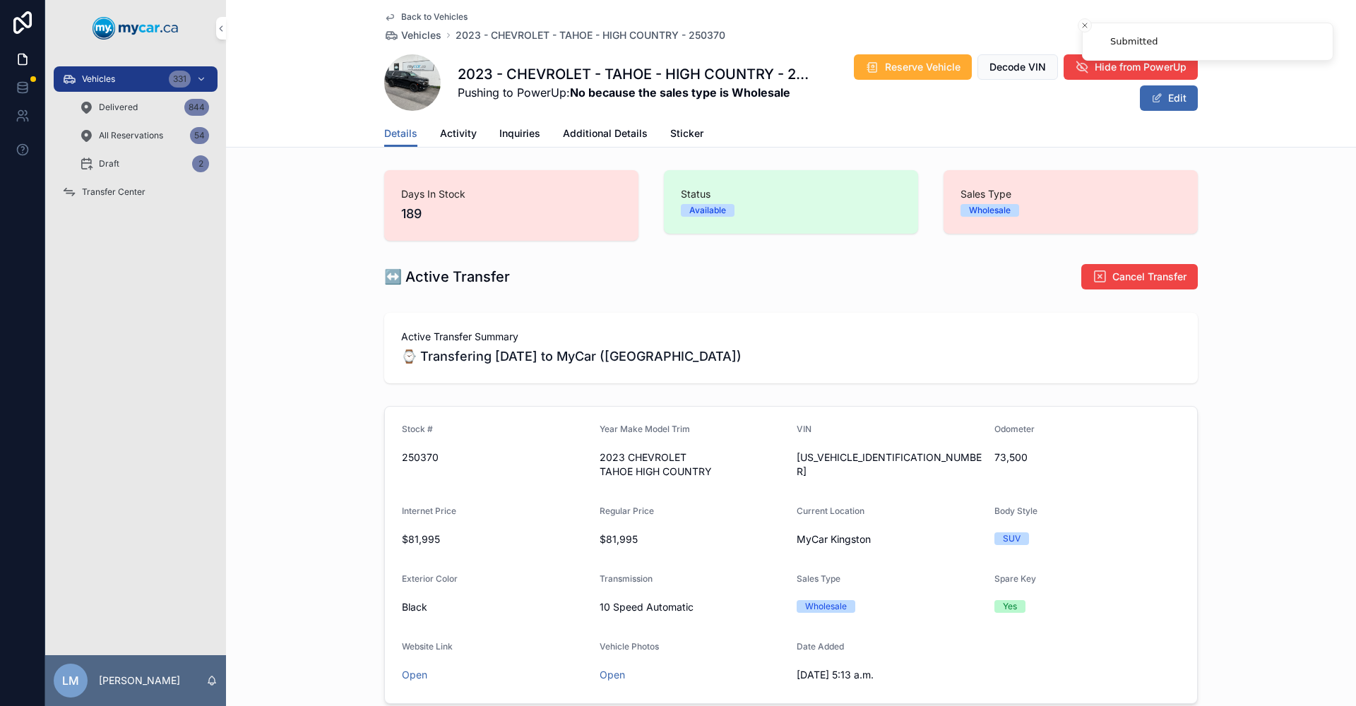
click at [403, 16] on span "Back to Vehicles" at bounding box center [434, 16] width 66 height 11
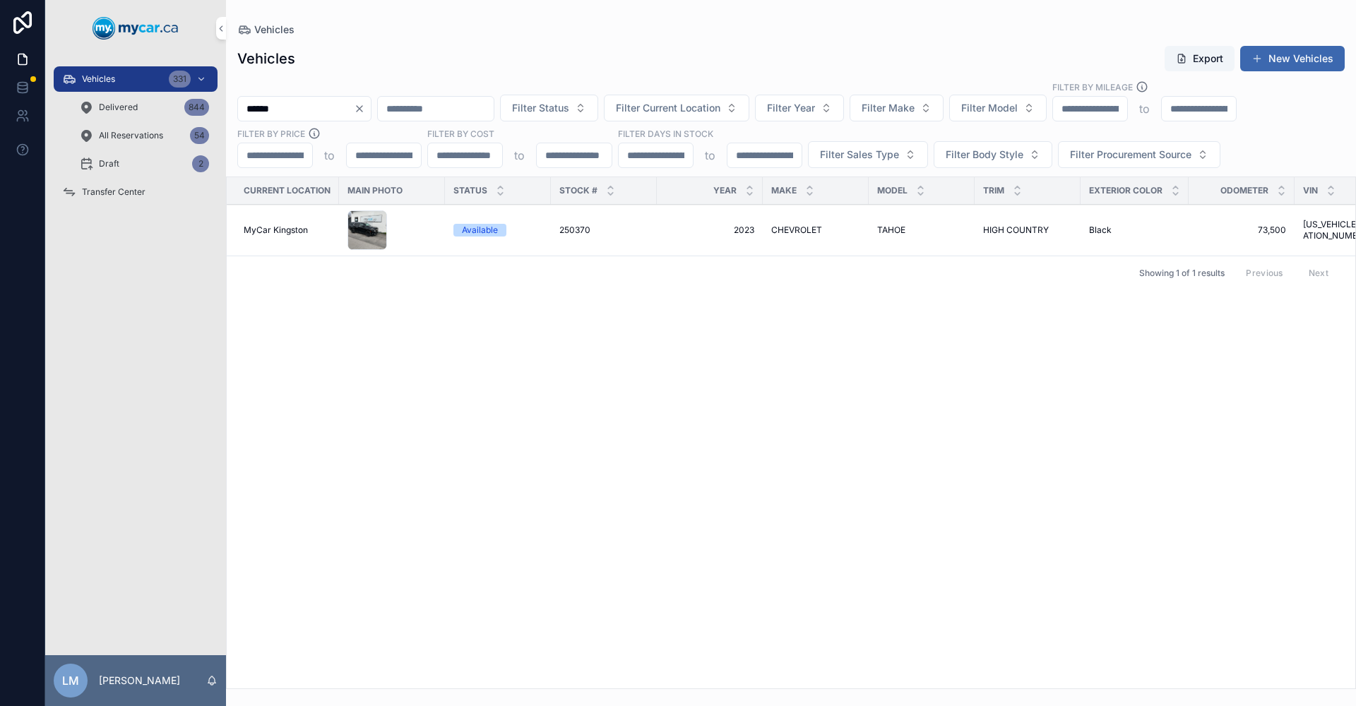
click at [362, 111] on icon "Clear" at bounding box center [360, 109] width 6 height 6
click at [325, 106] on input "scrollable content" at bounding box center [296, 109] width 116 height 20
click at [293, 111] on input "******" at bounding box center [296, 109] width 116 height 20
type input "******"
click at [776, 226] on span "DODGE" at bounding box center [786, 230] width 30 height 11
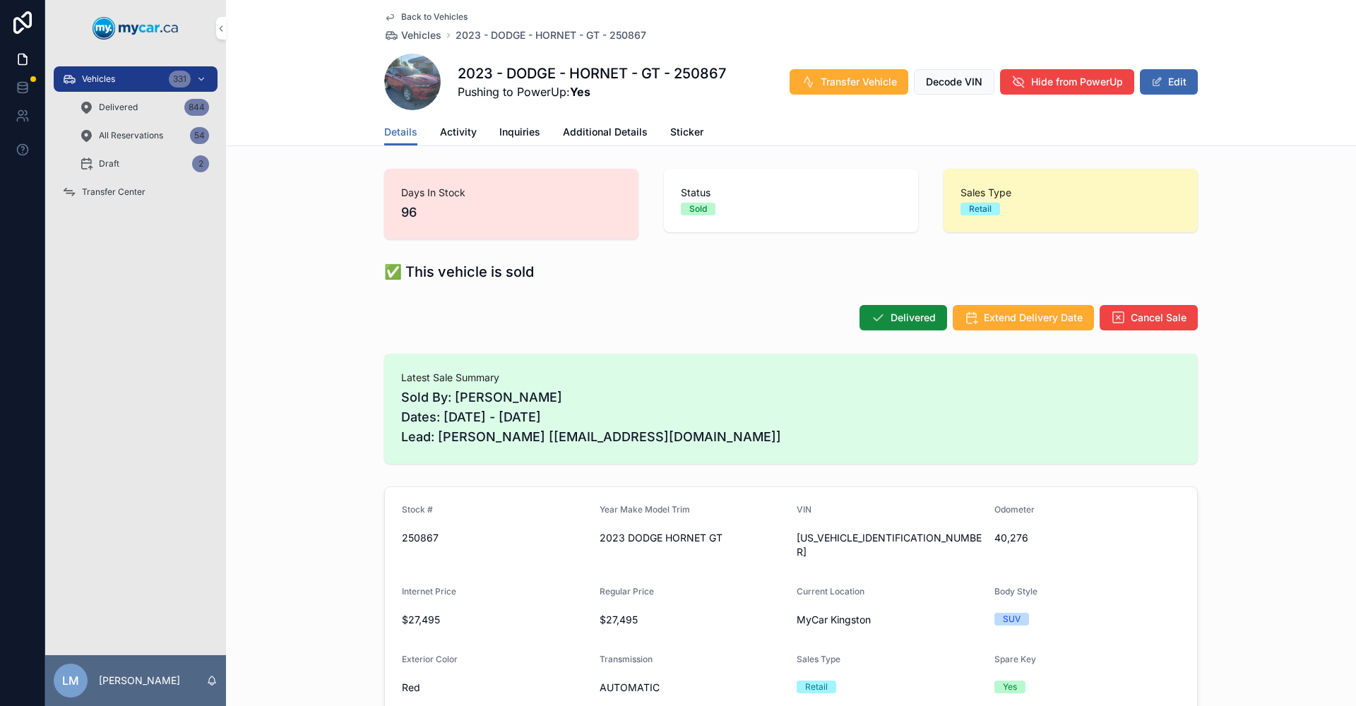
scroll to position [42, 0]
click at [860, 81] on span "Transfer Vehicle" at bounding box center [859, 82] width 76 height 14
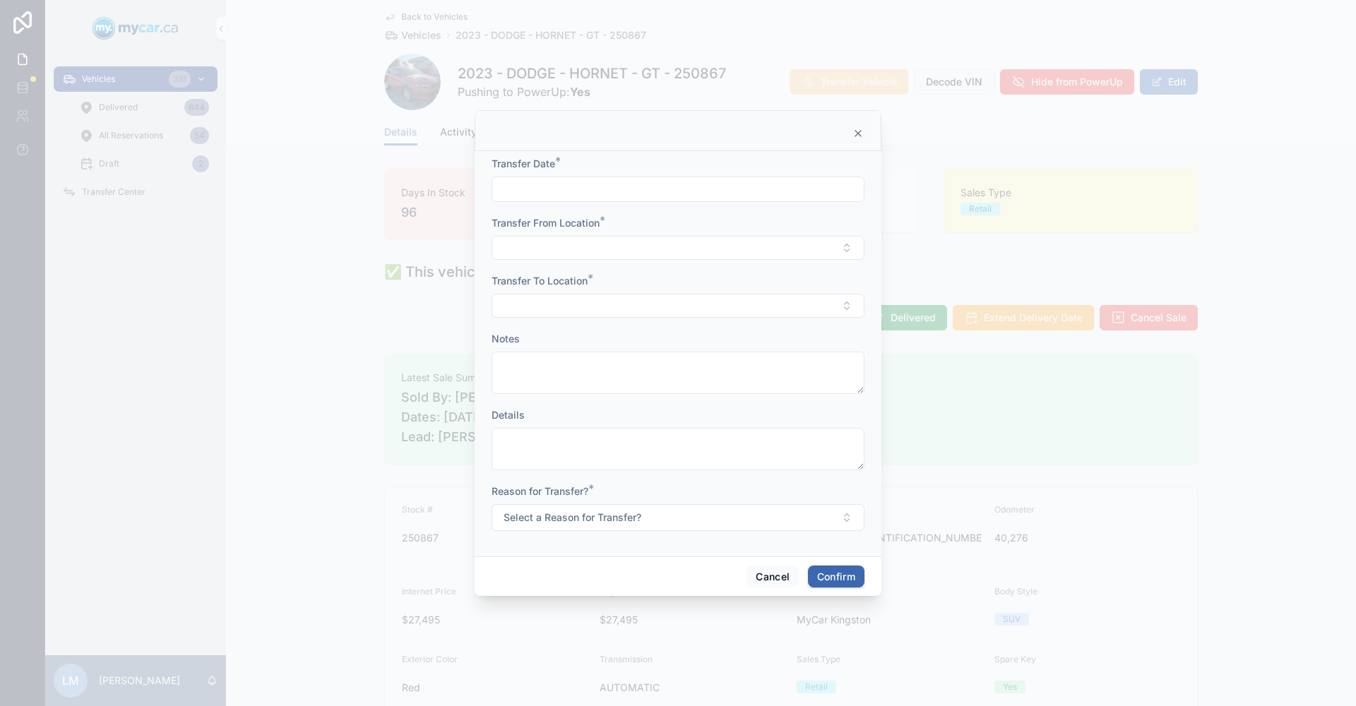
click at [590, 179] on input "text" at bounding box center [678, 189] width 372 height 20
click at [702, 227] on button "[DATE]" at bounding box center [679, 223] width 56 height 25
type input "**********"
click at [845, 248] on button "Select Button" at bounding box center [678, 248] width 373 height 24
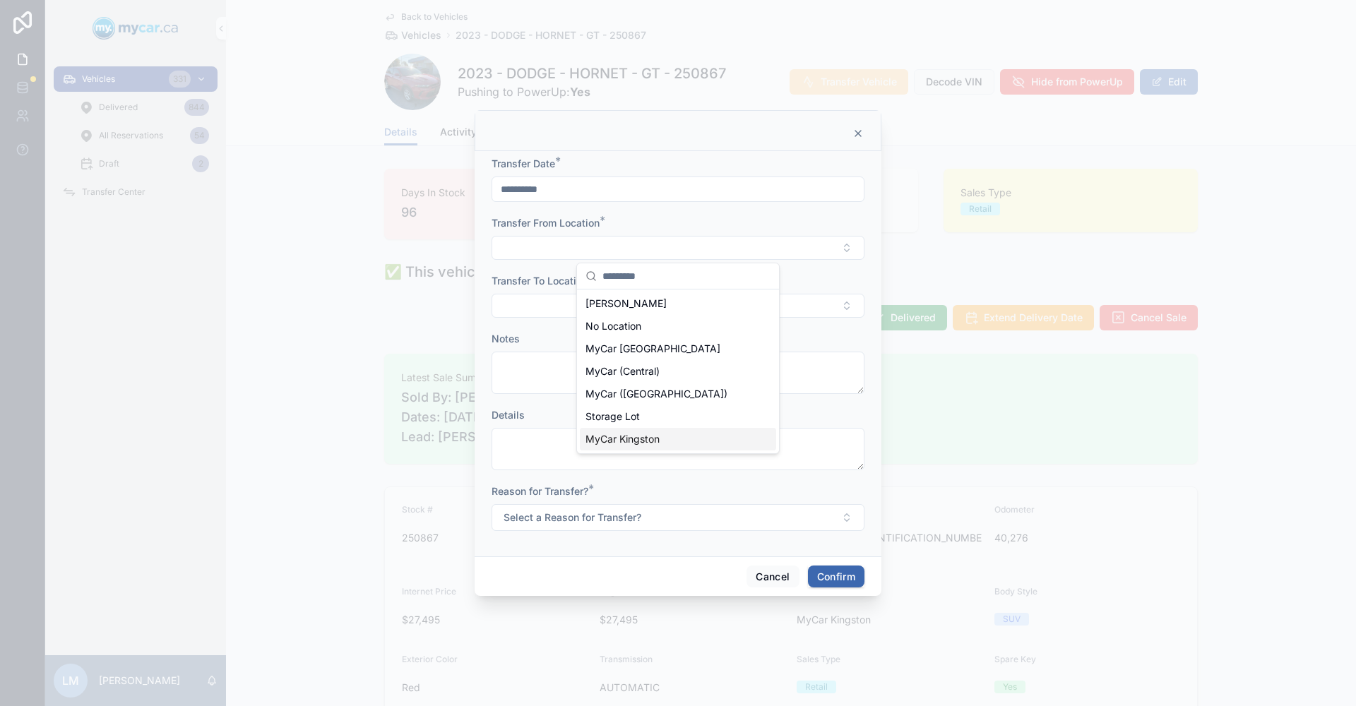
click at [658, 434] on span "MyCar Kingston" at bounding box center [623, 439] width 74 height 14
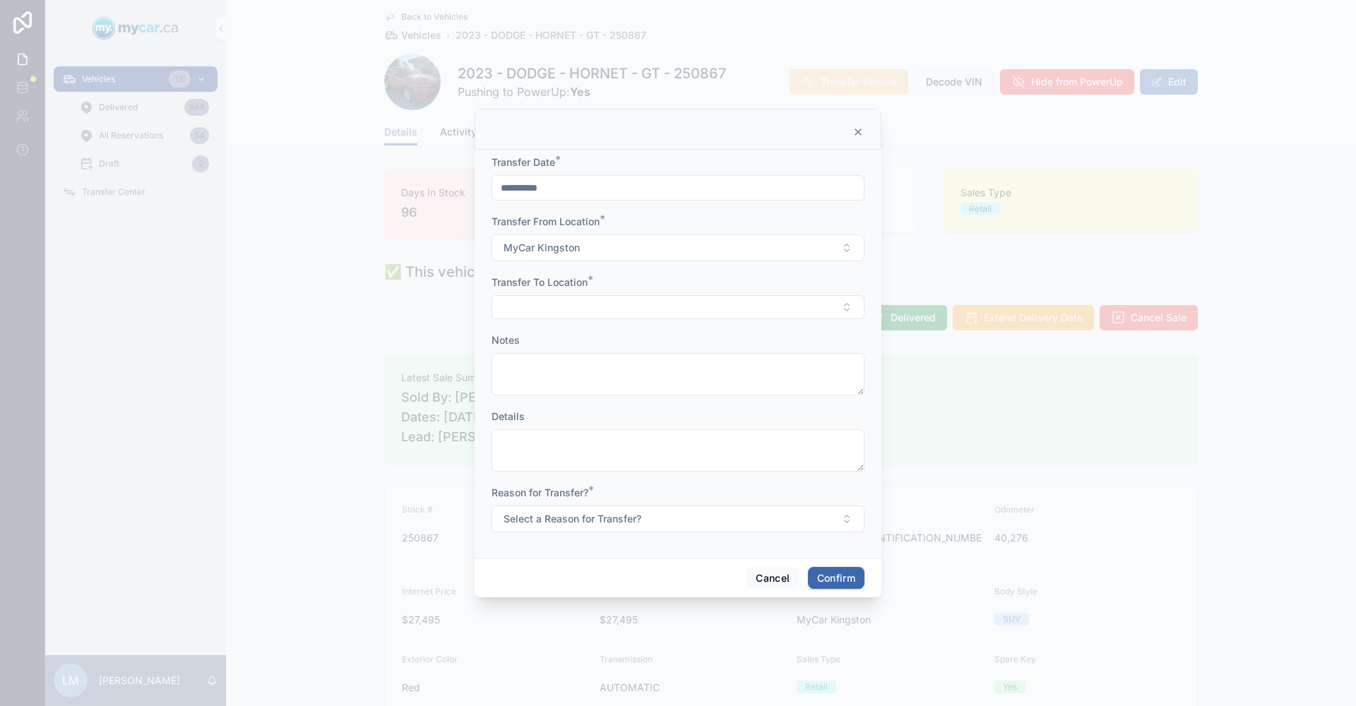
click at [844, 307] on button "Select Button" at bounding box center [678, 307] width 373 height 24
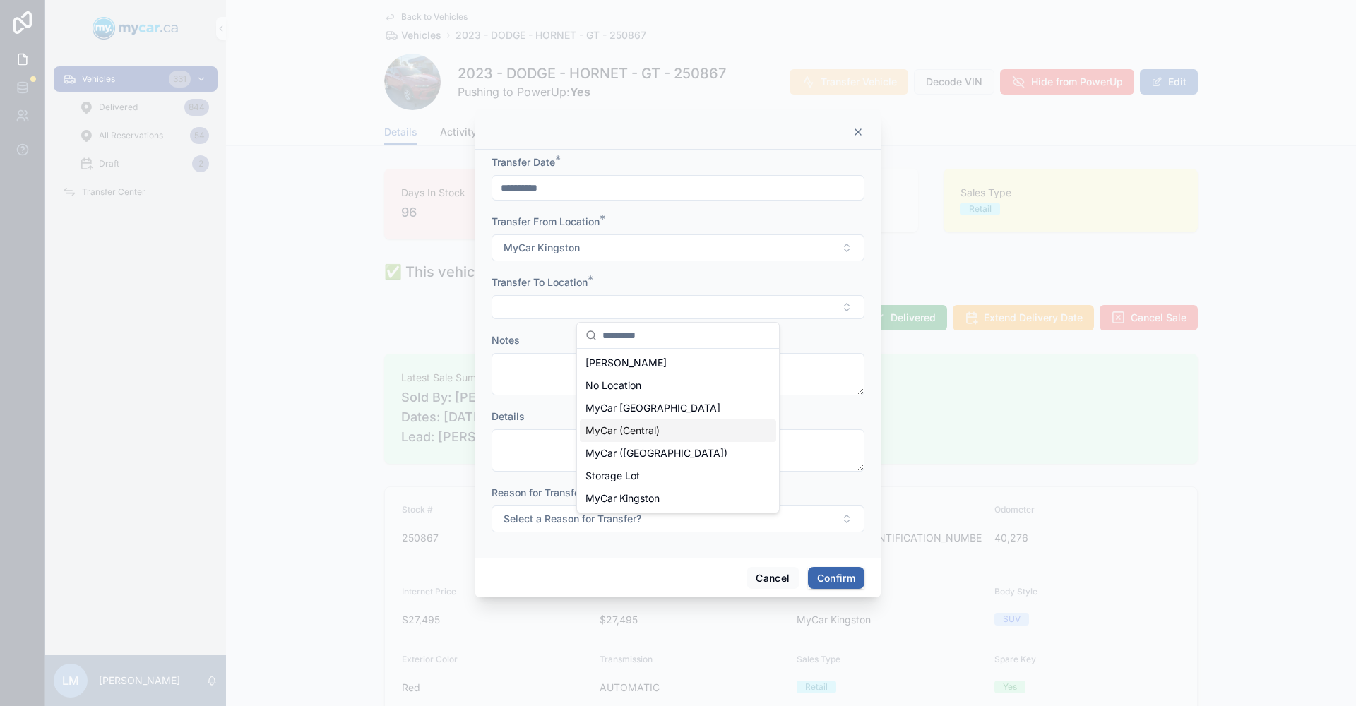
click at [664, 429] on div "MyCar (Central)" at bounding box center [678, 431] width 196 height 23
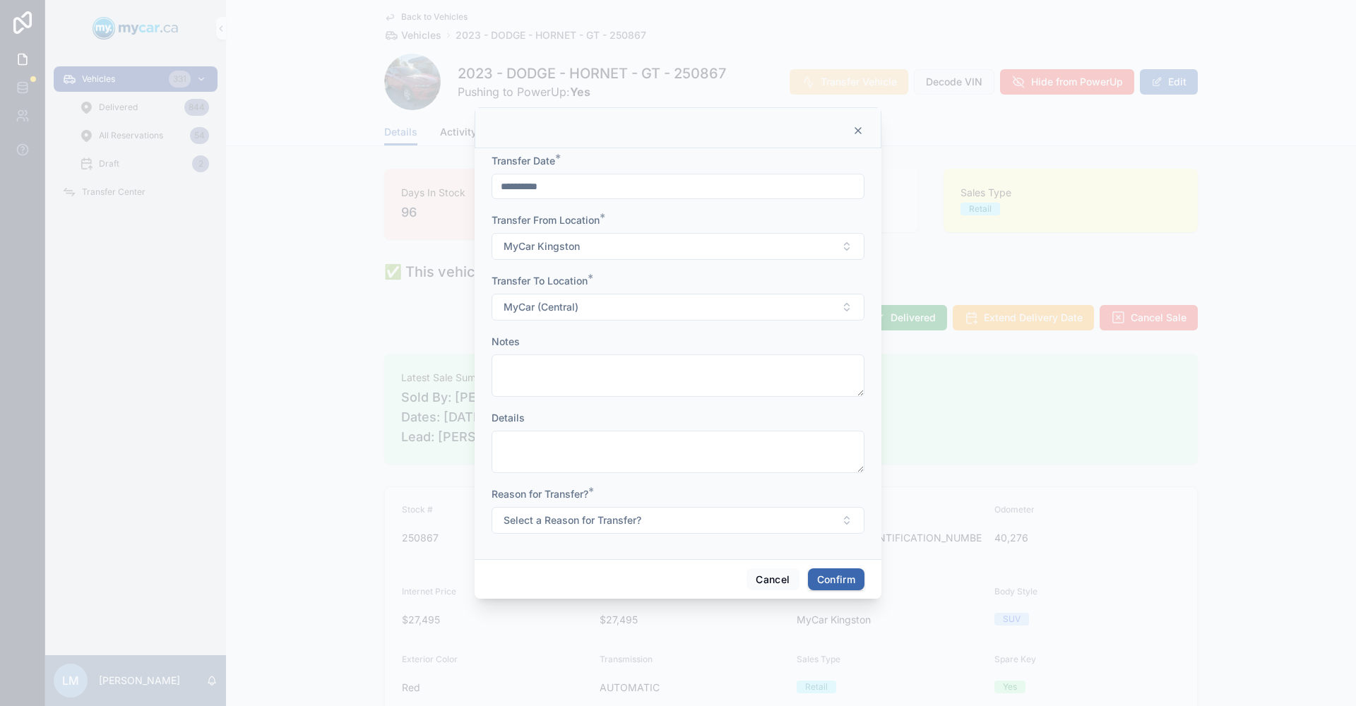
click at [845, 523] on button "Select a Reason for Transfer?" at bounding box center [678, 520] width 373 height 27
click at [651, 614] on div "Sold" at bounding box center [678, 619] width 196 height 21
click at [823, 580] on button "Confirm" at bounding box center [836, 580] width 57 height 23
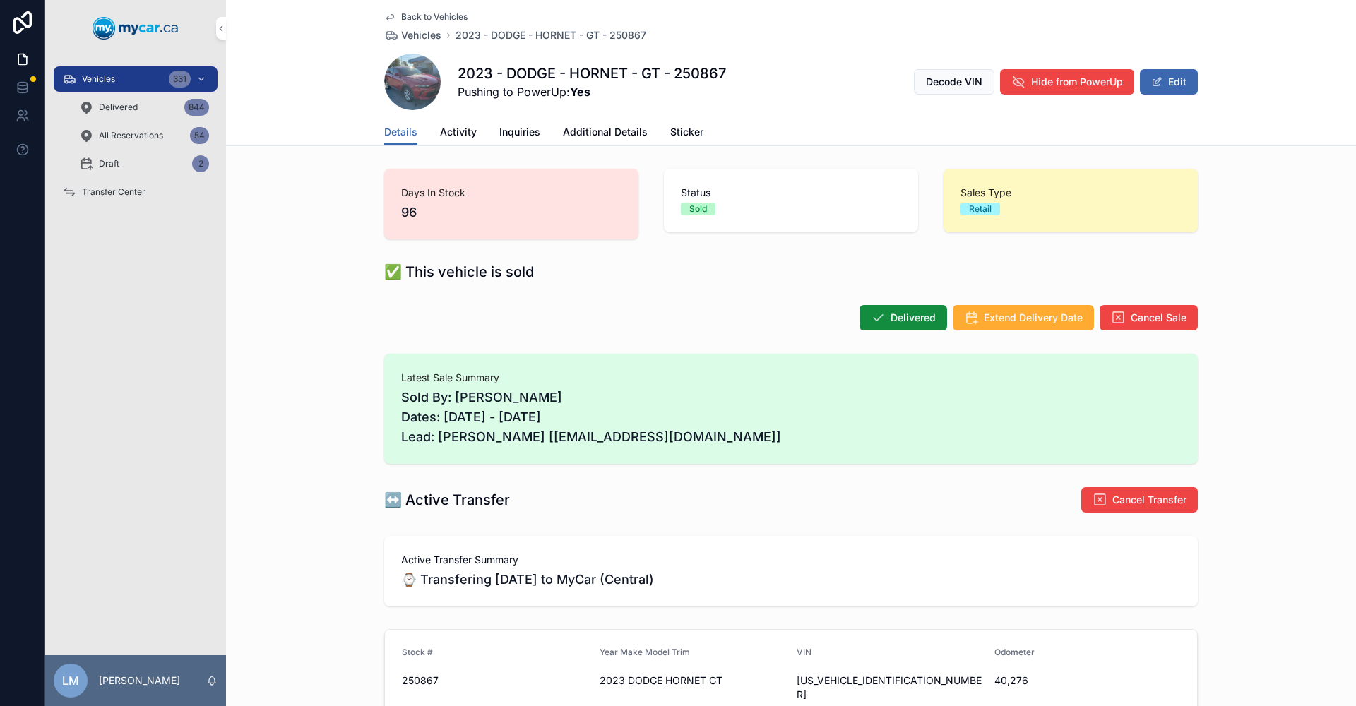
click at [431, 17] on span "Back to Vehicles" at bounding box center [434, 16] width 66 height 11
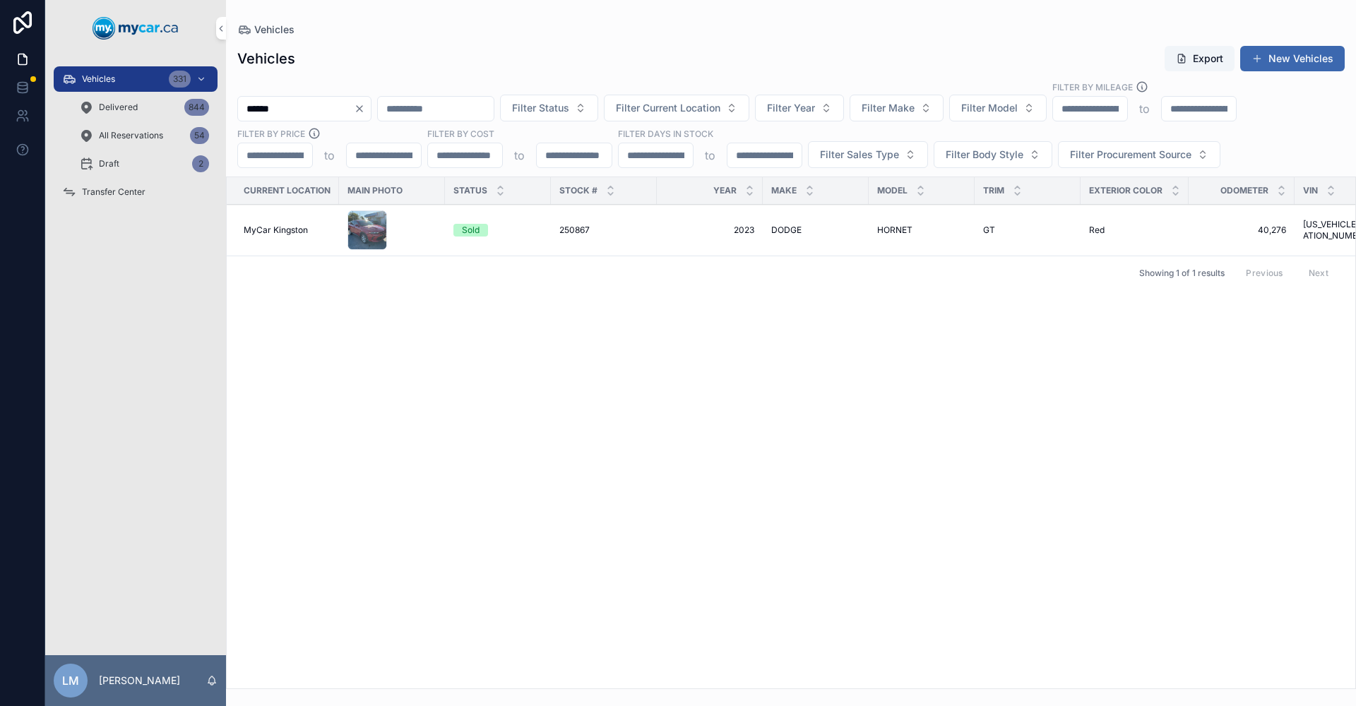
click at [302, 104] on input "******" at bounding box center [296, 109] width 116 height 20
type input "******"
click at [261, 230] on span "MyCar Kingston" at bounding box center [276, 230] width 64 height 11
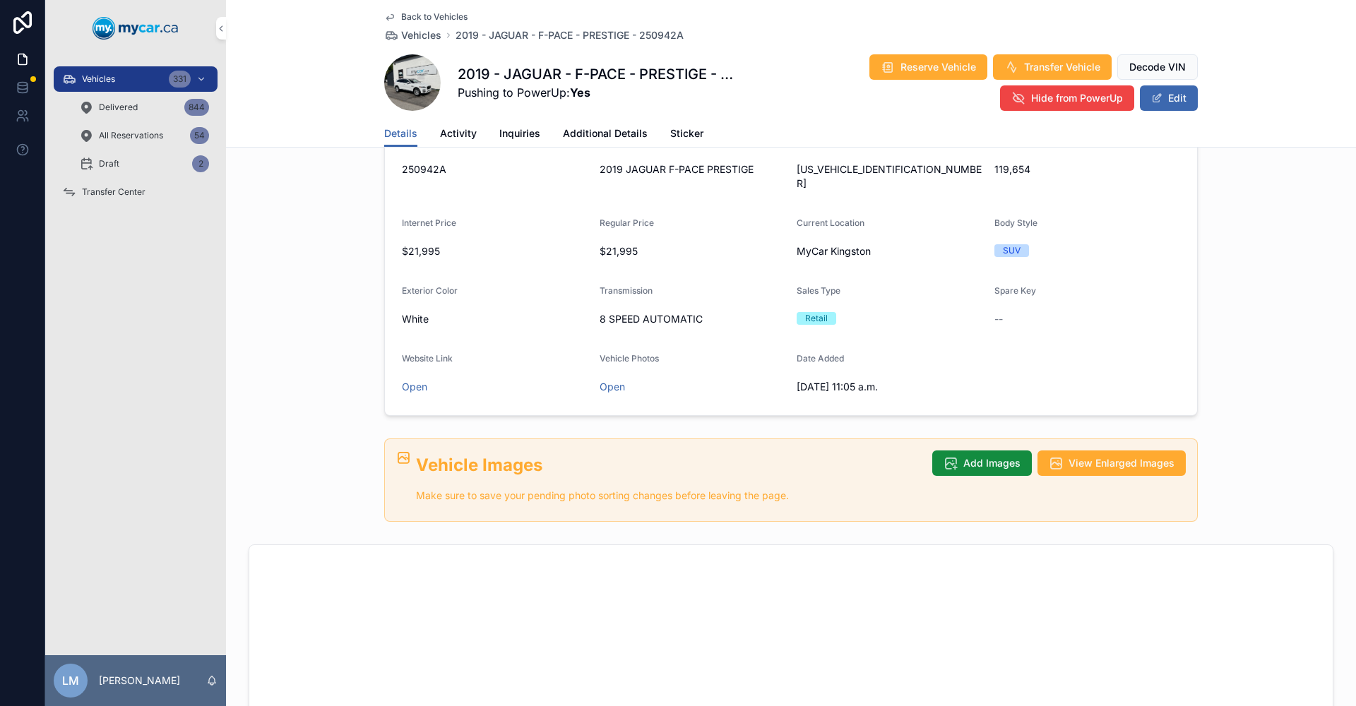
scroll to position [283, 0]
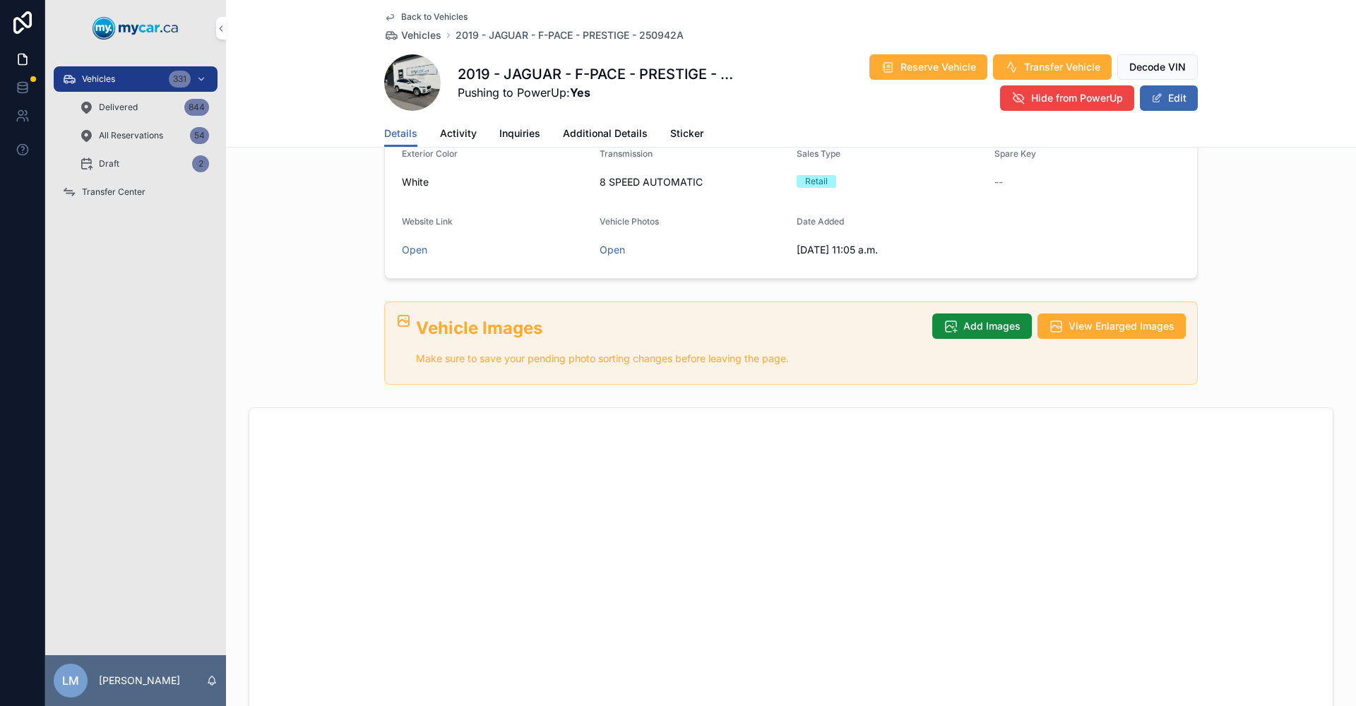
click at [1043, 65] on span "Transfer Vehicle" at bounding box center [1062, 67] width 76 height 14
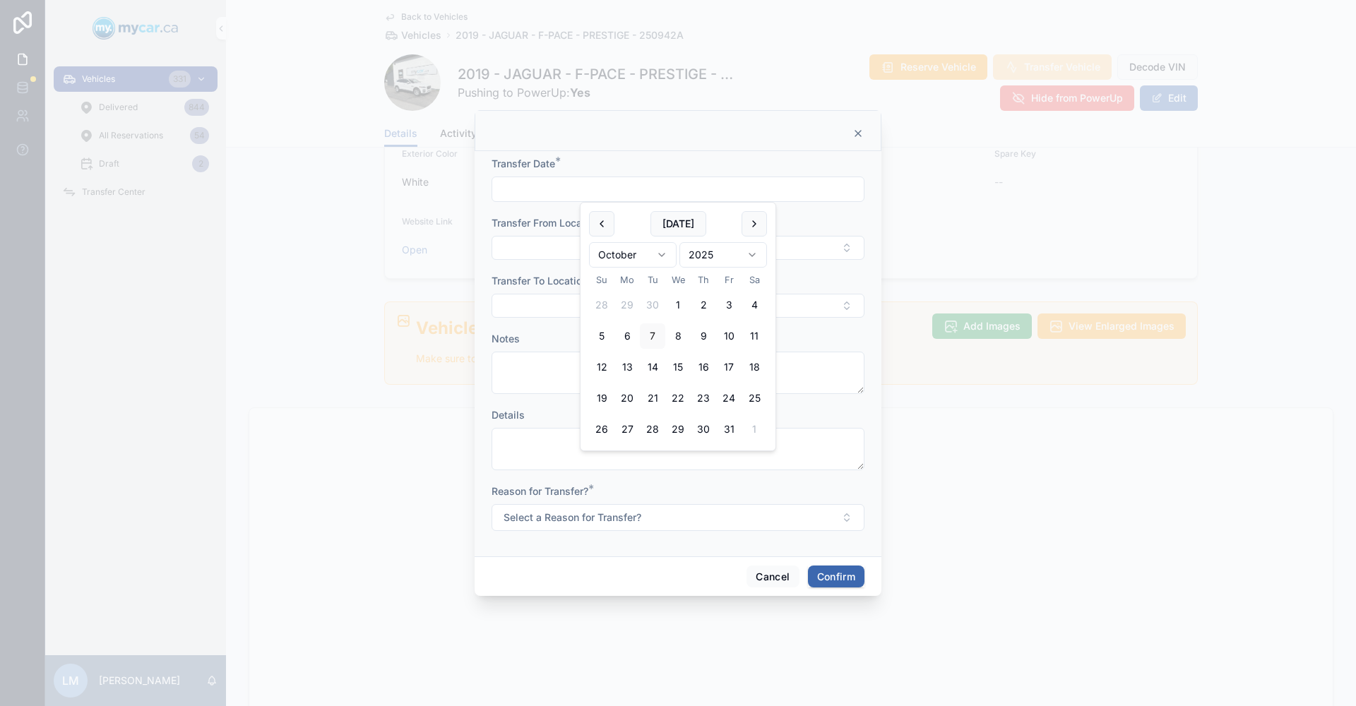
click at [610, 187] on input "text" at bounding box center [678, 189] width 372 height 20
click at [677, 219] on button "[DATE]" at bounding box center [679, 223] width 56 height 25
type input "**********"
click at [833, 575] on button "Confirm" at bounding box center [836, 577] width 57 height 23
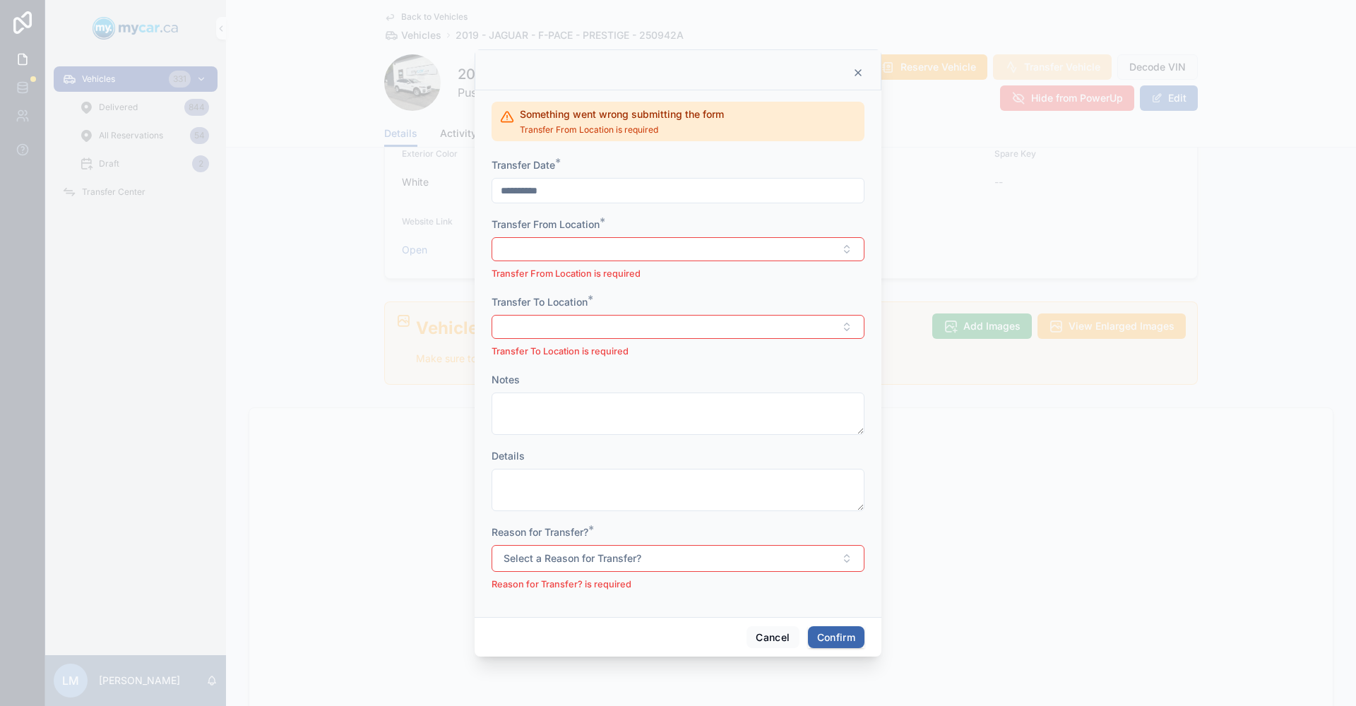
click at [555, 251] on button "Select Button" at bounding box center [678, 249] width 373 height 24
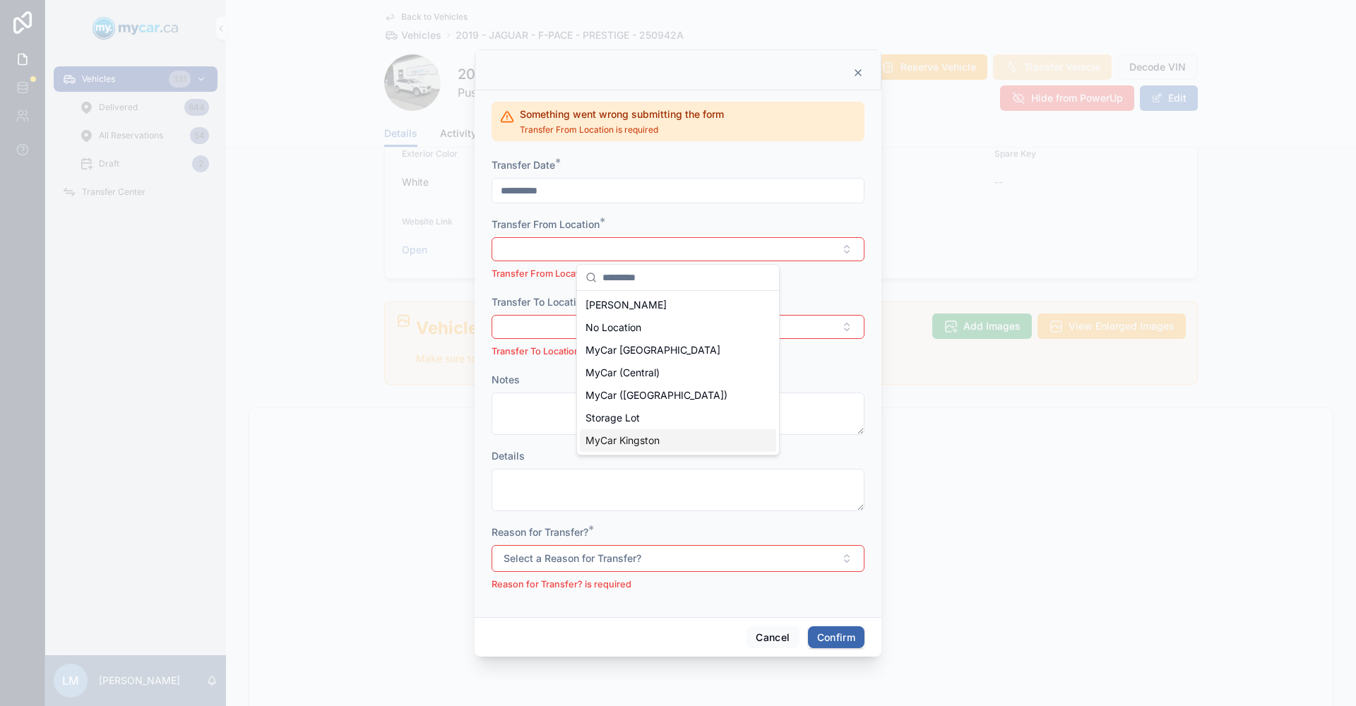
click at [664, 444] on div "MyCar Kingston" at bounding box center [678, 440] width 196 height 23
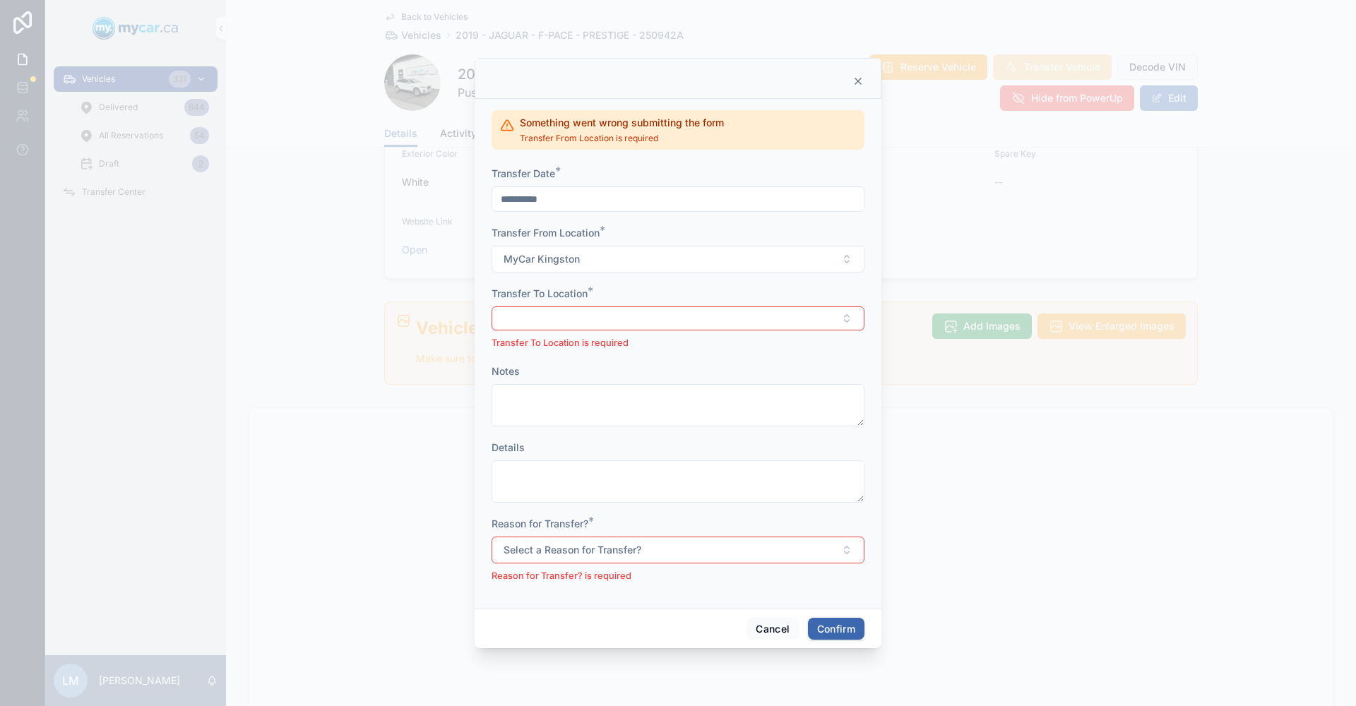
click at [846, 315] on button "Select Button" at bounding box center [678, 319] width 373 height 24
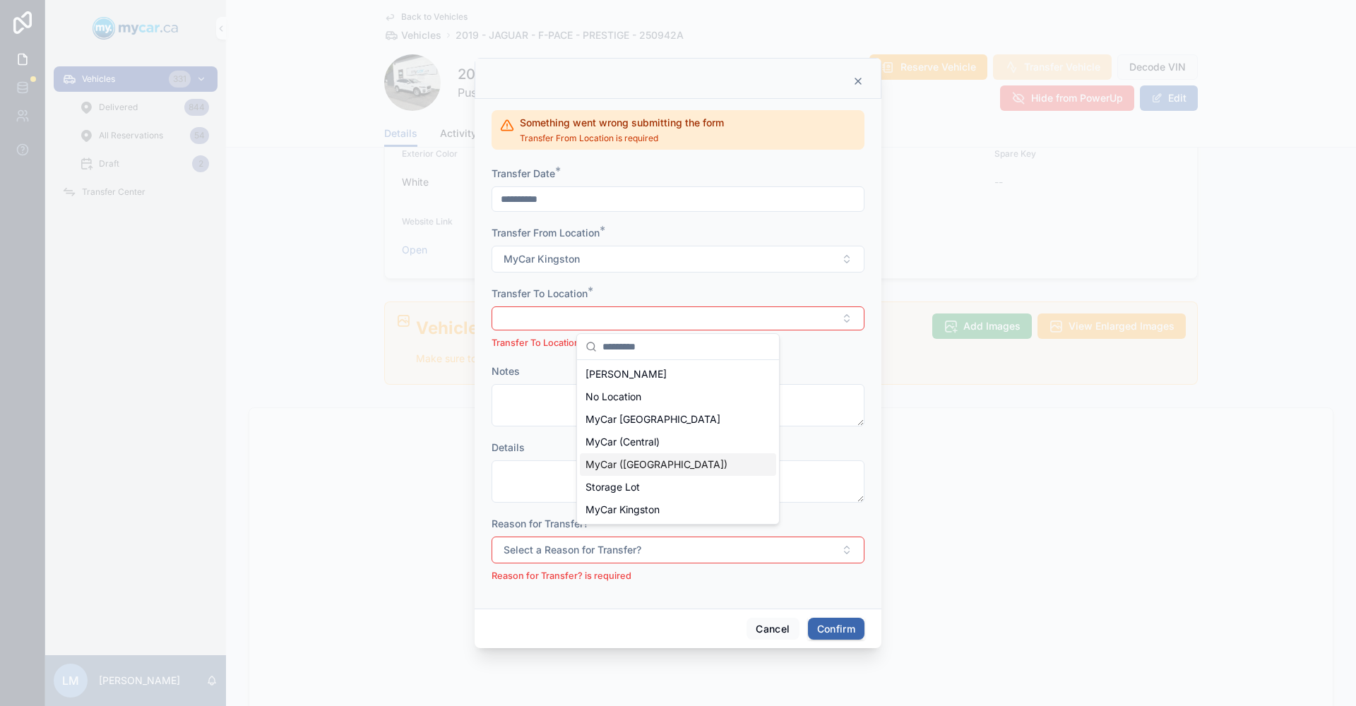
click at [649, 463] on span "MyCar ([GEOGRAPHIC_DATA])" at bounding box center [657, 465] width 142 height 14
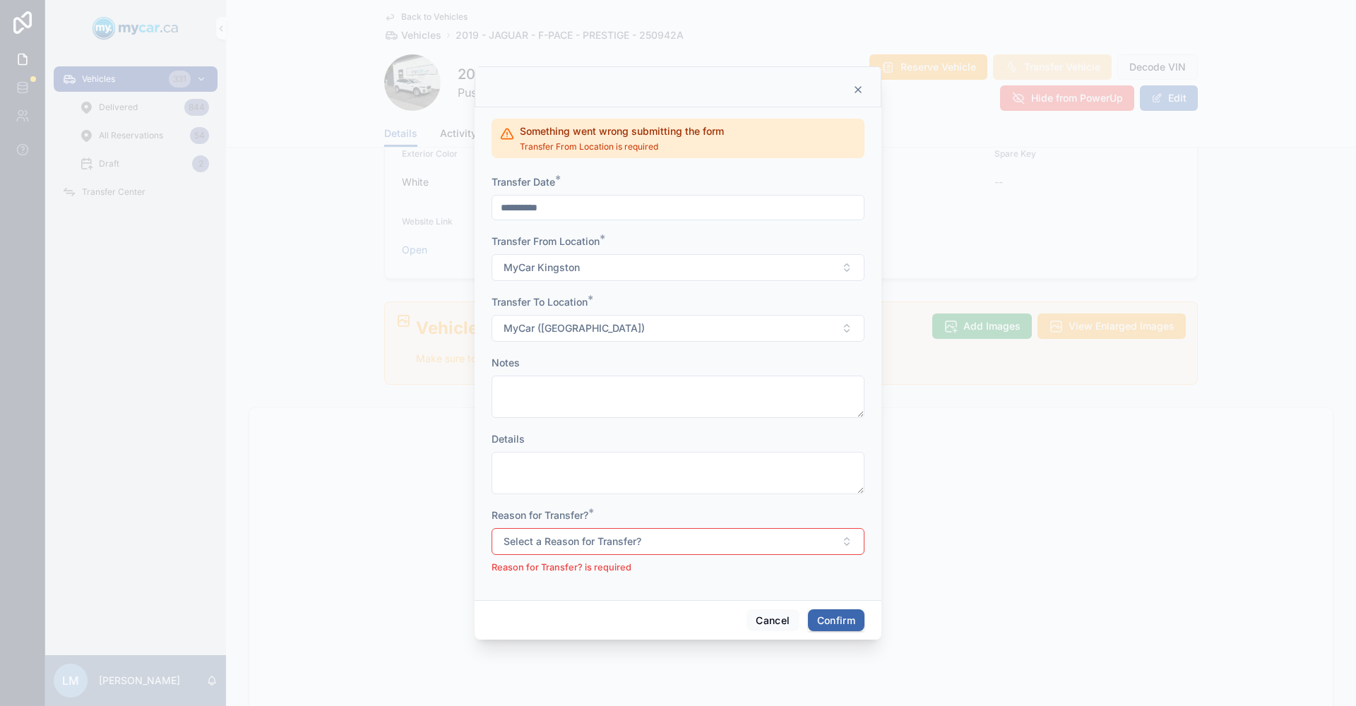
click at [843, 542] on button "Select a Reason for Transfer?" at bounding box center [678, 541] width 373 height 27
click at [613, 624] on div "For Show" at bounding box center [613, 619] width 38 height 13
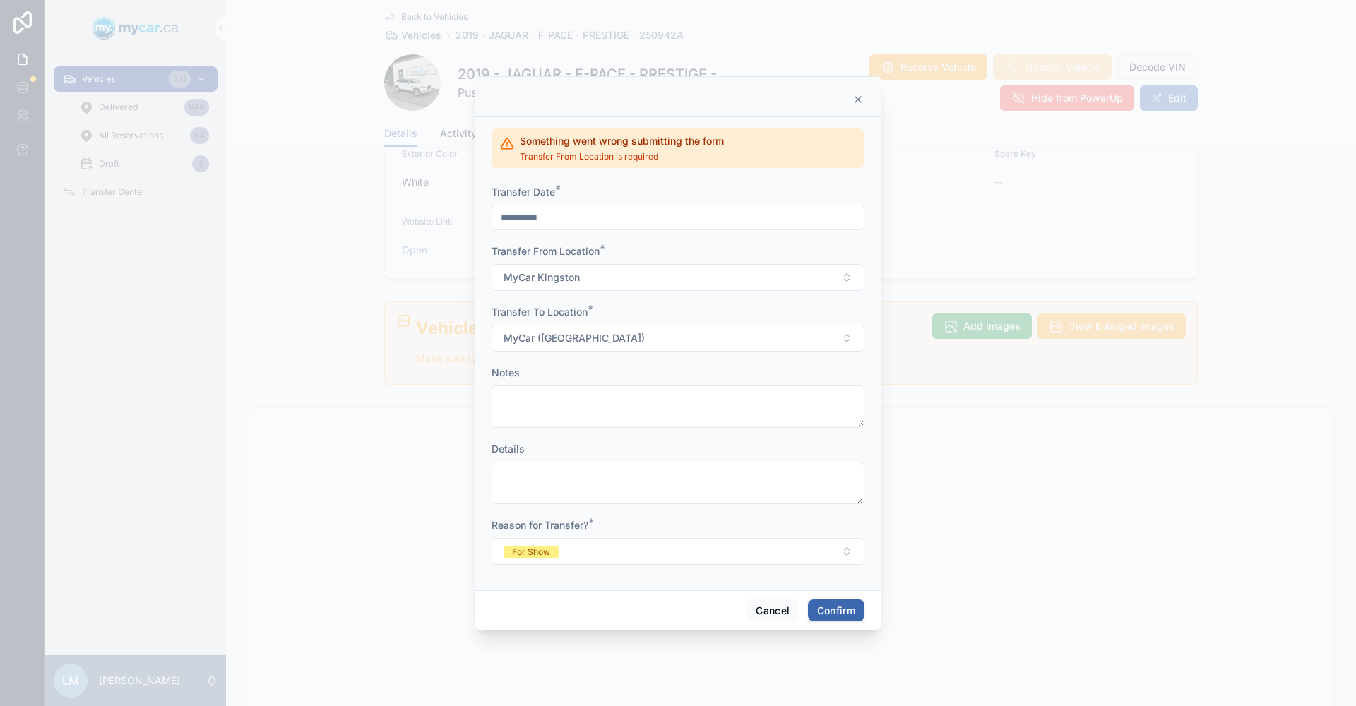
click at [843, 612] on button "Confirm" at bounding box center [836, 611] width 57 height 23
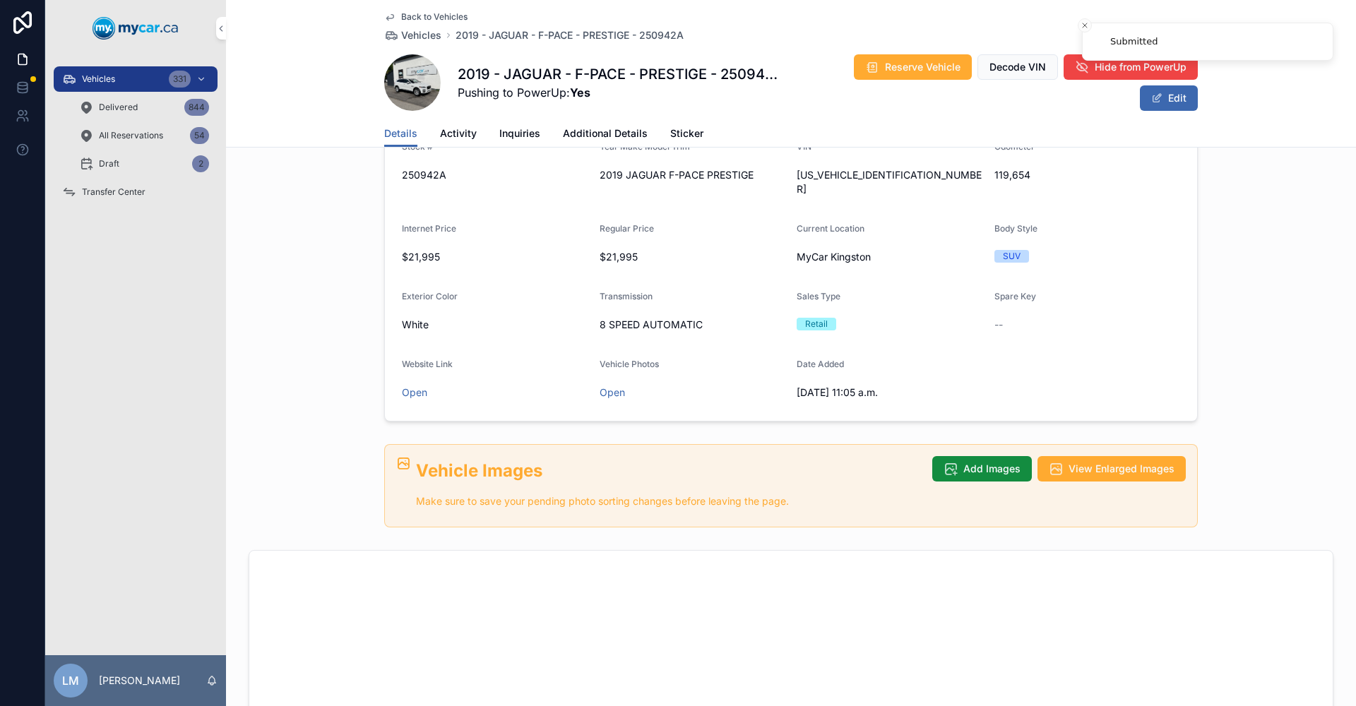
scroll to position [425, 0]
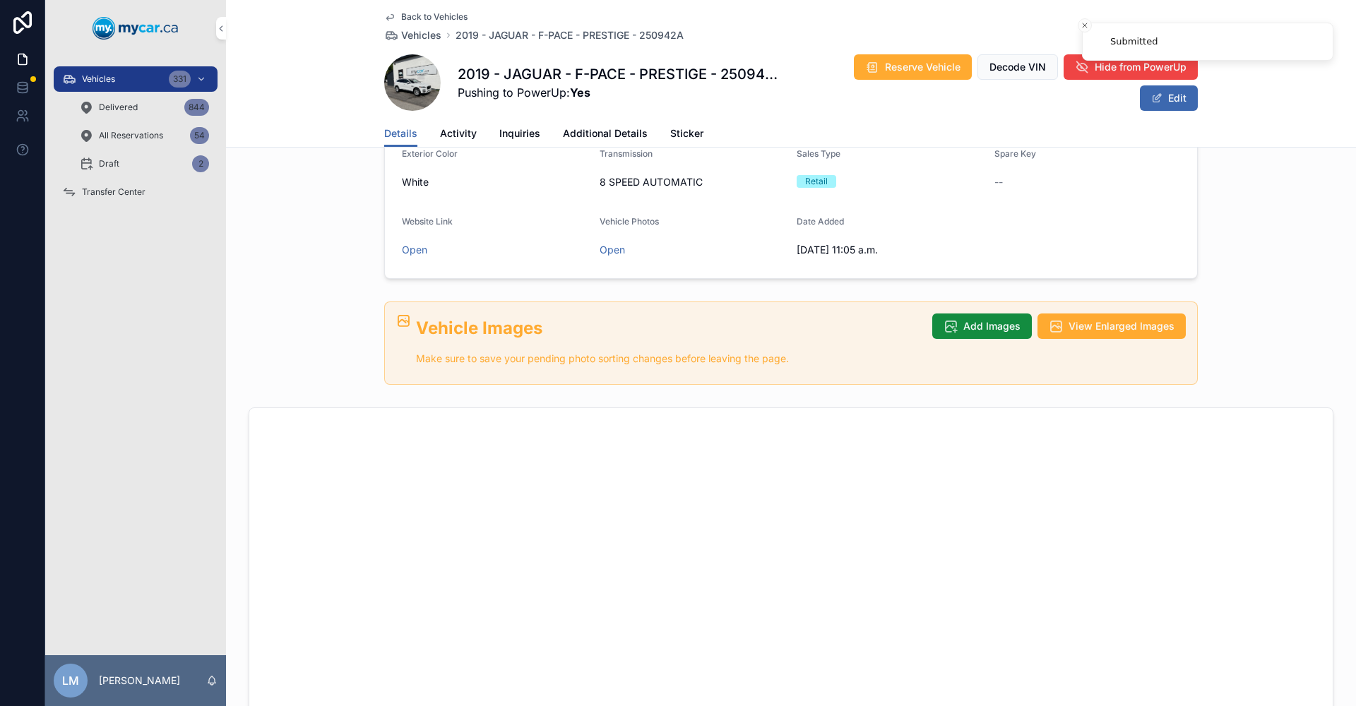
click at [80, 197] on div "Transfer Center" at bounding box center [135, 192] width 147 height 23
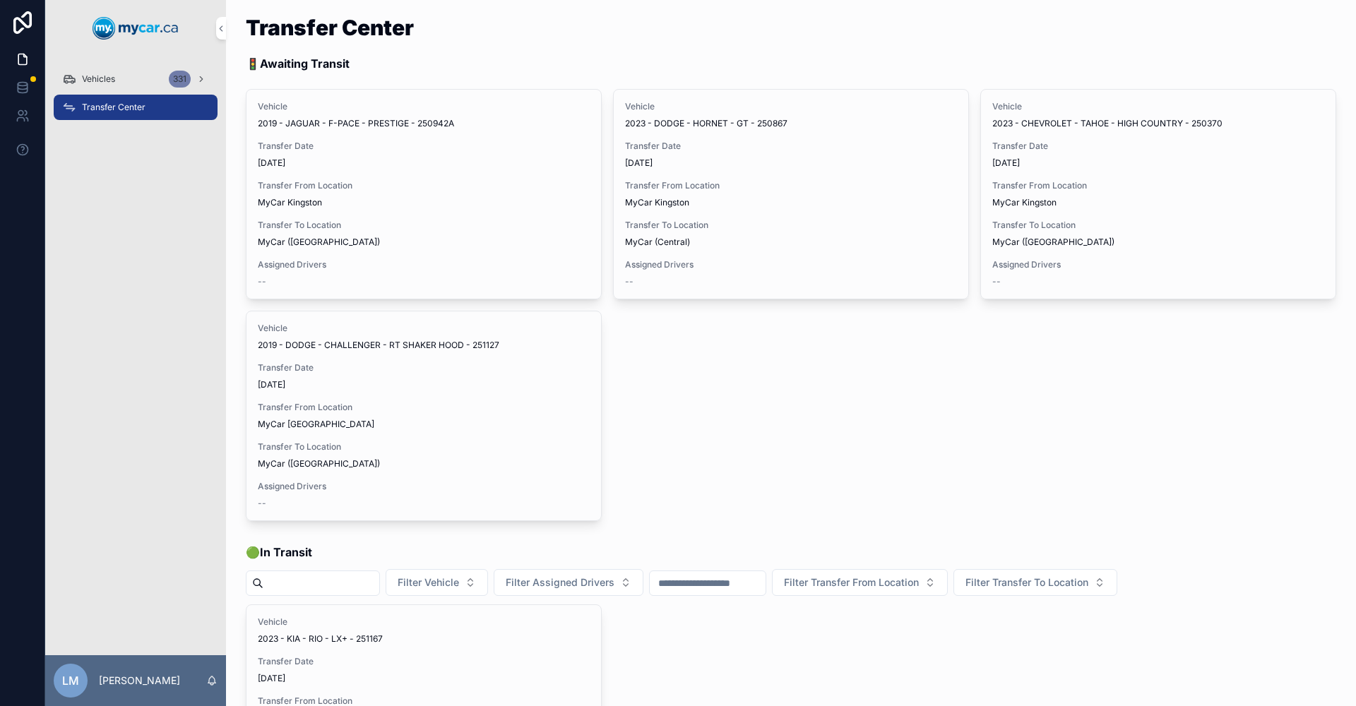
click at [0, 0] on span "Assign Driver" at bounding box center [0, 0] width 0 height 0
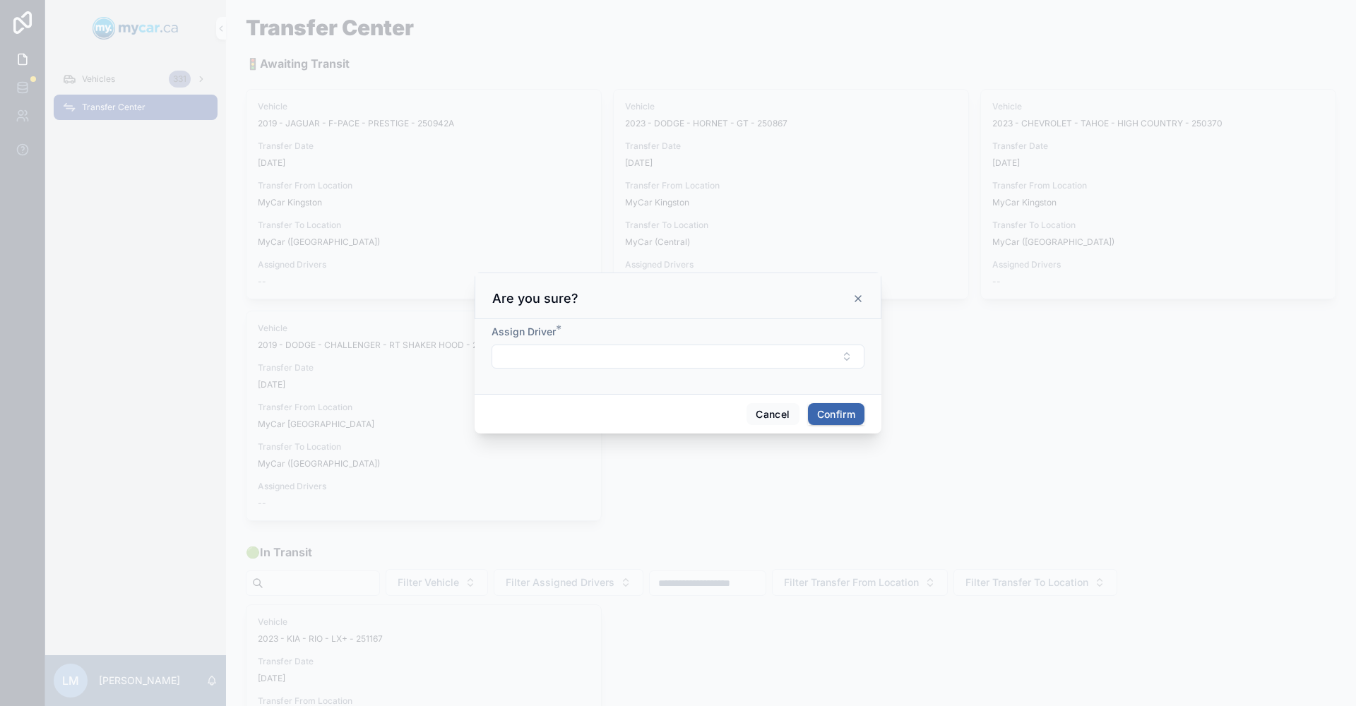
click at [850, 363] on button "Select Button" at bounding box center [678, 357] width 373 height 24
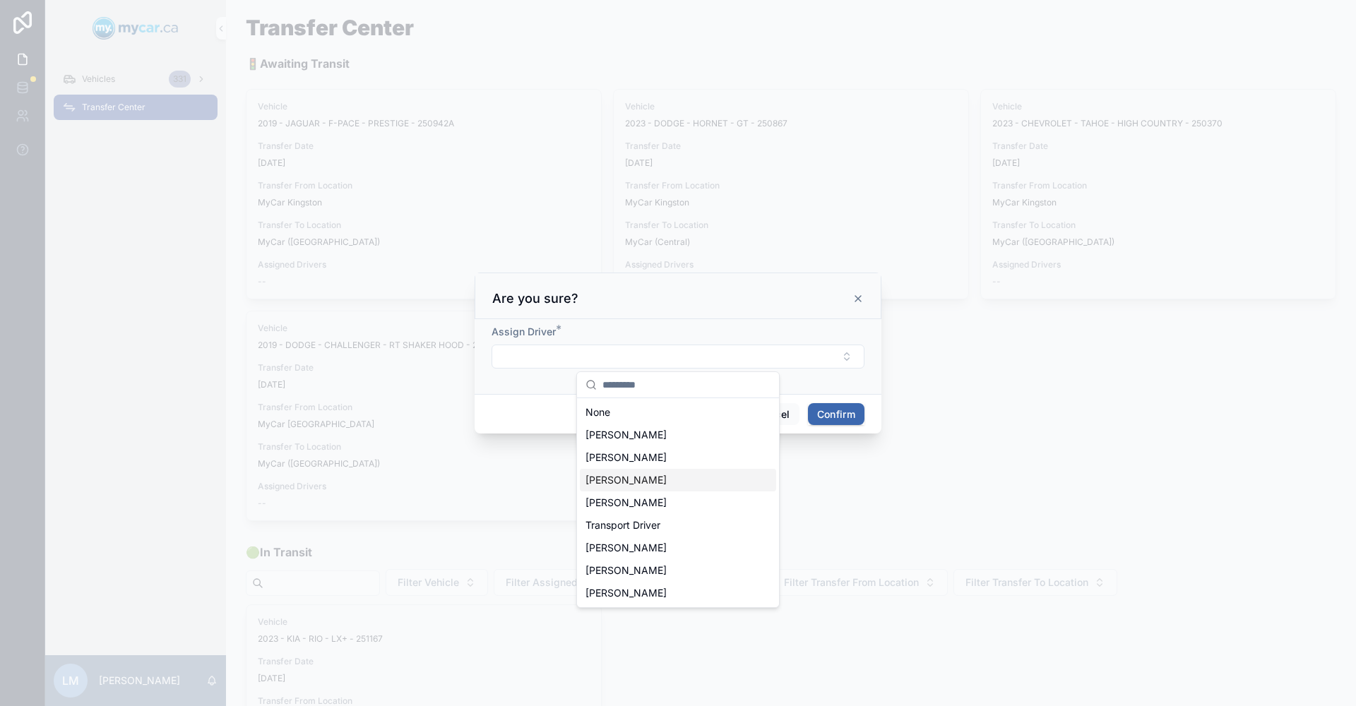
click at [648, 480] on span "[PERSON_NAME]" at bounding box center [626, 480] width 81 height 14
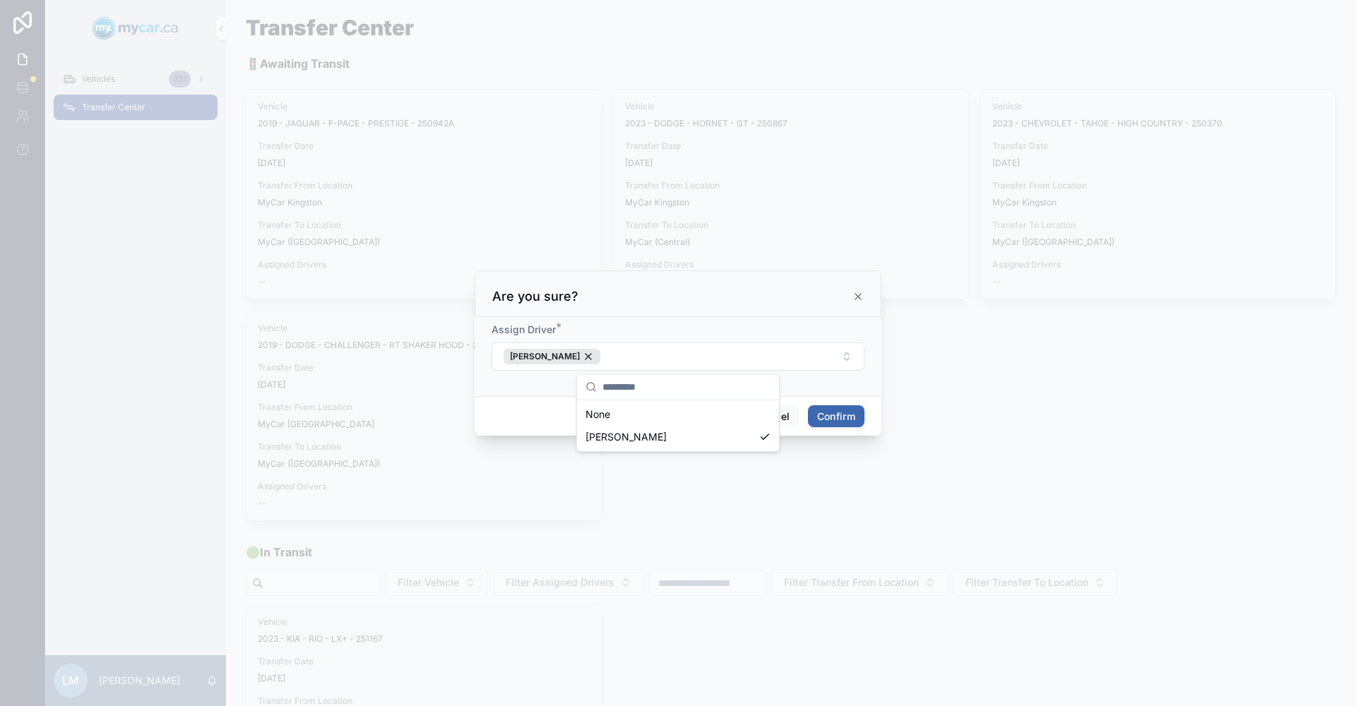
click at [829, 419] on button "Confirm" at bounding box center [836, 416] width 57 height 23
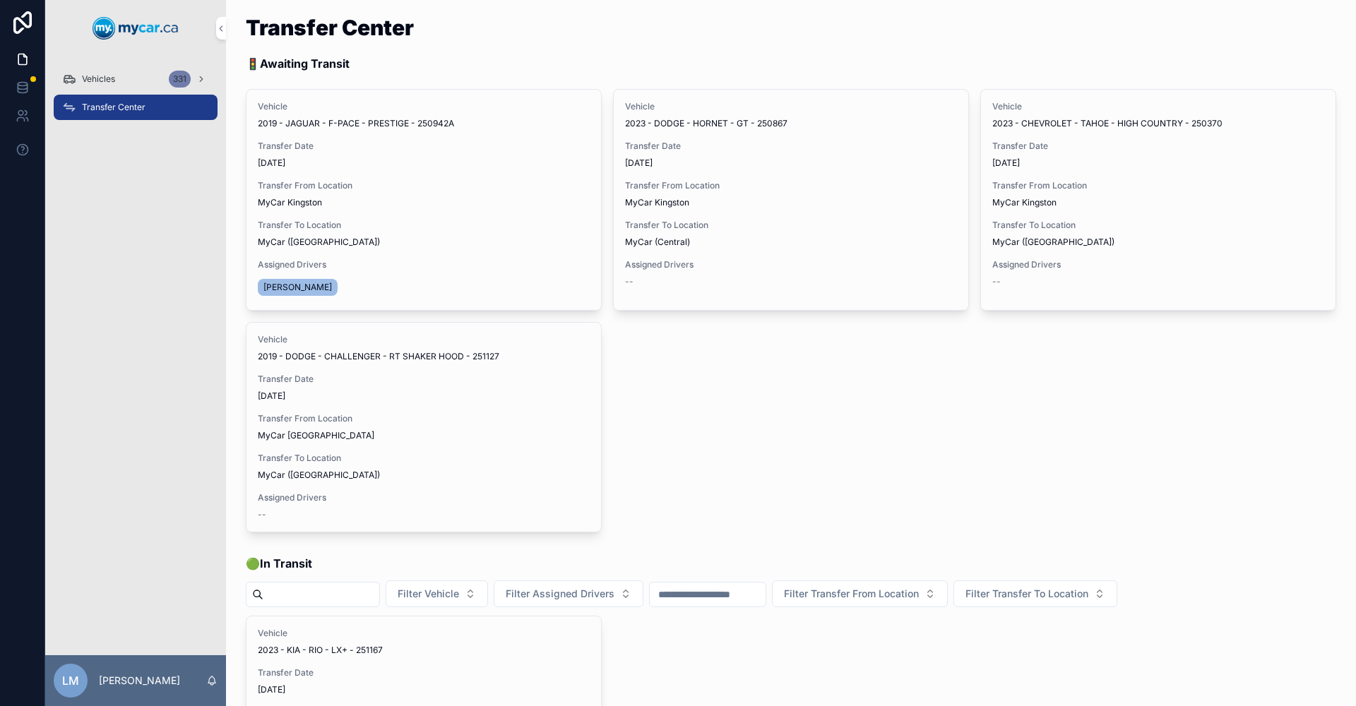
click at [0, 0] on span "Begin Trip" at bounding box center [0, 0] width 0 height 0
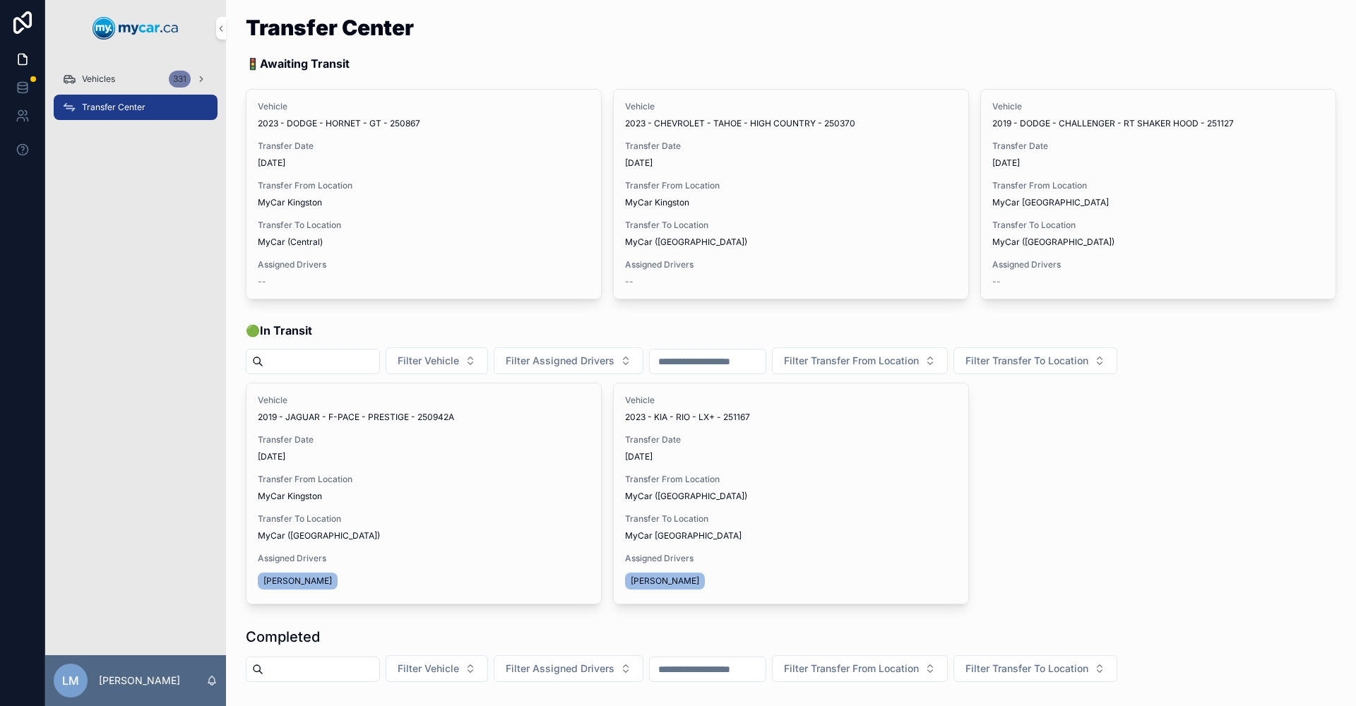
click at [0, 0] on span "Assign Driver" at bounding box center [0, 0] width 0 height 0
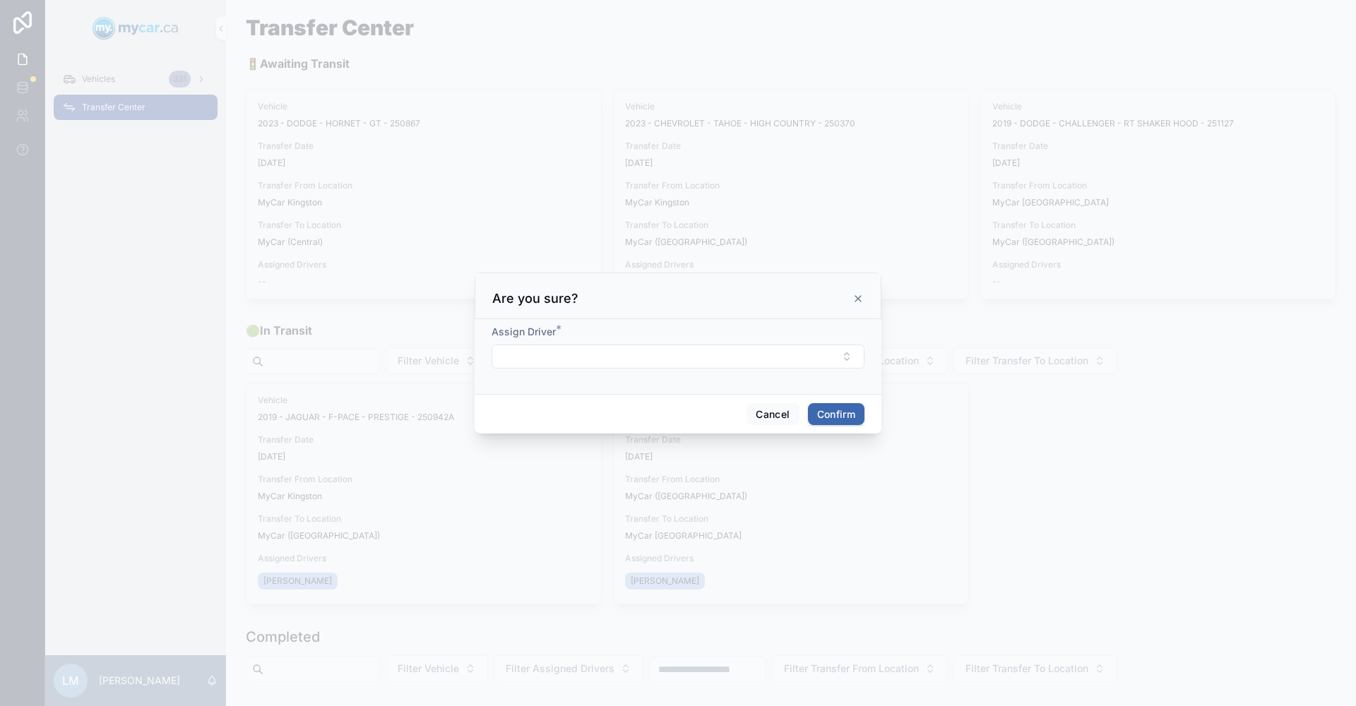
click at [851, 359] on button "Select Button" at bounding box center [678, 357] width 373 height 24
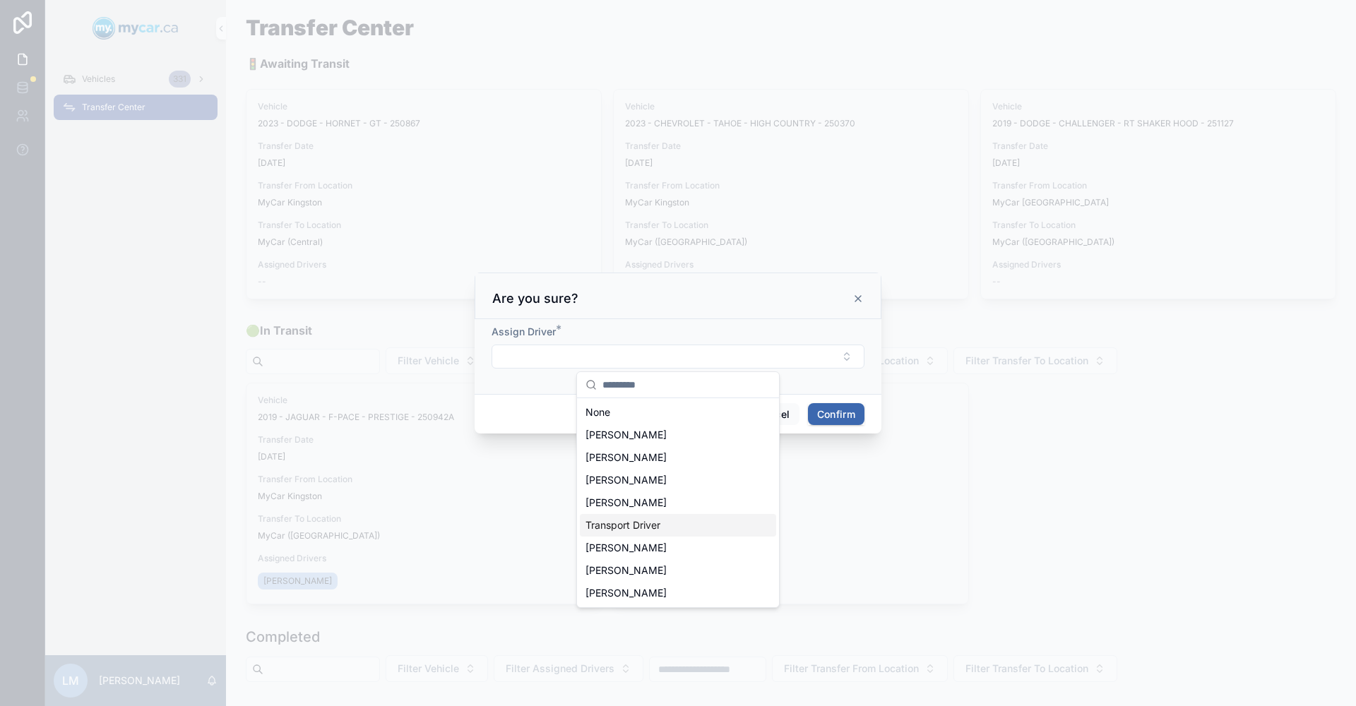
click at [653, 521] on span "Transport Driver" at bounding box center [623, 525] width 75 height 14
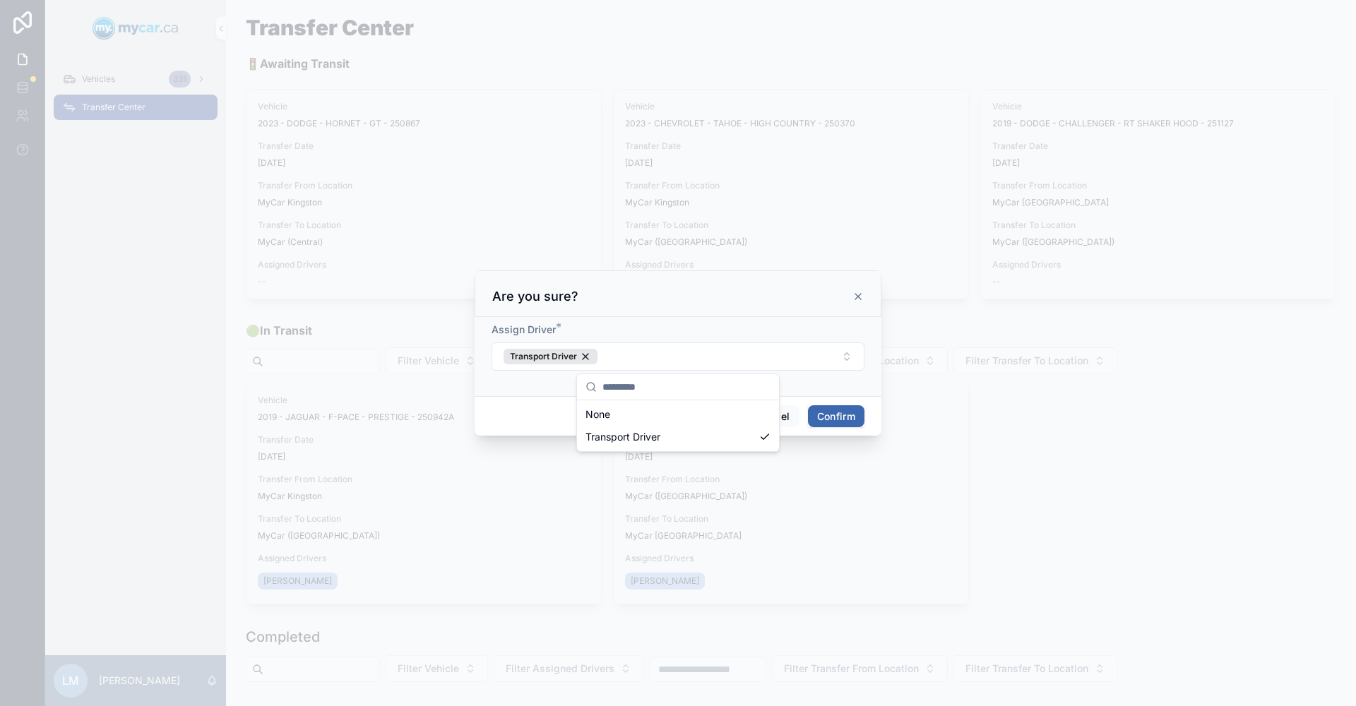
click at [829, 423] on button "Confirm" at bounding box center [836, 416] width 57 height 23
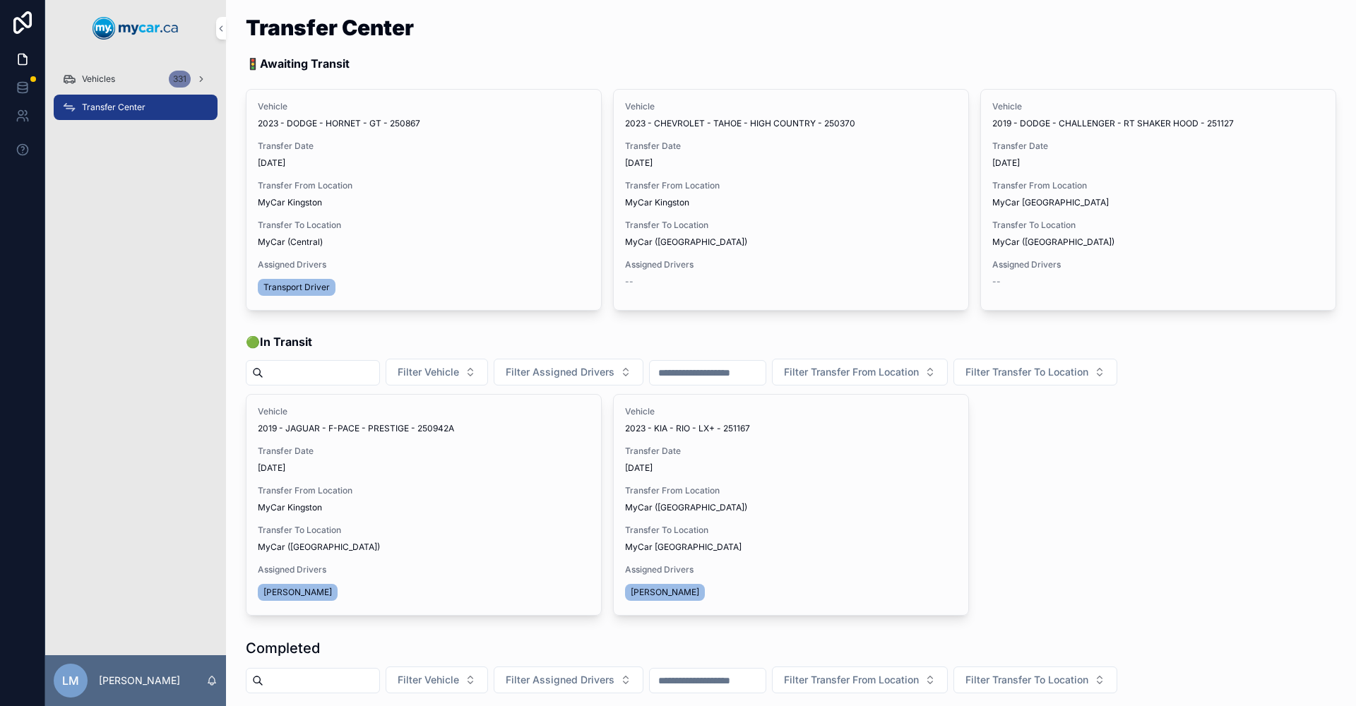
click at [0, 0] on span "Begin Trip" at bounding box center [0, 0] width 0 height 0
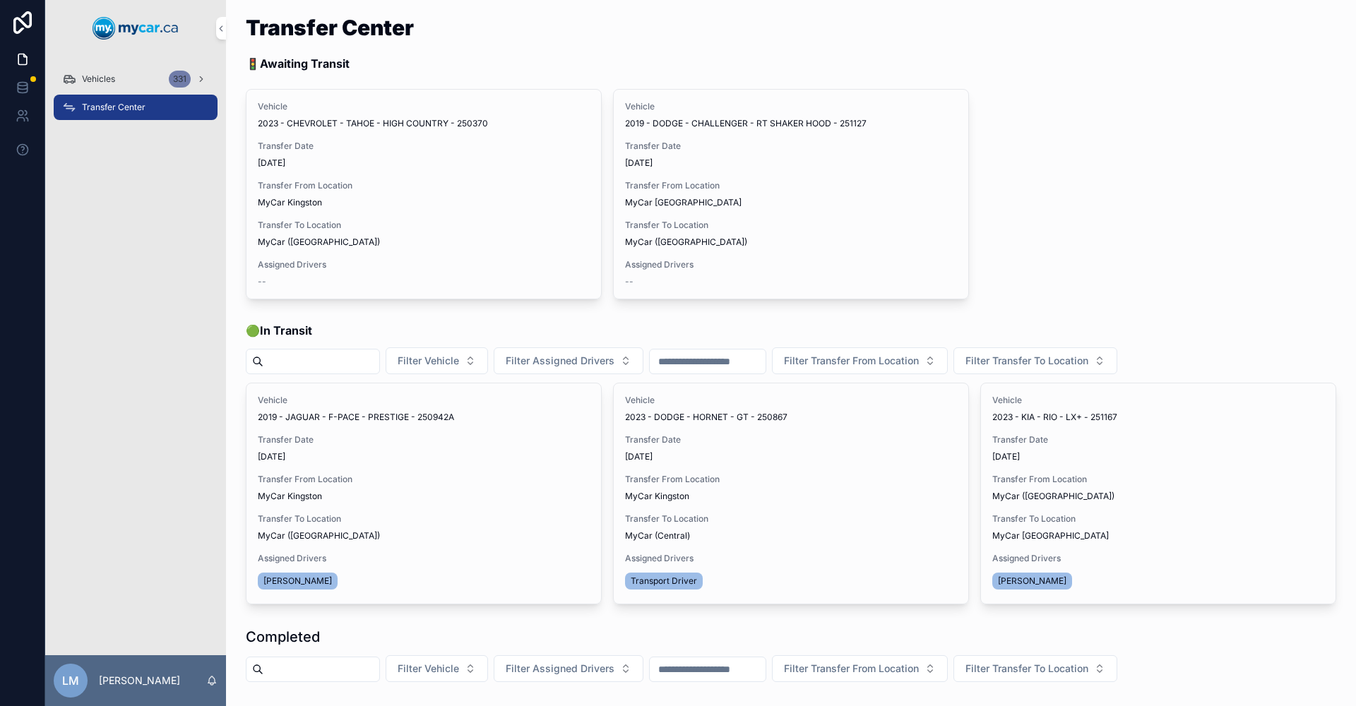
click at [0, 0] on span "Assign Driver" at bounding box center [0, 0] width 0 height 0
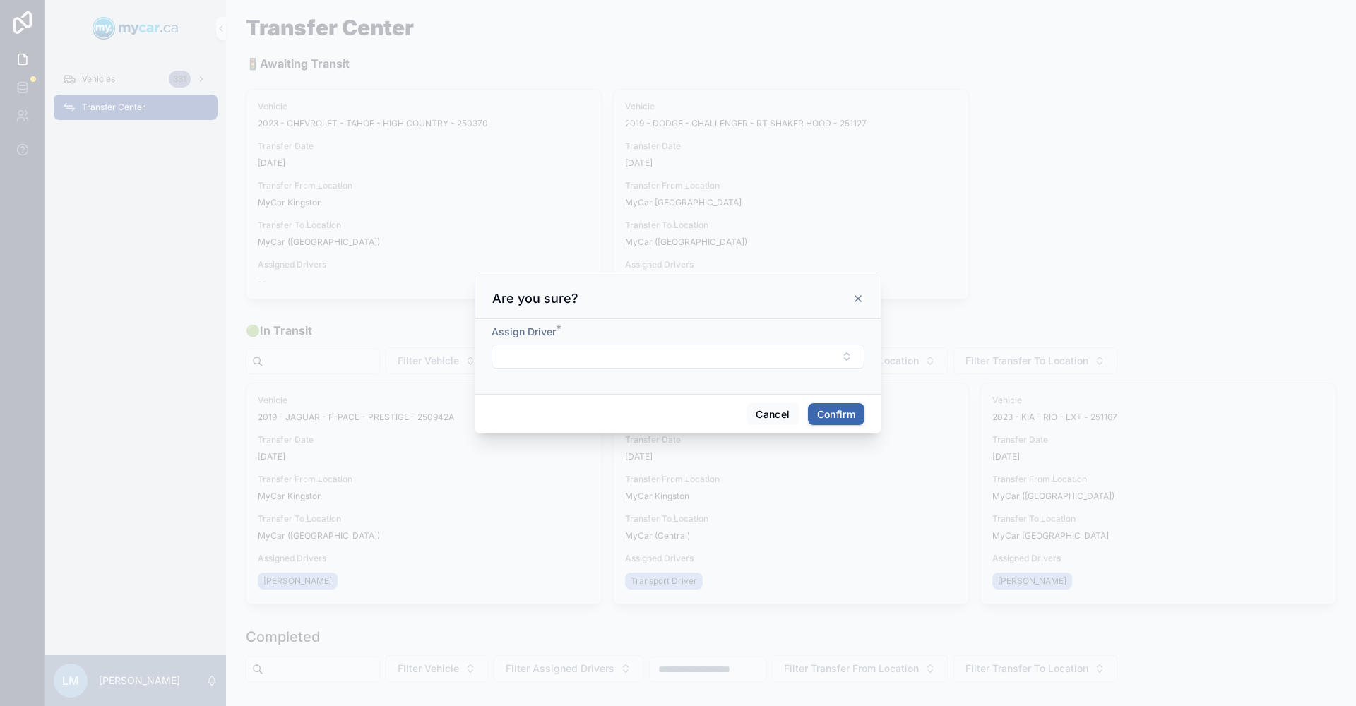
click at [850, 358] on button "Select Button" at bounding box center [678, 357] width 373 height 24
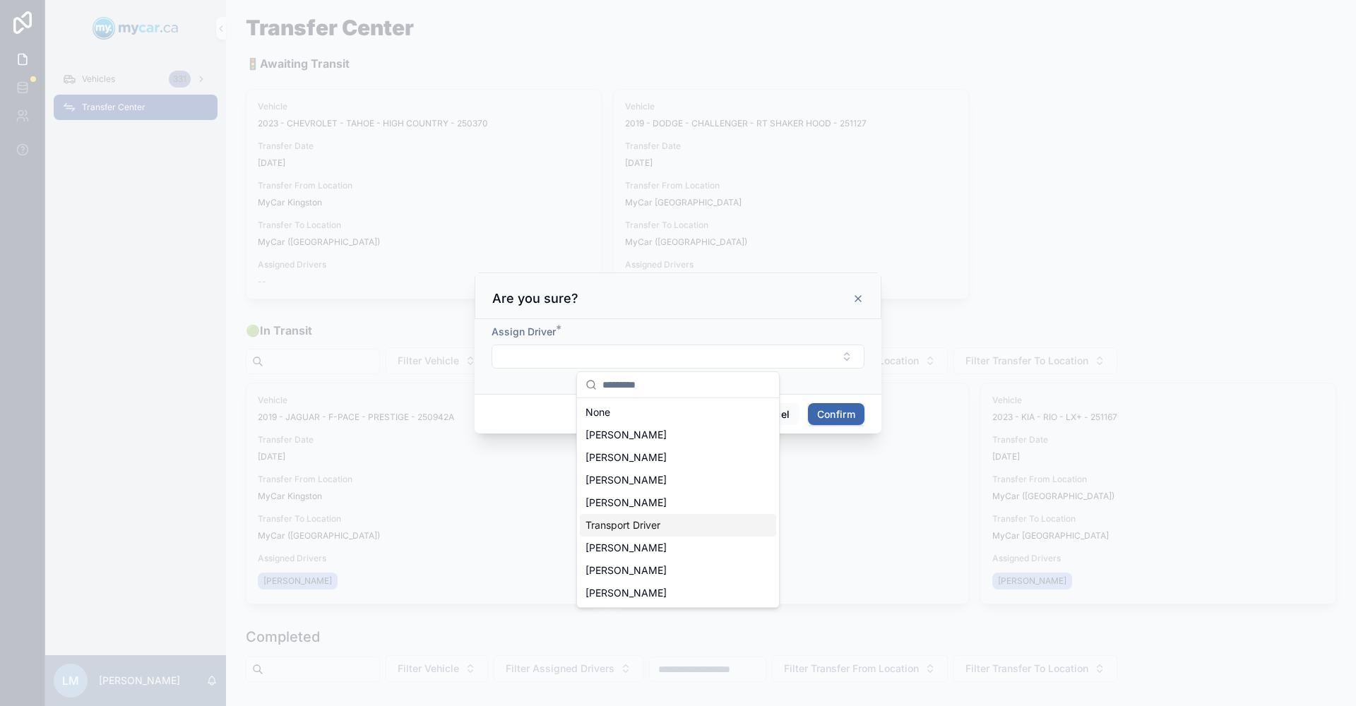
click at [660, 520] on span "Transport Driver" at bounding box center [623, 525] width 75 height 14
click at [841, 417] on button "Confirm" at bounding box center [836, 416] width 57 height 23
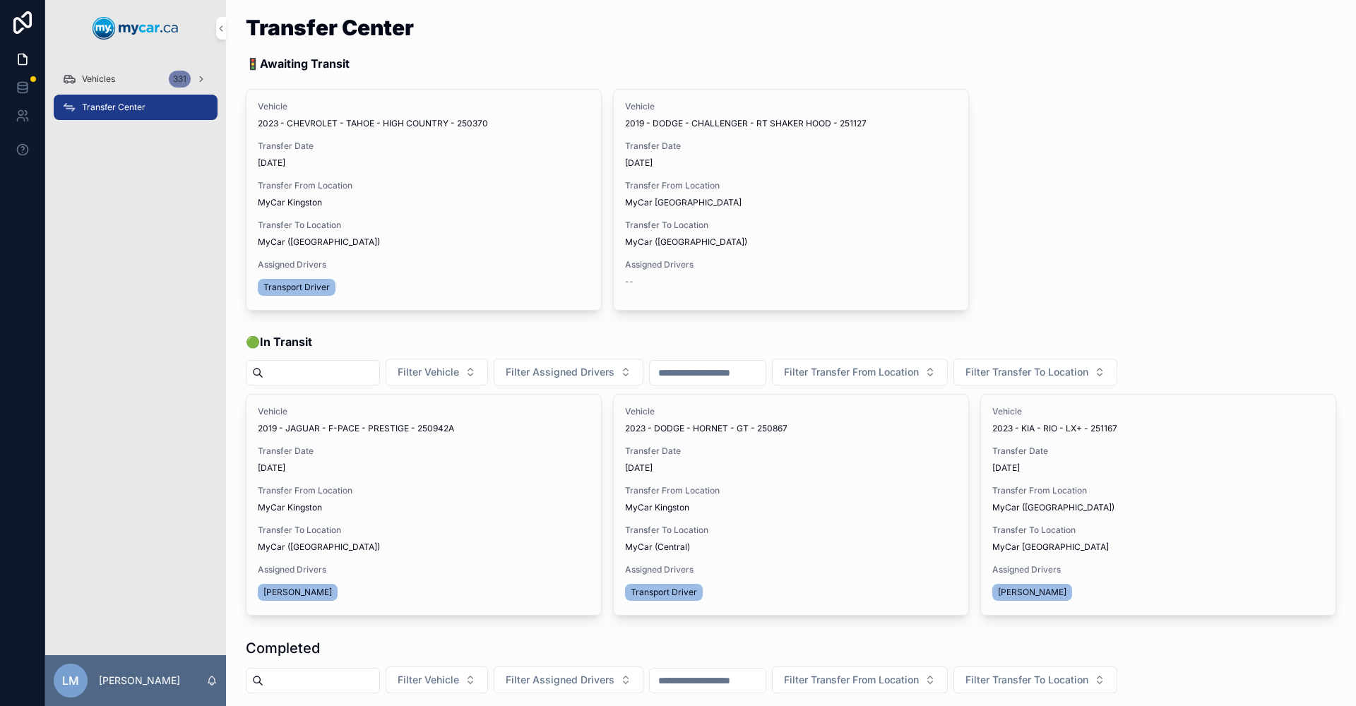
click at [0, 0] on button "Begin Trip" at bounding box center [0, 0] width 0 height 0
